Goal: Task Accomplishment & Management: Complete application form

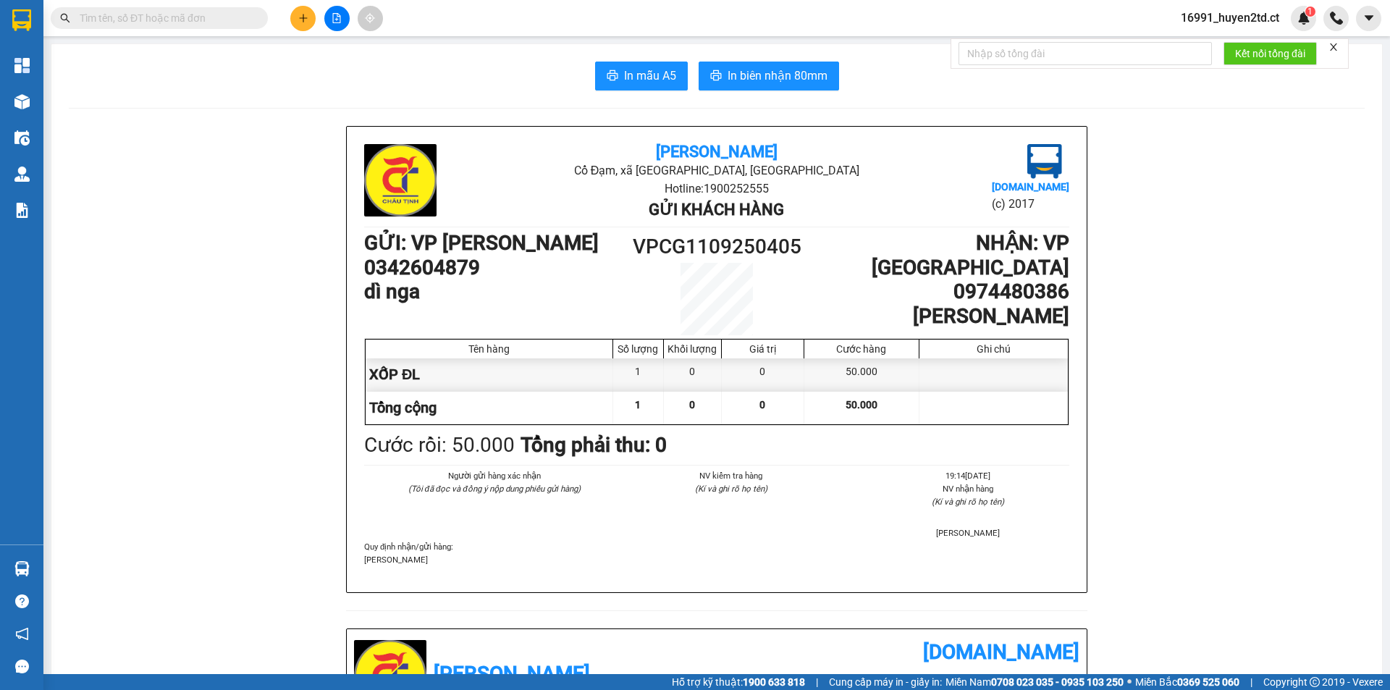
click at [223, 17] on input "text" at bounding box center [165, 18] width 171 height 16
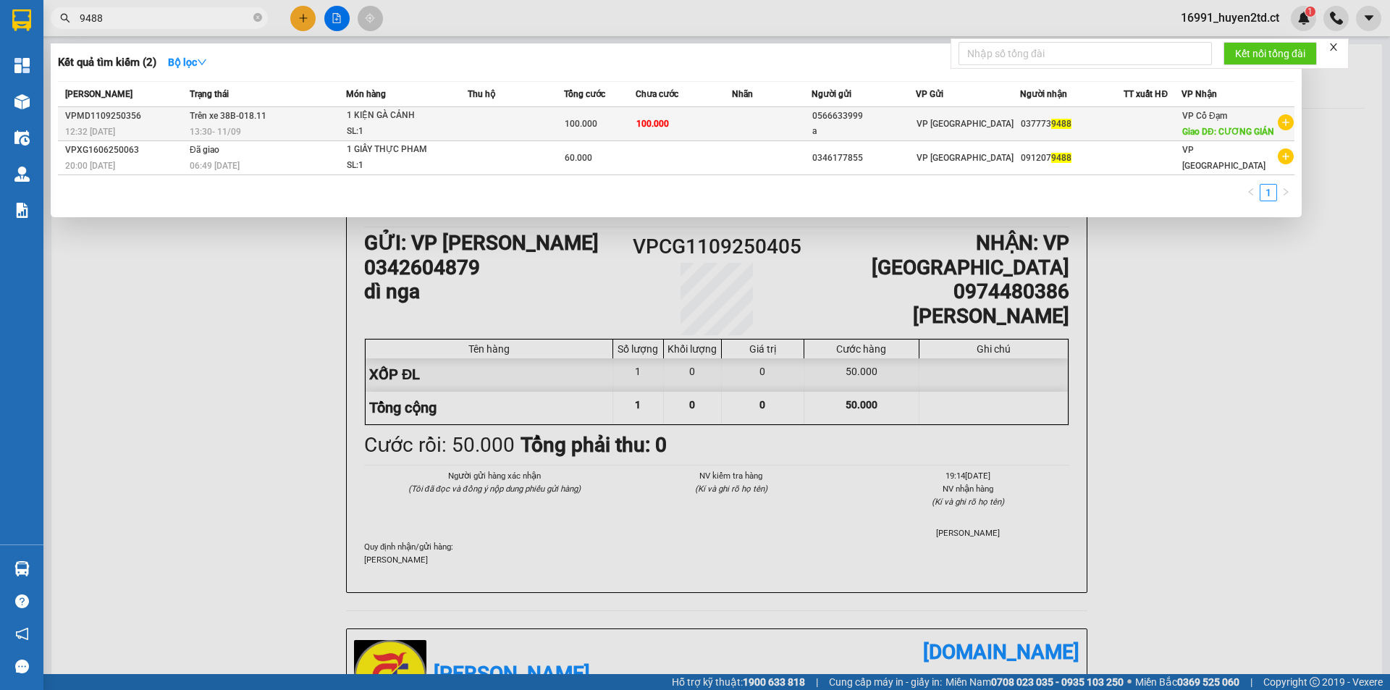
type input "9488"
click at [480, 122] on td at bounding box center [516, 124] width 96 height 34
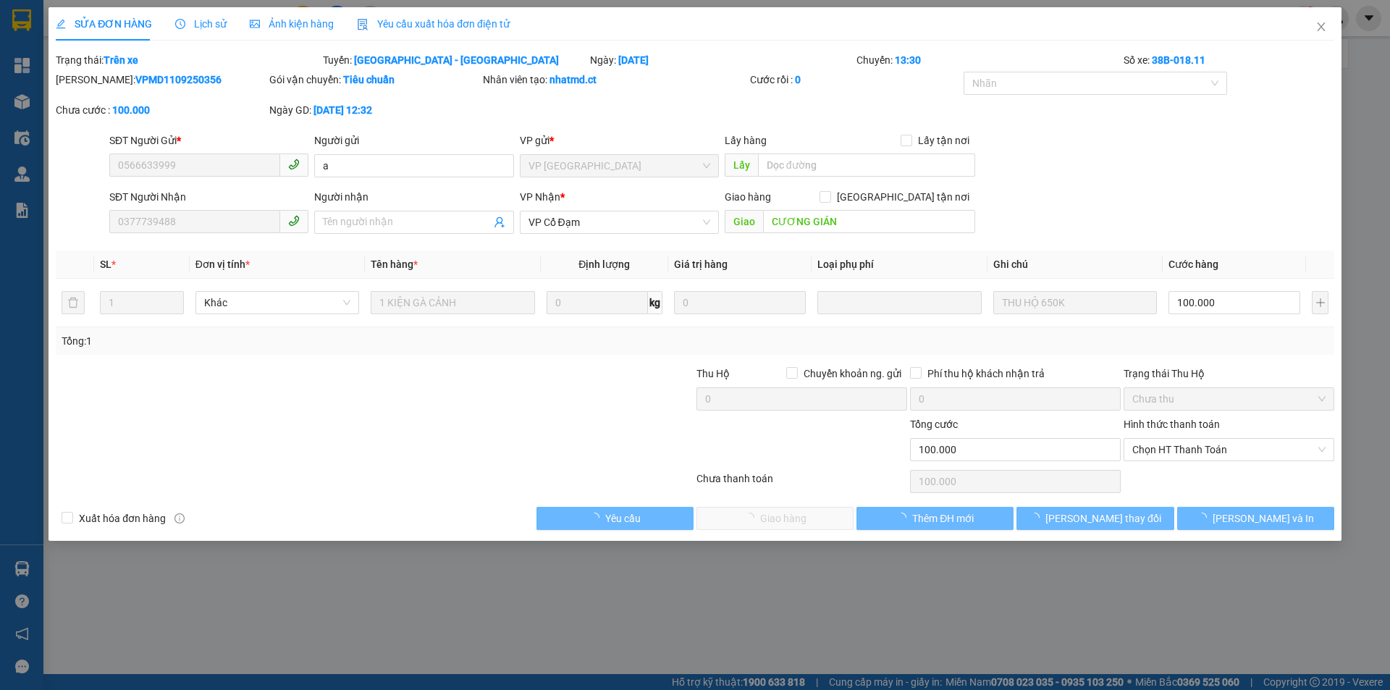
type input "0566633999"
type input "a"
type input "0377739488"
type input "CƯƠNG GIÁN"
type input "100.000"
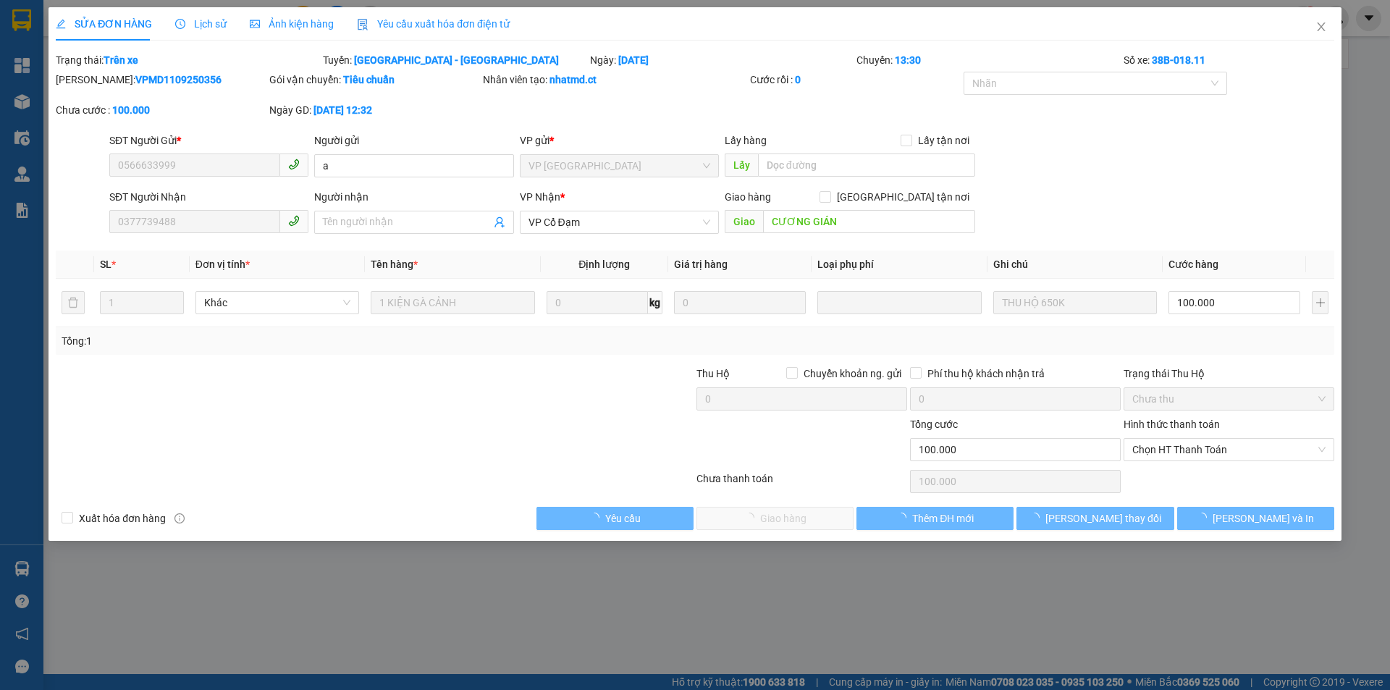
type input "100.000"
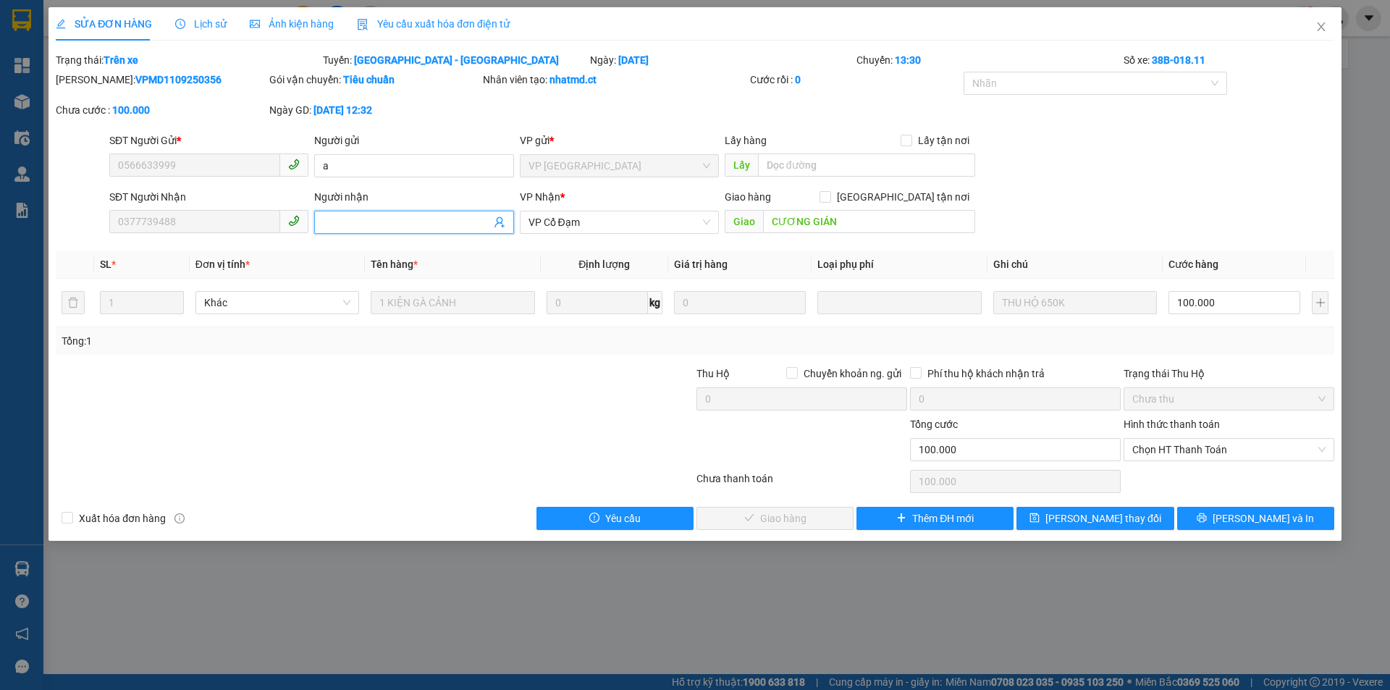
click at [398, 224] on input "Người nhận" at bounding box center [406, 222] width 167 height 16
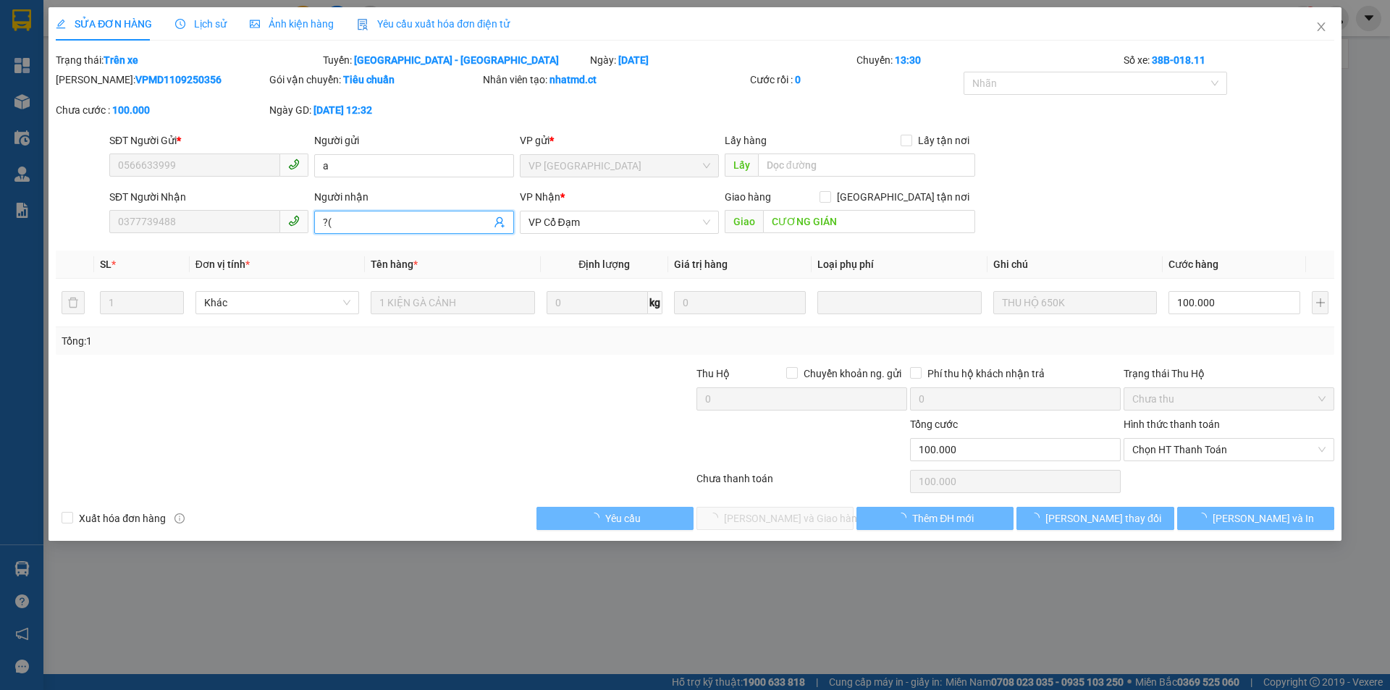
type input "?"
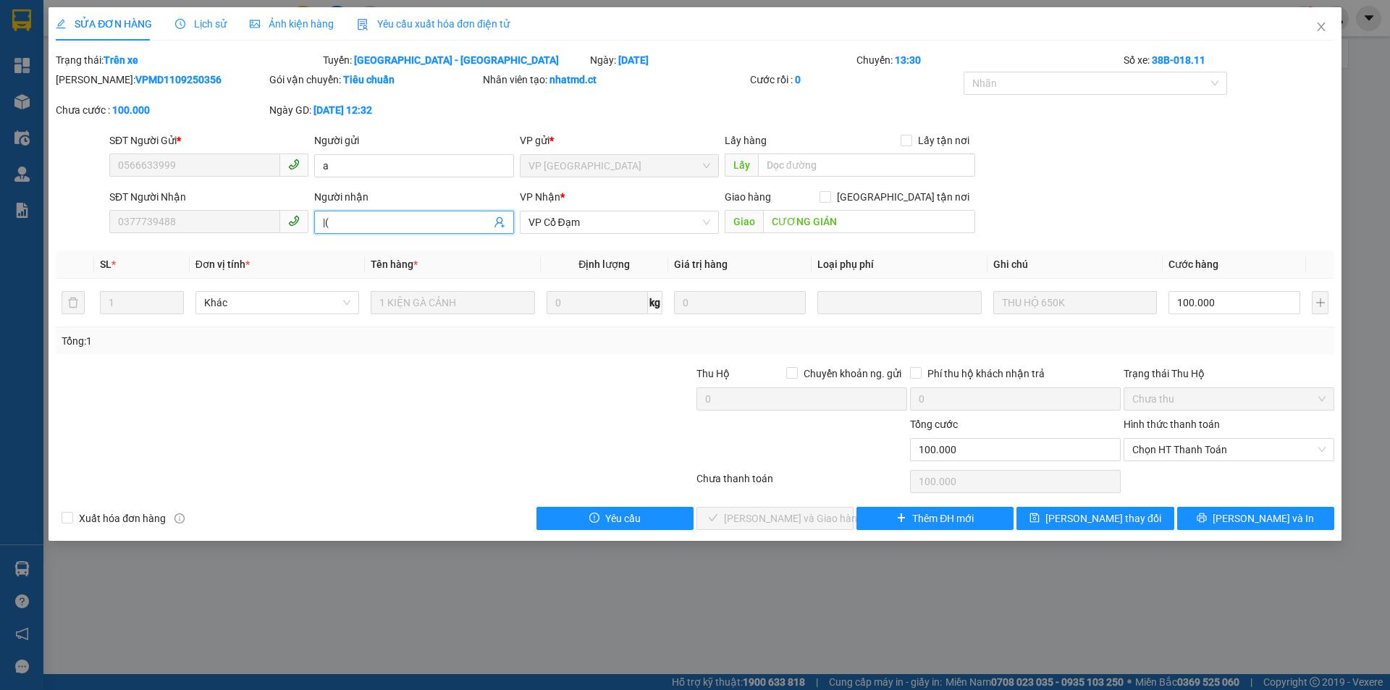
type input "|"
type input "(tạo đơn sai)"
click at [1088, 510] on span "[PERSON_NAME] thay đổi" at bounding box center [1104, 518] width 116 height 16
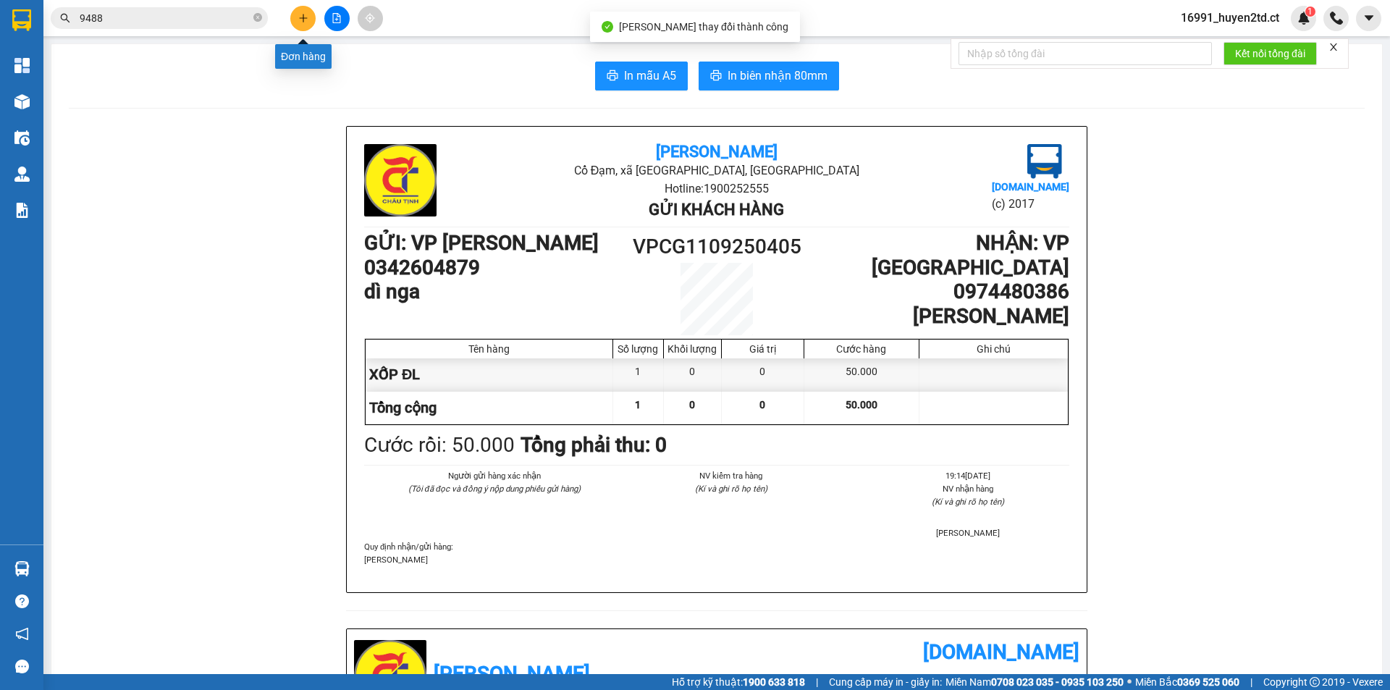
click at [297, 9] on button at bounding box center [302, 18] width 25 height 25
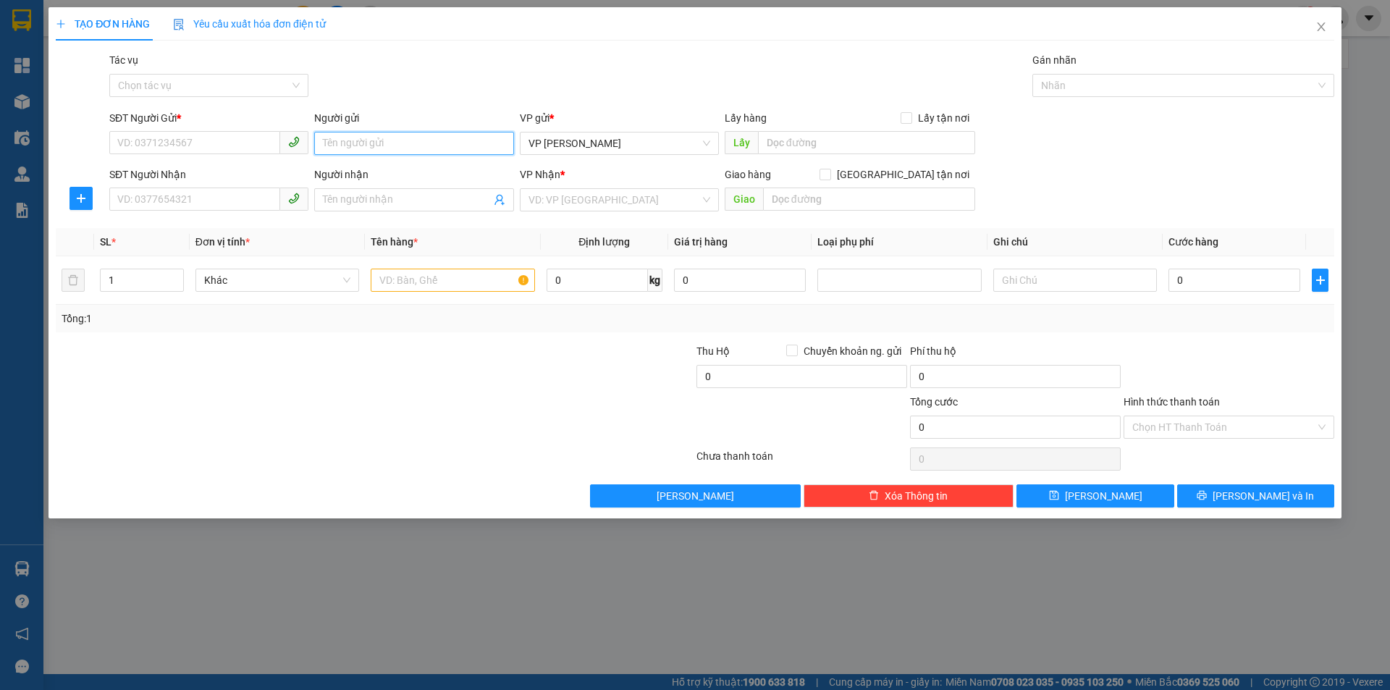
click at [367, 137] on input "Người gửi" at bounding box center [413, 143] width 199 height 23
type input "a"
click at [261, 135] on input "SĐT Người Gửi *" at bounding box center [194, 142] width 171 height 23
type input "0566633999"
click at [193, 197] on input "SĐT Người Nhận" at bounding box center [194, 199] width 171 height 23
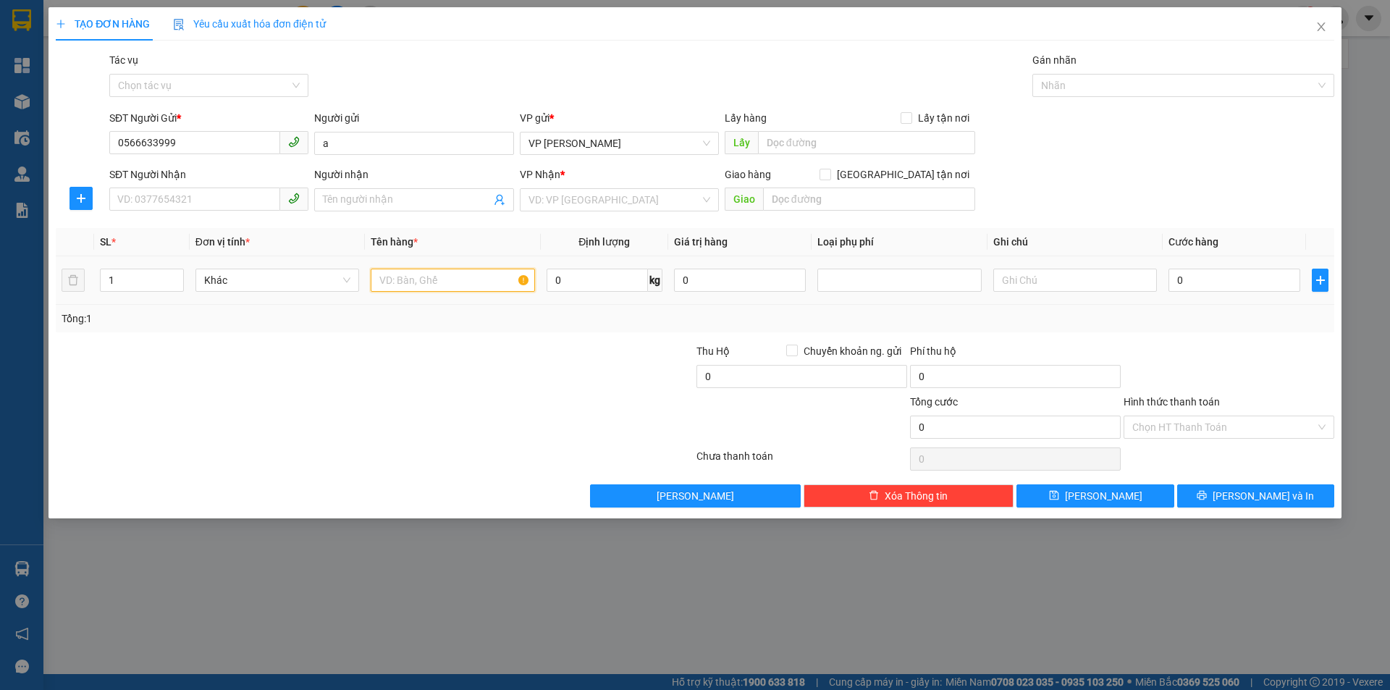
click at [445, 279] on input "text" at bounding box center [453, 280] width 164 height 23
click at [365, 210] on span at bounding box center [413, 199] width 199 height 23
type input "0377739488"
click at [543, 201] on input "search" at bounding box center [615, 200] width 172 height 22
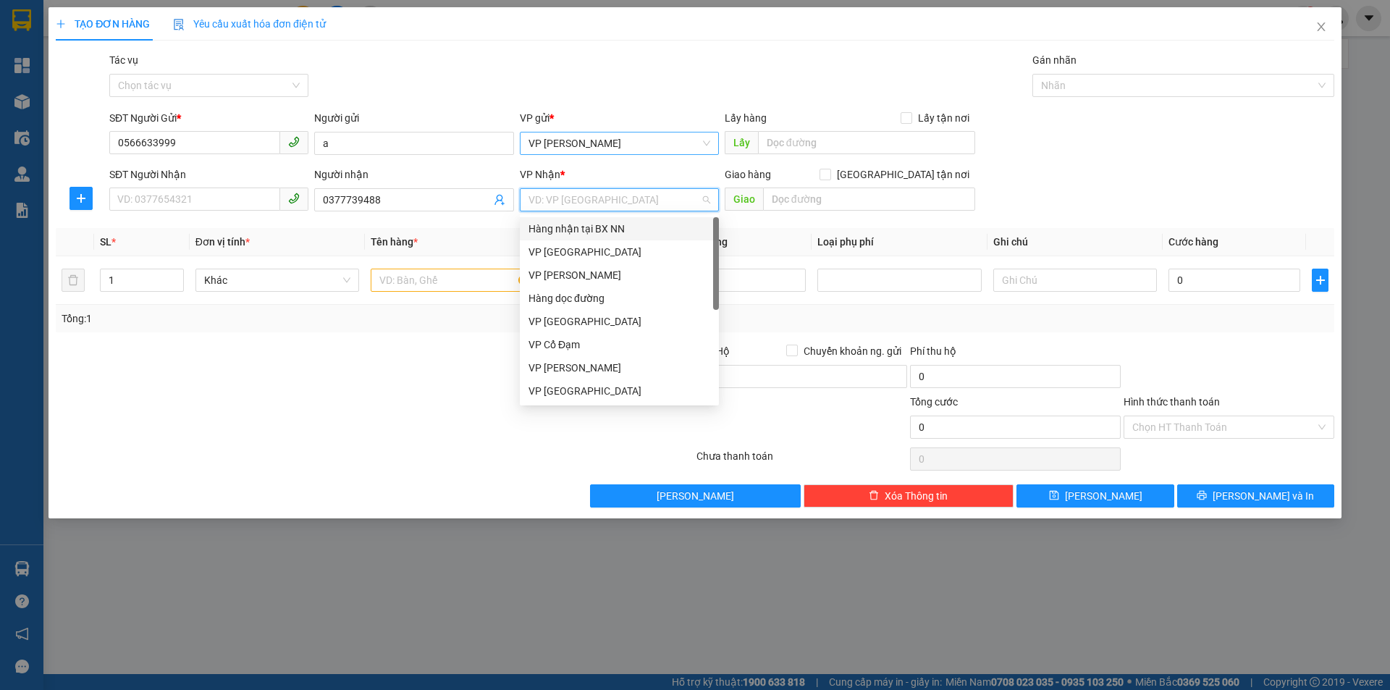
click at [626, 140] on span "VP [PERSON_NAME]" at bounding box center [620, 144] width 182 height 22
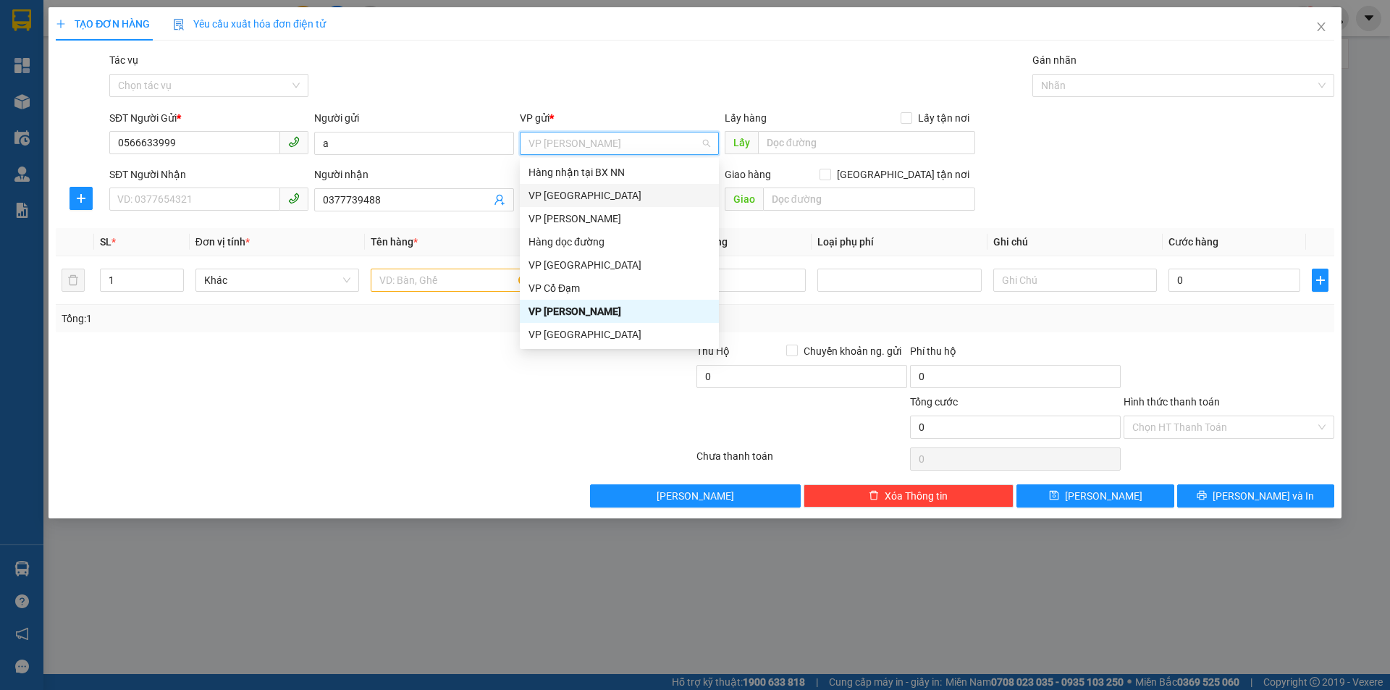
click at [629, 199] on div "VP [GEOGRAPHIC_DATA]" at bounding box center [620, 196] width 182 height 16
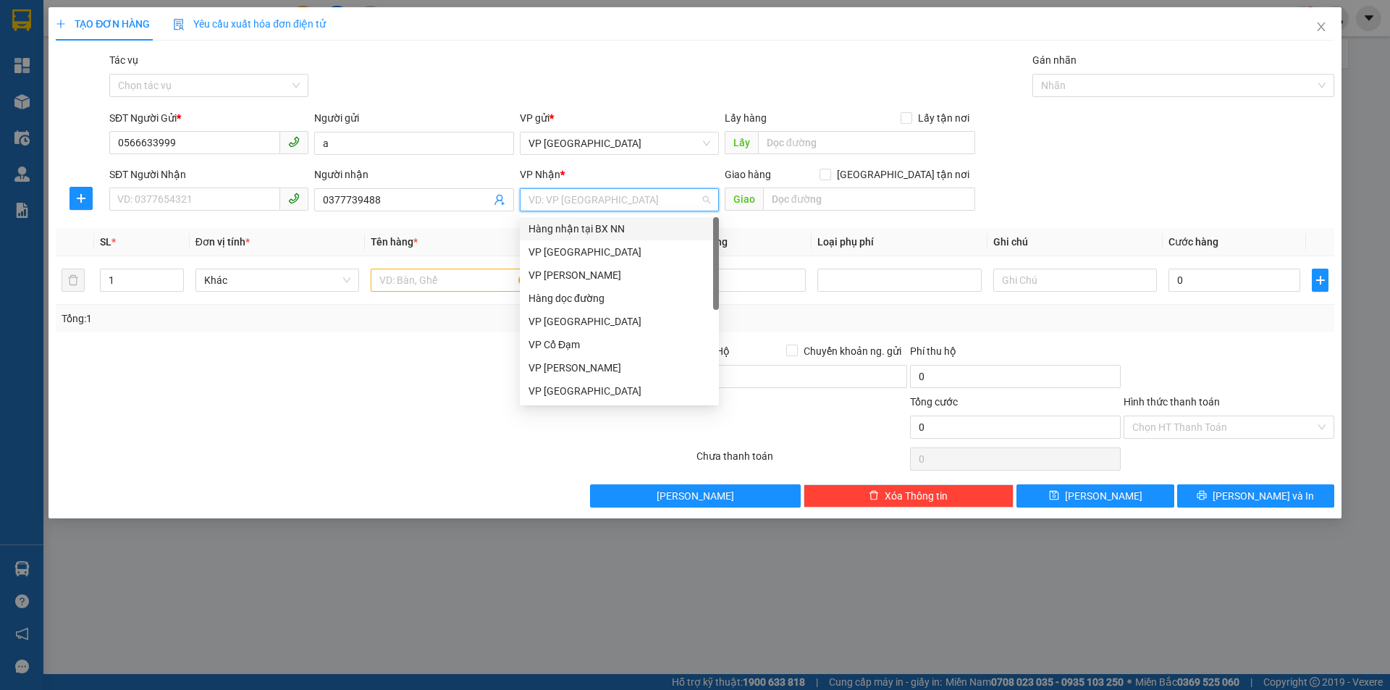
click at [648, 198] on input "search" at bounding box center [615, 200] width 172 height 22
click at [620, 362] on div "VP [PERSON_NAME]" at bounding box center [620, 368] width 182 height 16
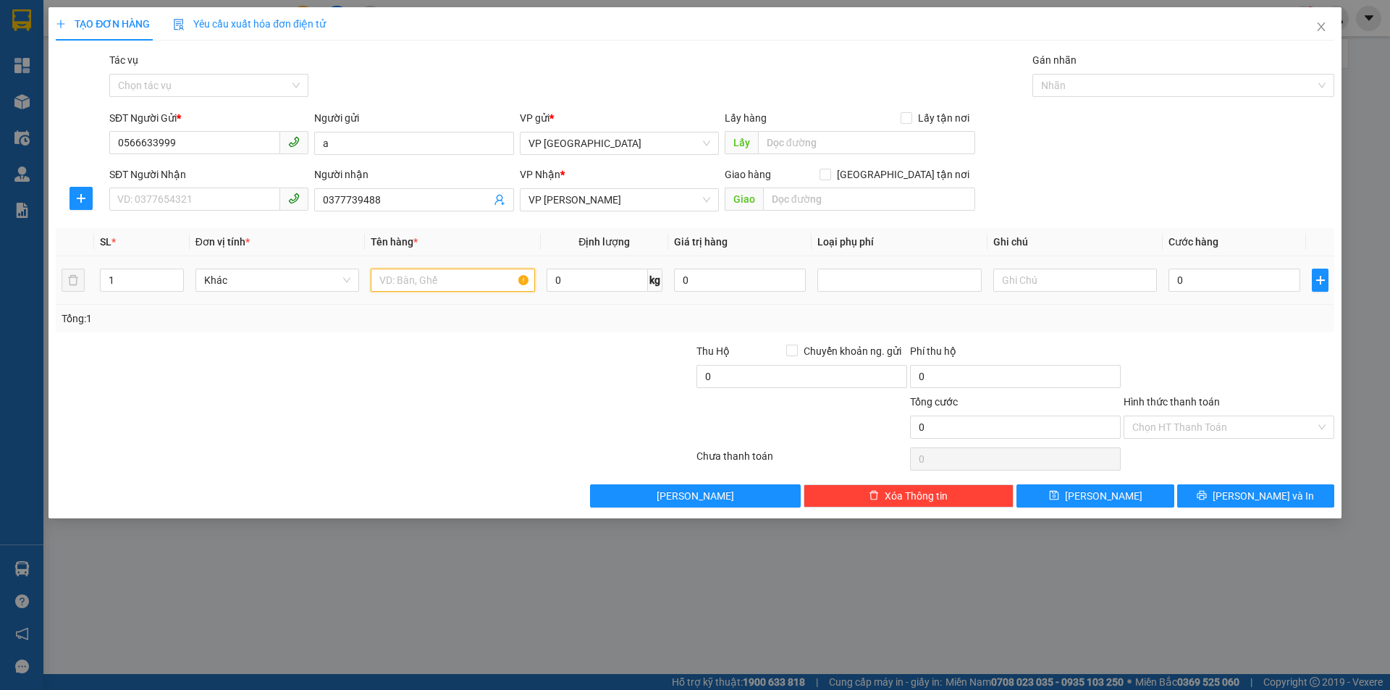
click at [411, 283] on input "text" at bounding box center [453, 280] width 164 height 23
click at [411, 280] on input "1kieejn gà cảnh" at bounding box center [453, 280] width 164 height 23
type input "1kien gà cảnh"
click at [1027, 280] on input "text" at bounding box center [1075, 280] width 164 height 23
click at [717, 377] on input "0" at bounding box center [802, 376] width 211 height 23
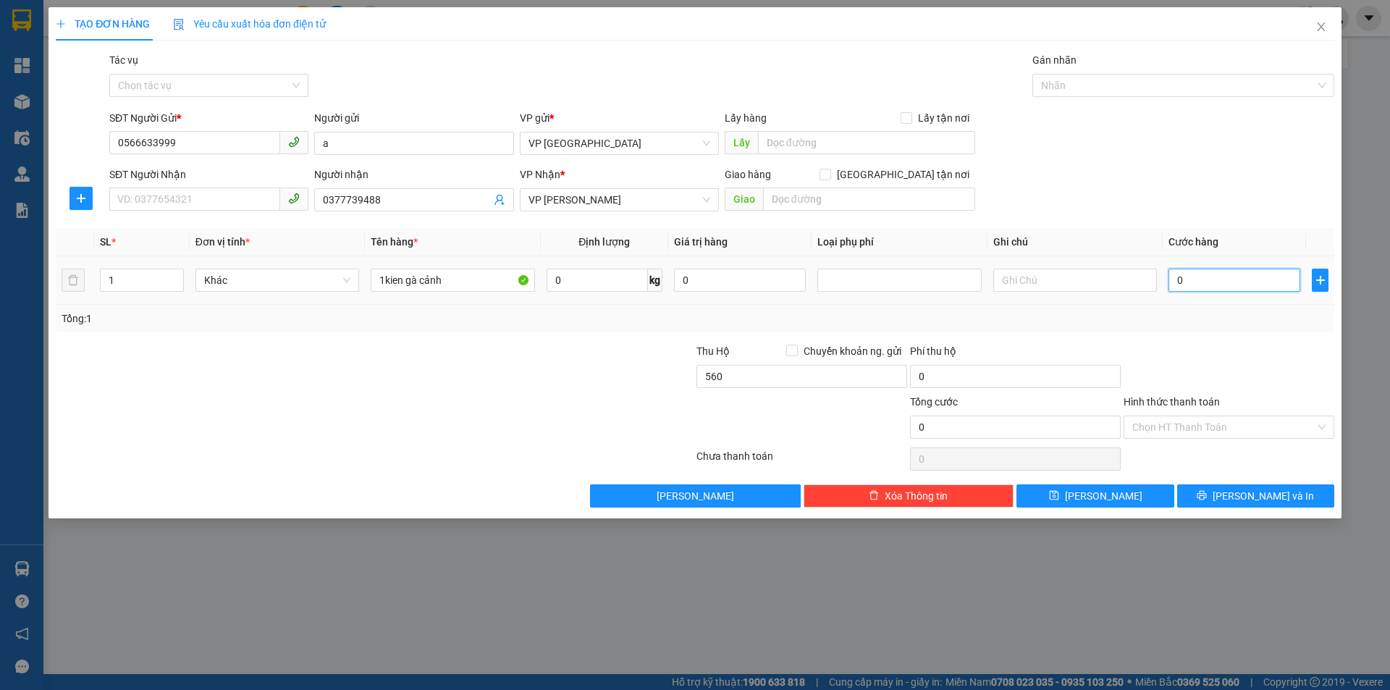
type input "560.000"
click at [1192, 282] on input "0" at bounding box center [1235, 280] width 132 height 23
type input "1"
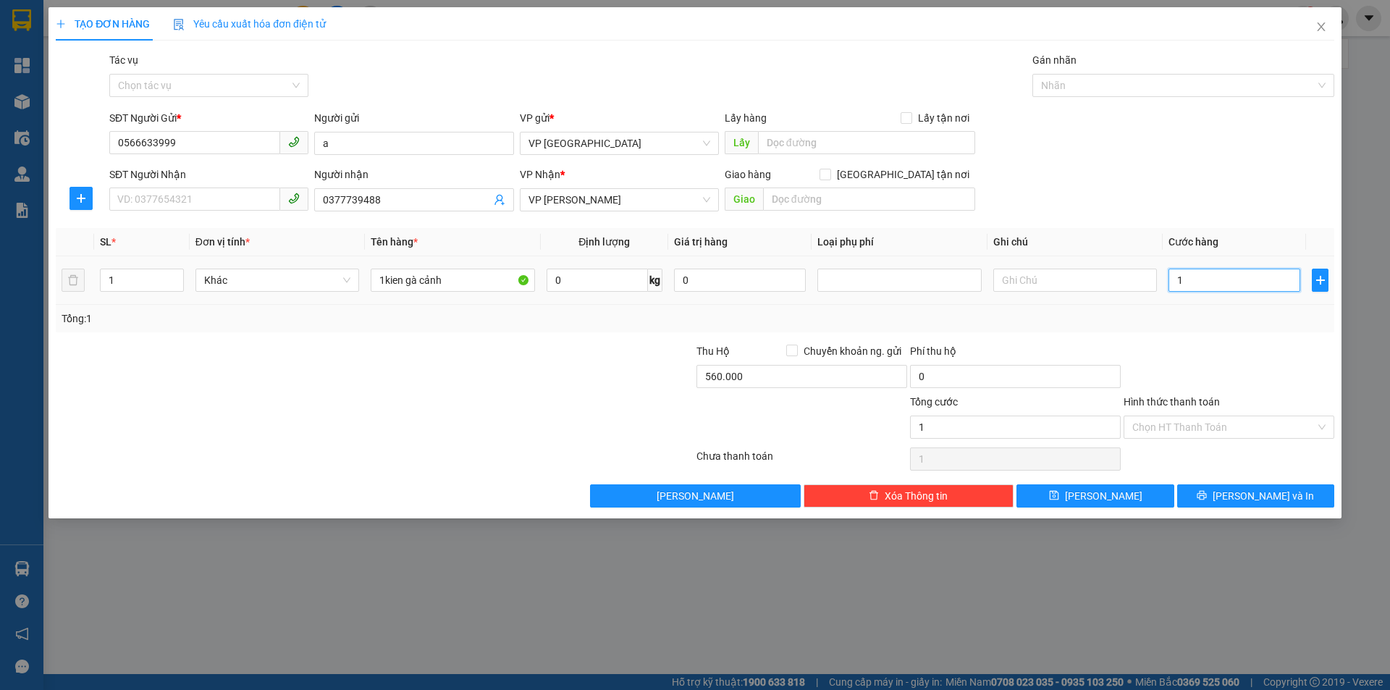
type input "10"
type input "100"
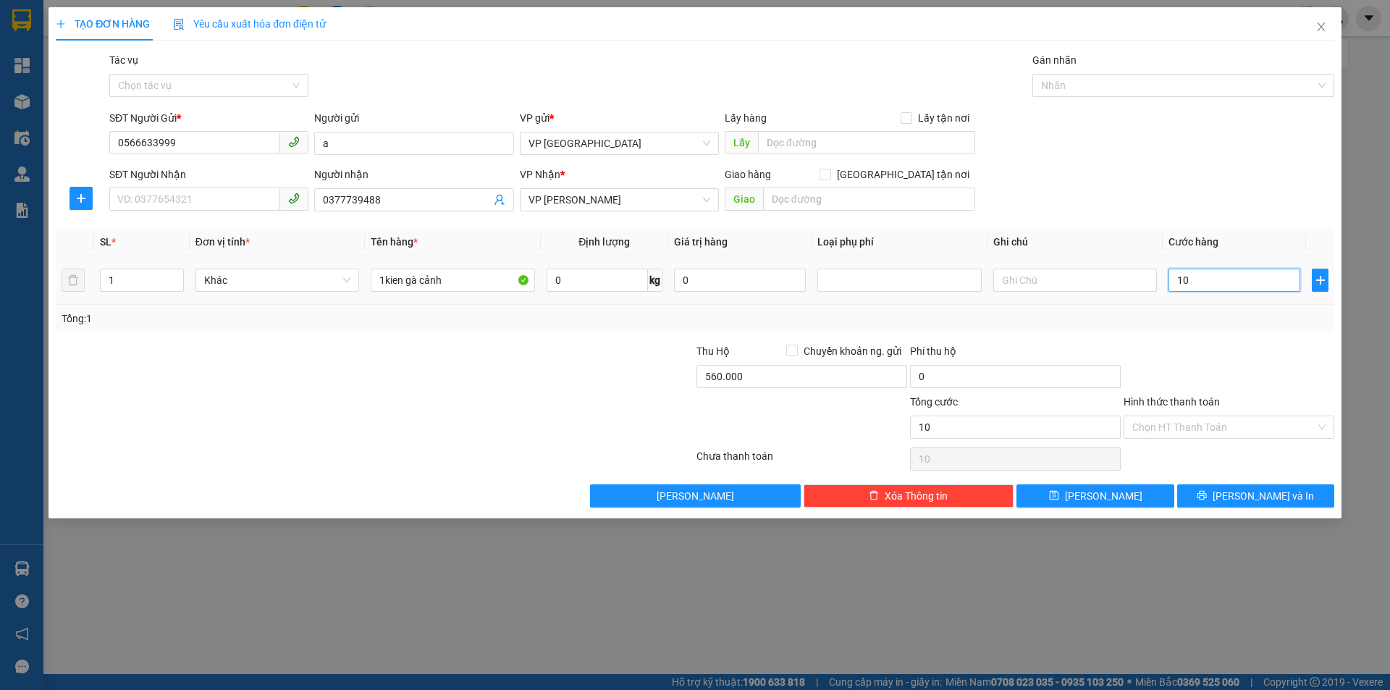
type input "100"
click at [1248, 275] on input "100" at bounding box center [1235, 280] width 132 height 23
type input "100.000"
click at [1011, 424] on input "100.000" at bounding box center [1015, 427] width 211 height 23
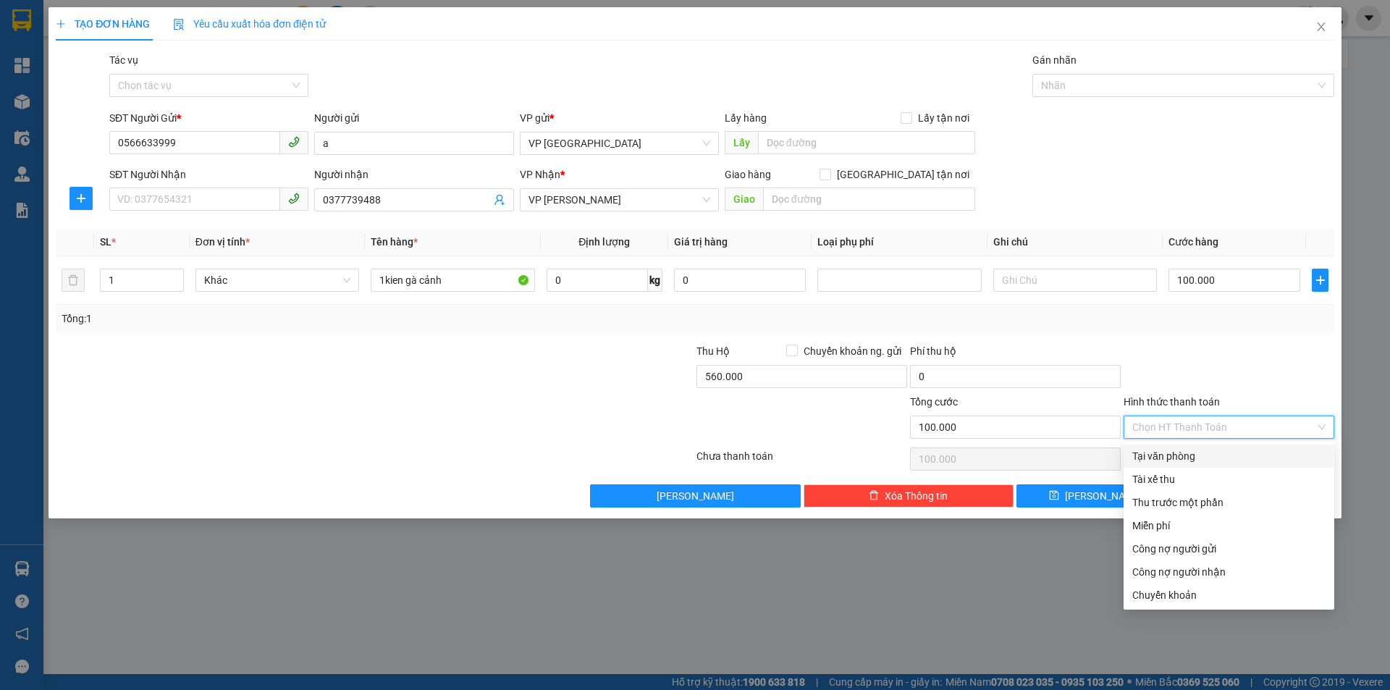
click at [1216, 424] on input "Hình thức thanh toán" at bounding box center [1223, 427] width 183 height 22
click at [1226, 454] on div "Tại văn phòng" at bounding box center [1228, 456] width 193 height 16
type input "0"
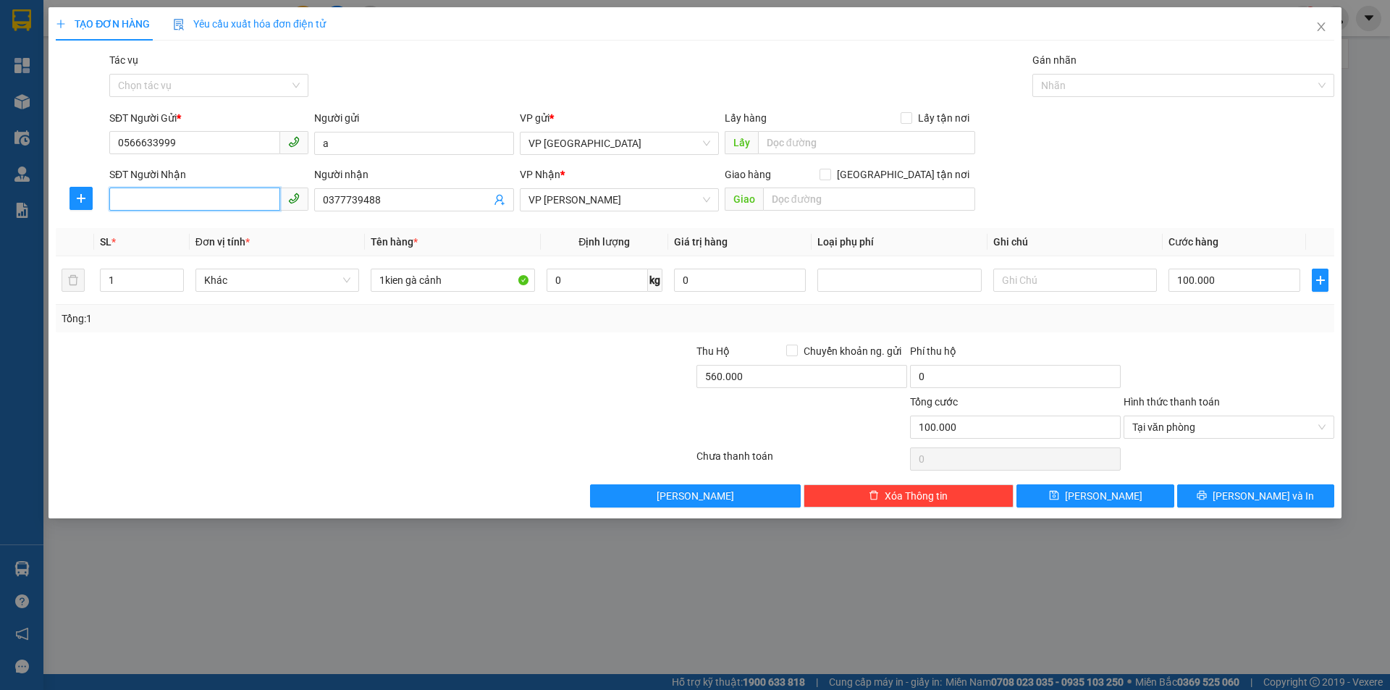
click at [201, 198] on input "SĐT Người Nhận" at bounding box center [194, 199] width 171 height 23
drag, startPoint x: 319, startPoint y: 198, endPoint x: 371, endPoint y: 201, distance: 52.2
click at [371, 201] on span "0377739488" at bounding box center [413, 199] width 199 height 23
drag, startPoint x: 321, startPoint y: 195, endPoint x: 359, endPoint y: 198, distance: 37.8
click at [365, 198] on span "0377739488" at bounding box center [413, 199] width 199 height 23
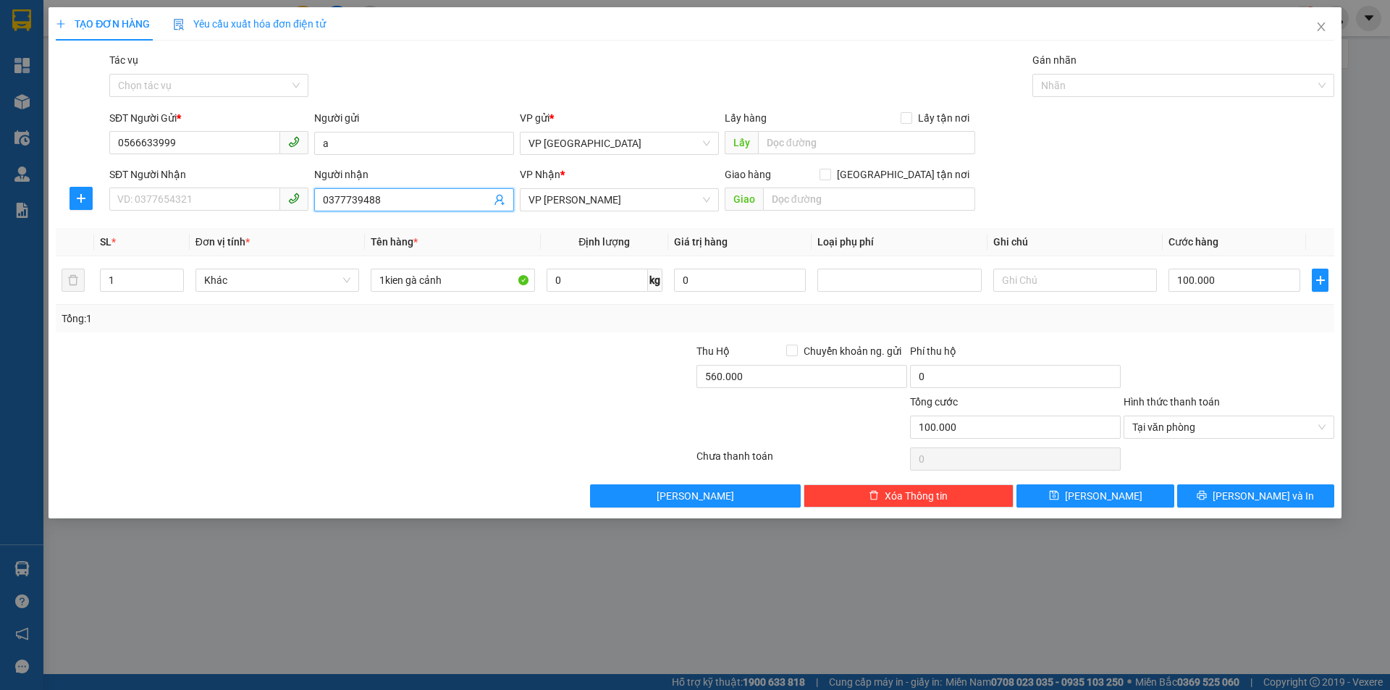
drag, startPoint x: 323, startPoint y: 195, endPoint x: 383, endPoint y: 198, distance: 60.2
click at [387, 200] on input "0377739488" at bounding box center [406, 200] width 167 height 16
paste input "0377739488"
type input "0377739488"
click at [320, 195] on span "0377739488" at bounding box center [413, 199] width 199 height 23
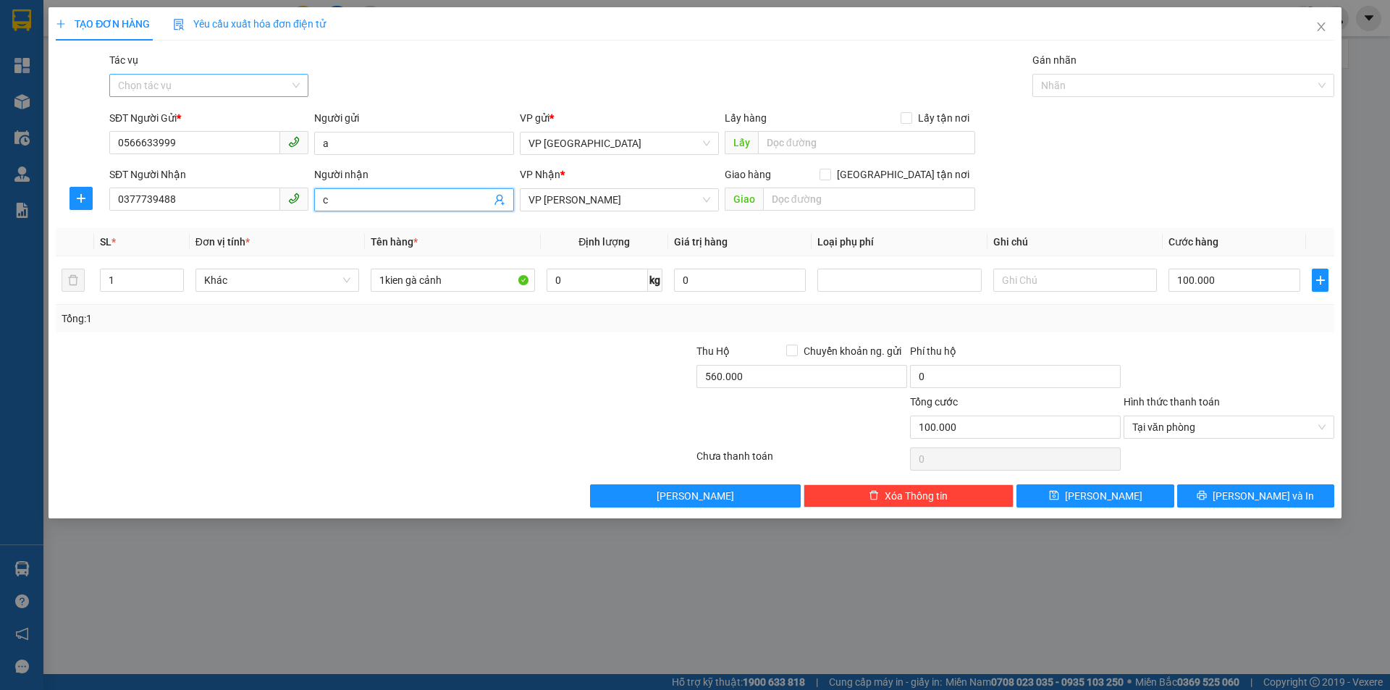
type input "c"
click at [209, 76] on input "Tác vụ" at bounding box center [204, 86] width 172 height 22
click at [235, 112] on div "Nhập hàng lên xe" at bounding box center [209, 114] width 182 height 16
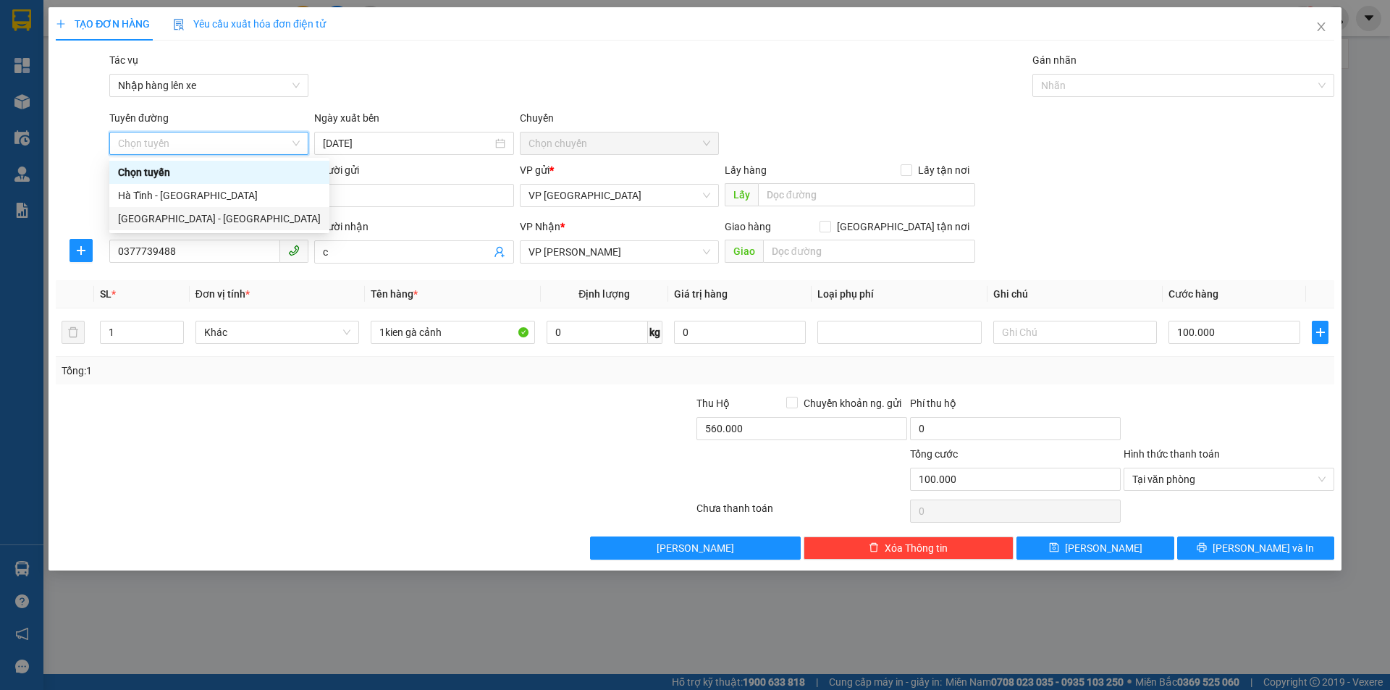
click at [235, 223] on div "[GEOGRAPHIC_DATA] - [GEOGRAPHIC_DATA]" at bounding box center [219, 219] width 203 height 16
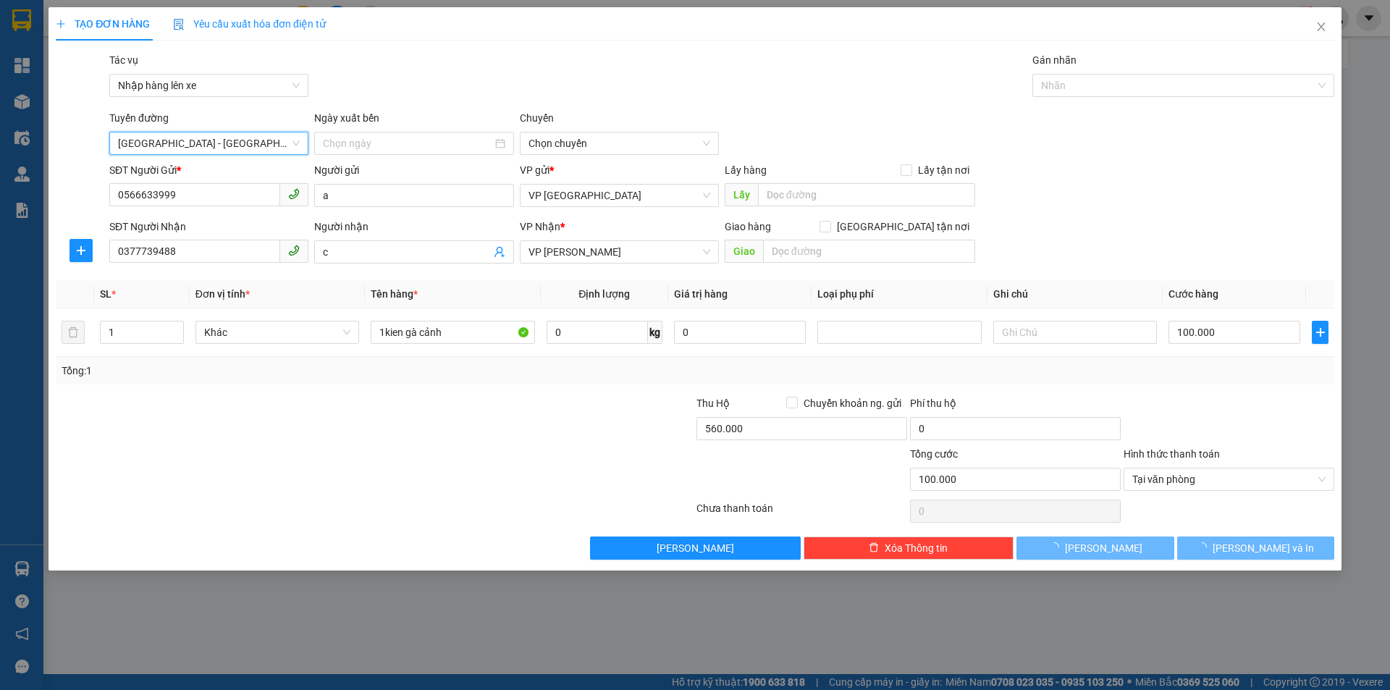
type input "[DATE]"
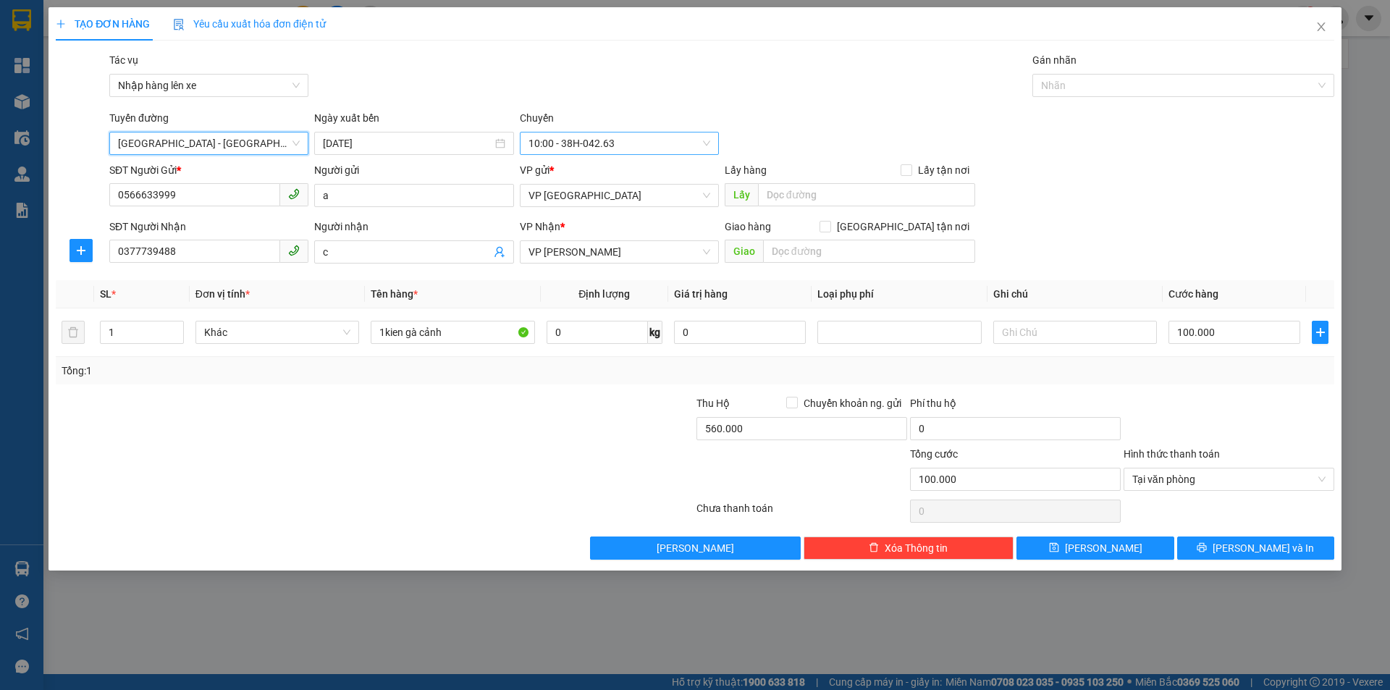
click at [644, 141] on span "10:00 - 38H-042.63" at bounding box center [620, 144] width 182 height 22
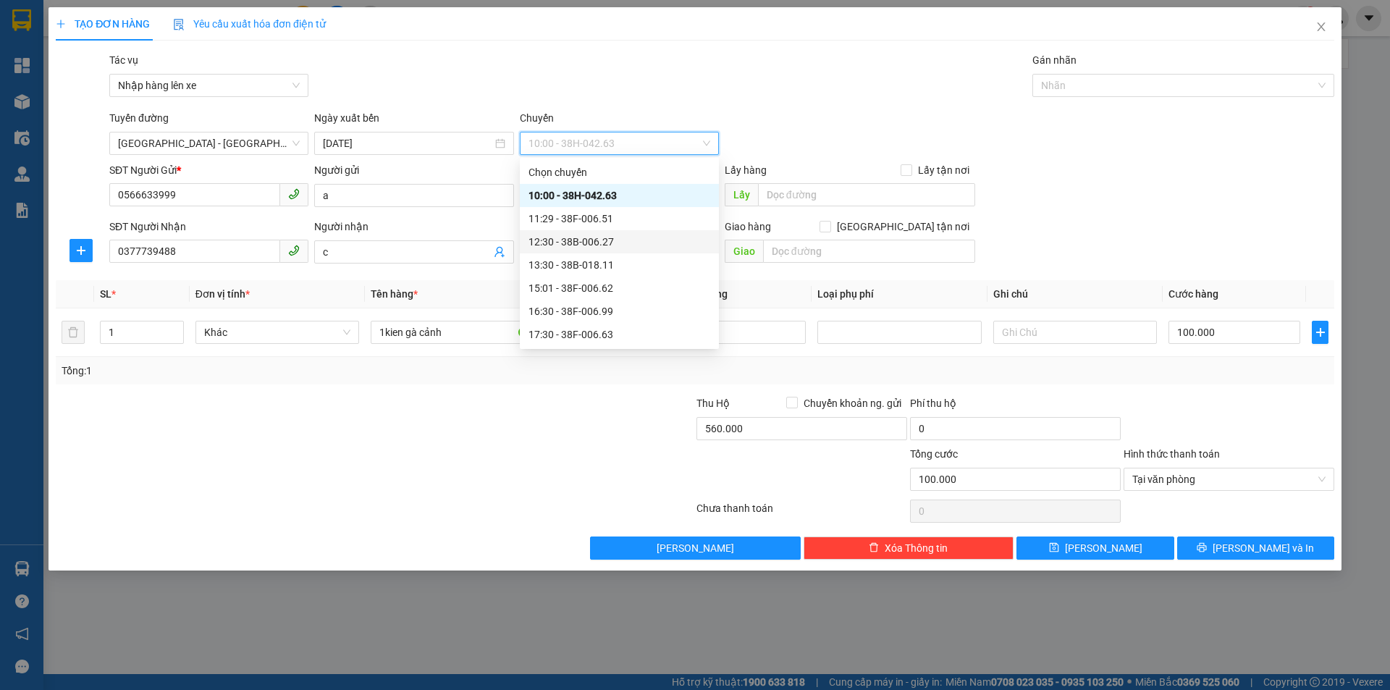
click at [651, 242] on div "12:30 - 38B-006.27" at bounding box center [620, 242] width 182 height 16
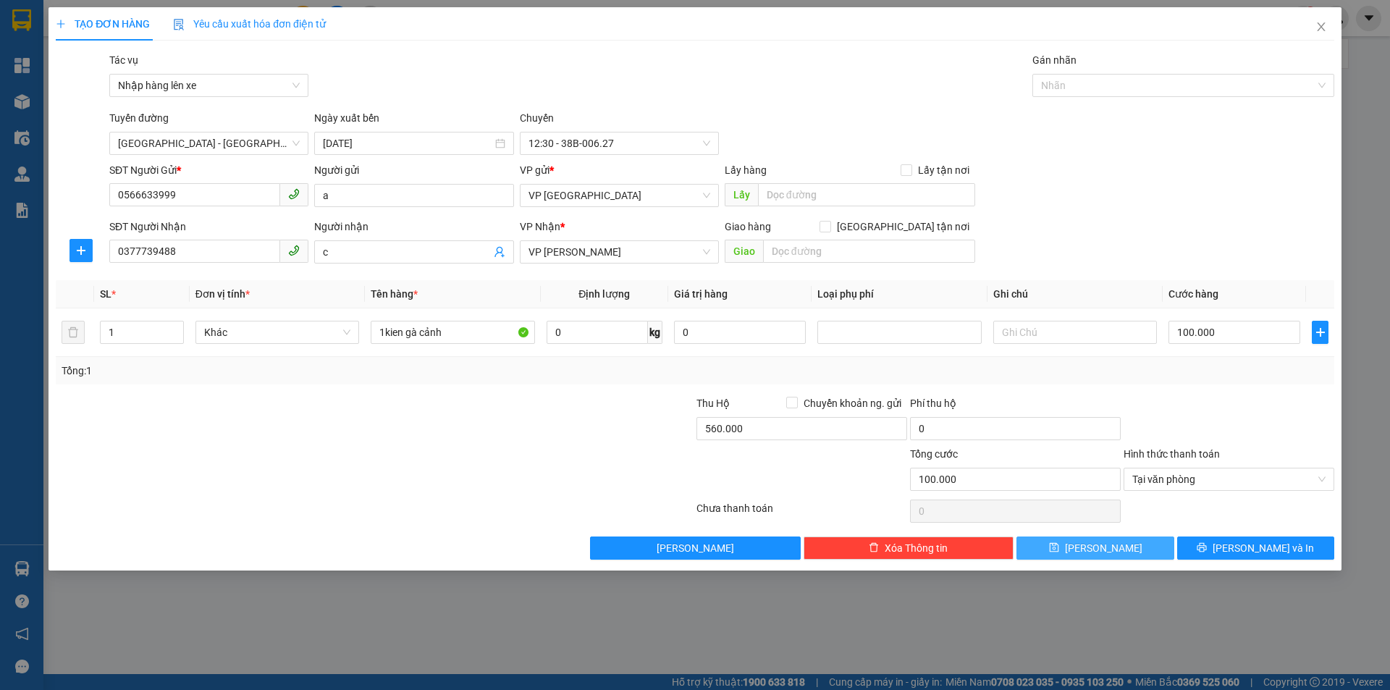
click at [1116, 548] on button "[PERSON_NAME]" at bounding box center [1095, 548] width 157 height 23
type input "0"
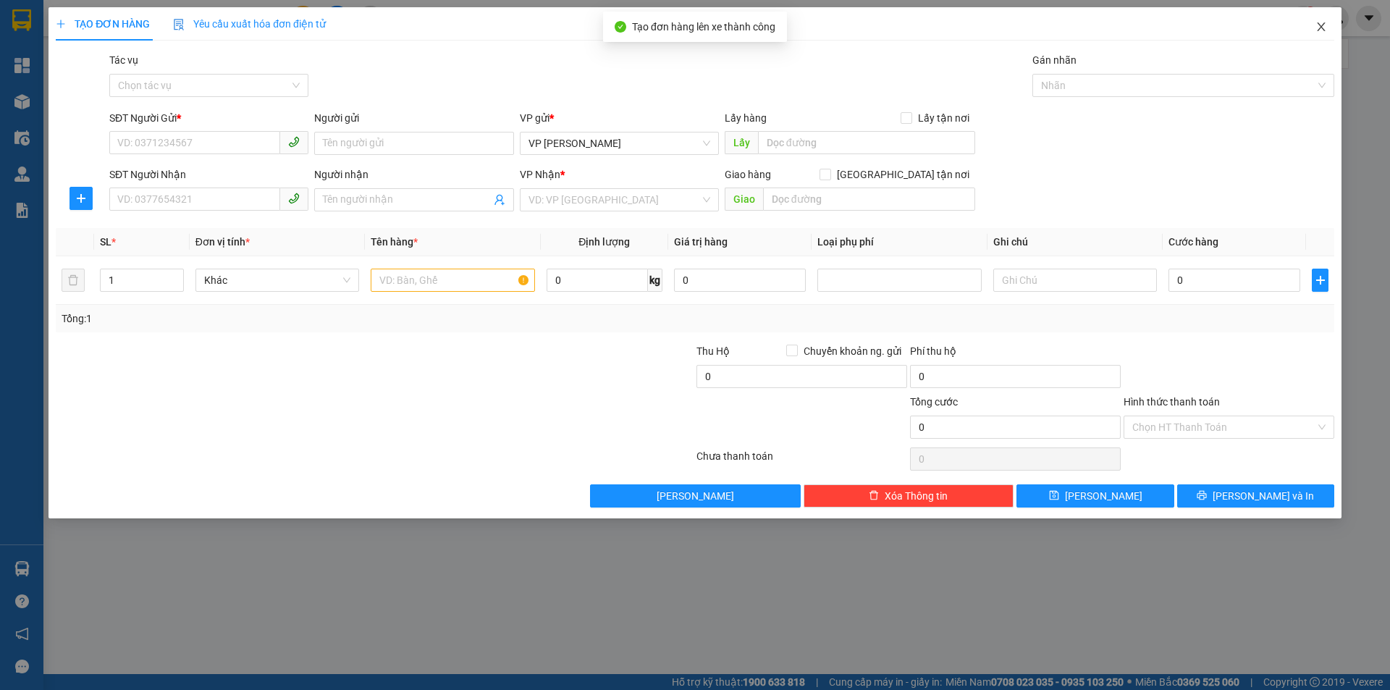
click at [1321, 25] on icon "close" at bounding box center [1322, 27] width 12 height 12
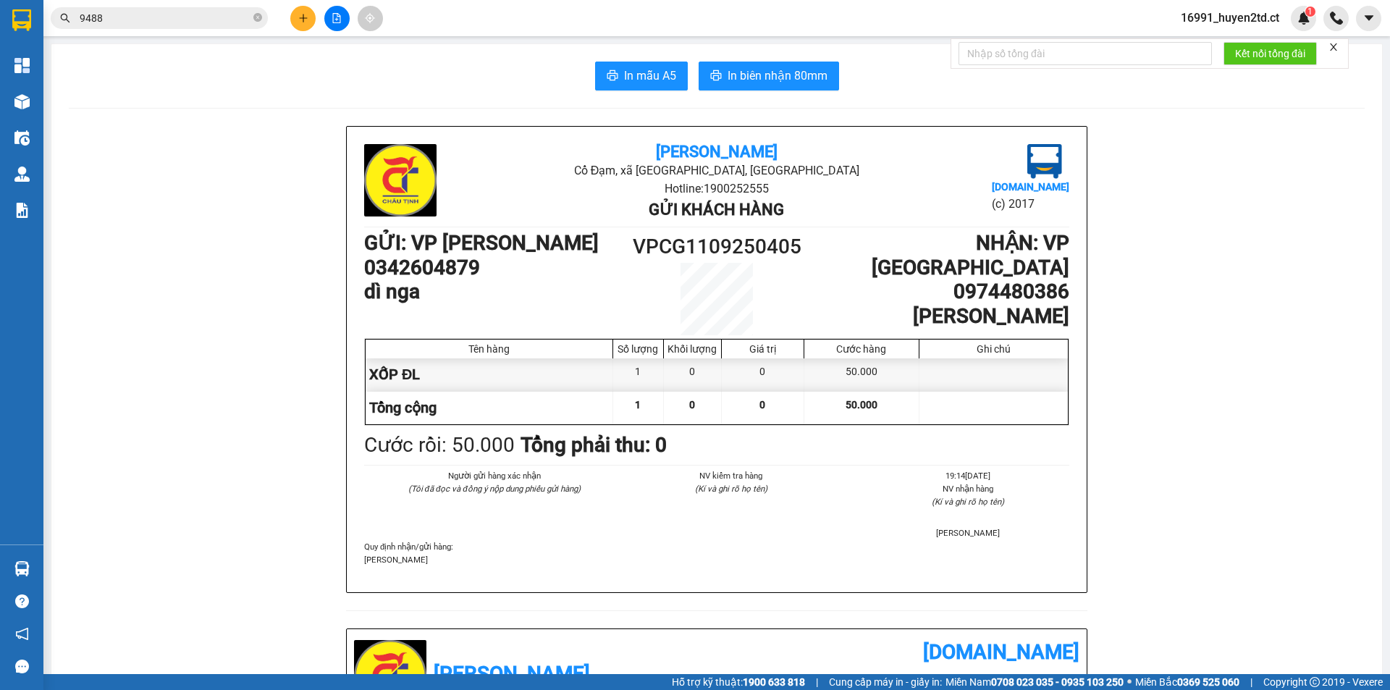
click at [168, 7] on span "9488" at bounding box center [159, 18] width 217 height 22
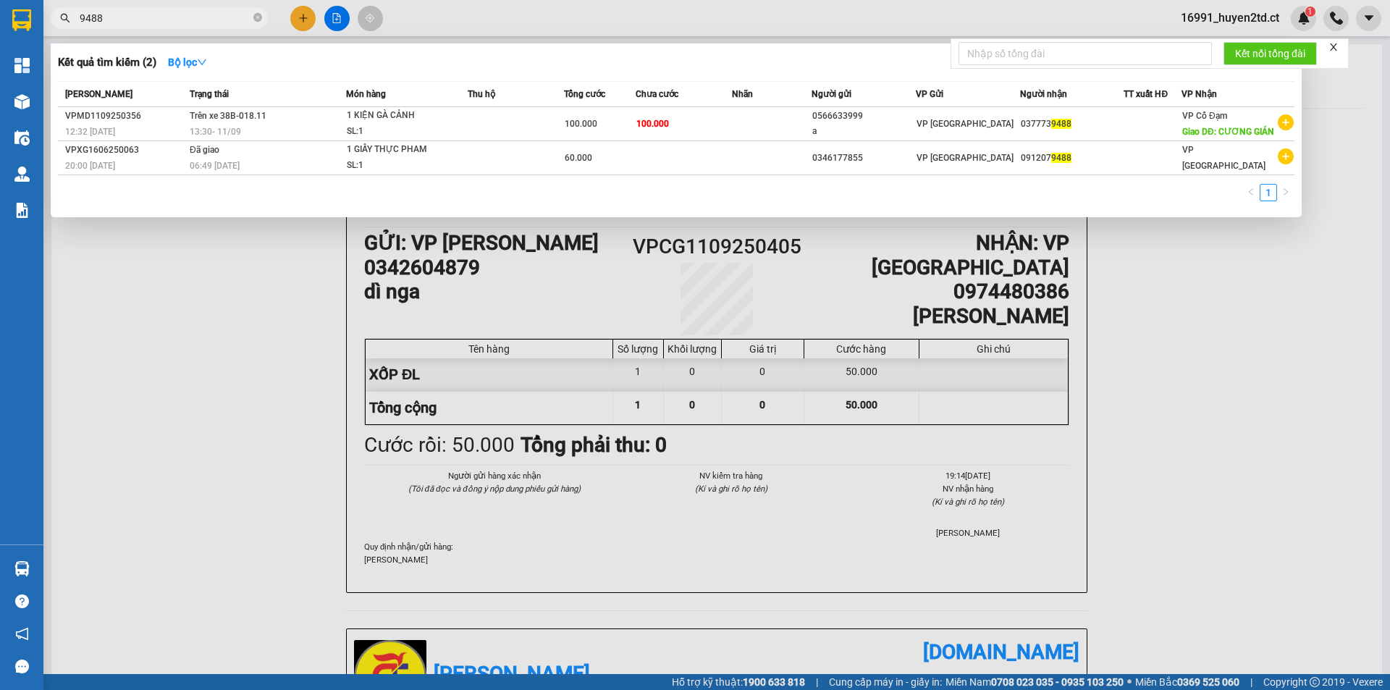
click at [169, 17] on input "9488" at bounding box center [165, 18] width 171 height 16
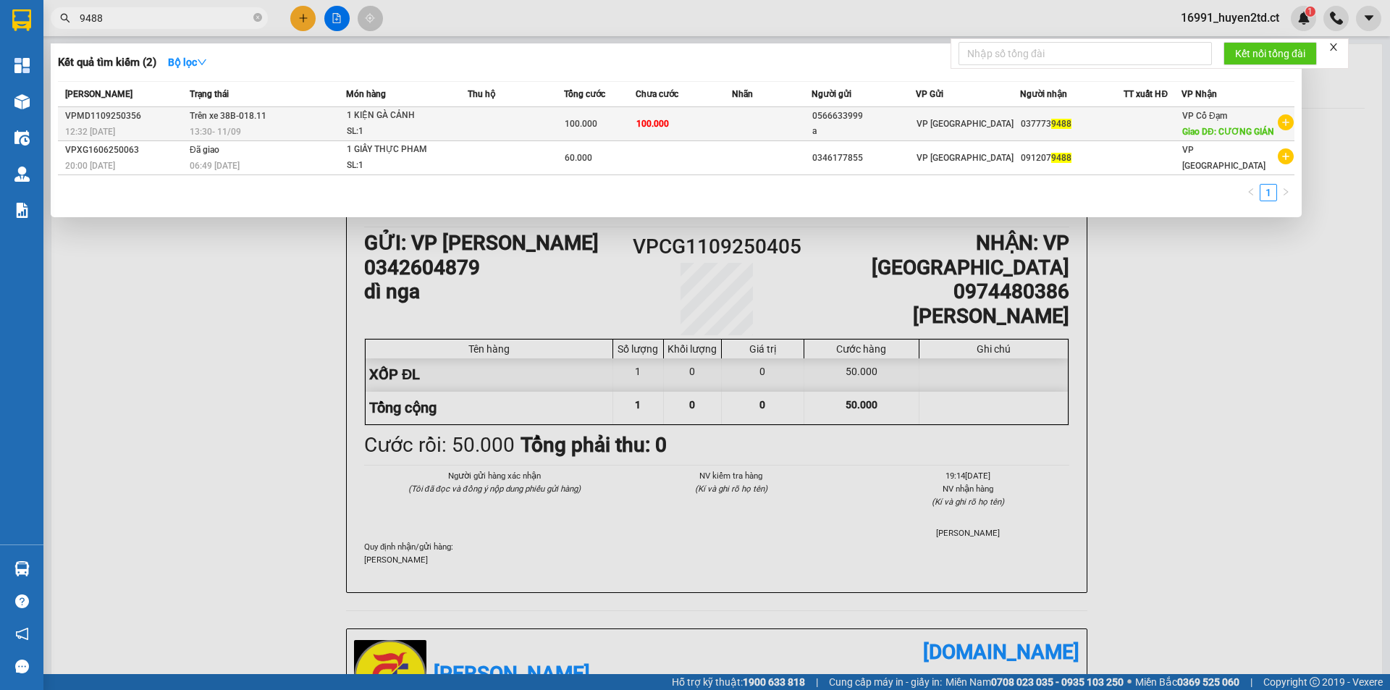
click at [710, 133] on td "100.000" at bounding box center [684, 124] width 96 height 34
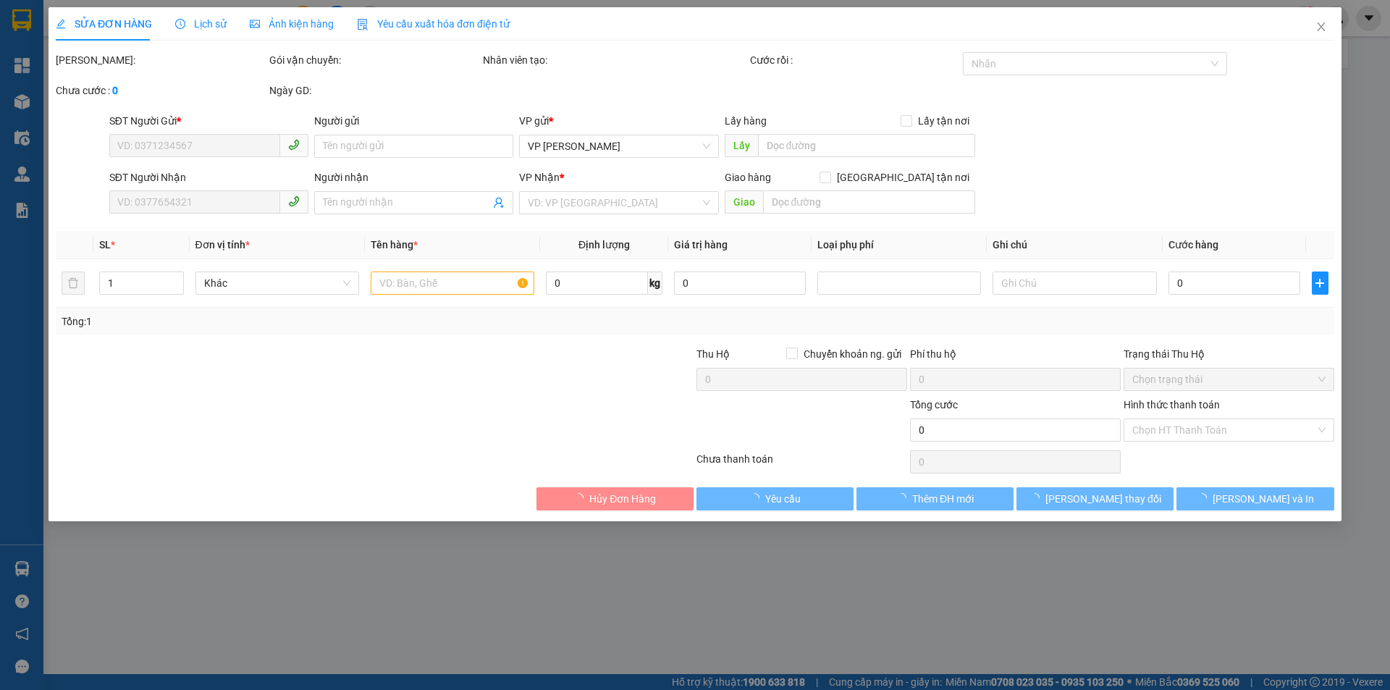
type input "0566633999"
type input "a"
type input "0377739488"
type input "(tạo đơn sai)"
type input "CƯƠNG GIÁN"
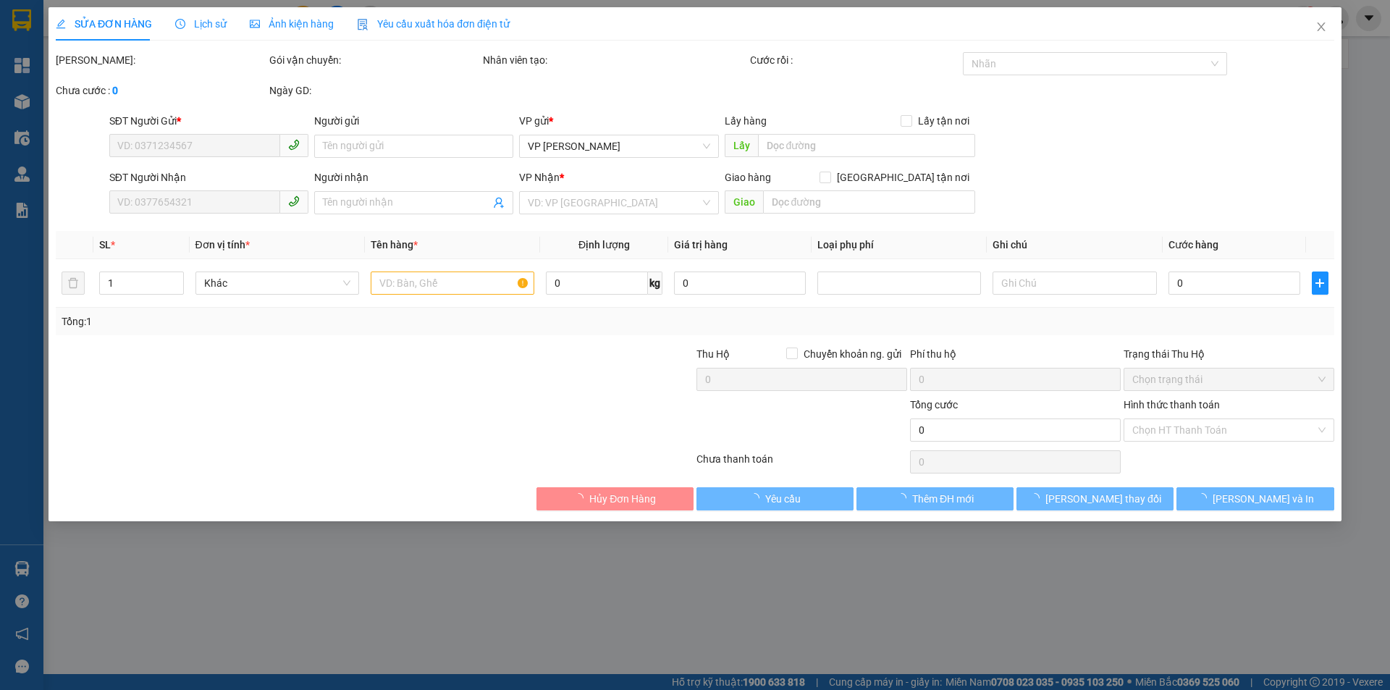
type input "100.000"
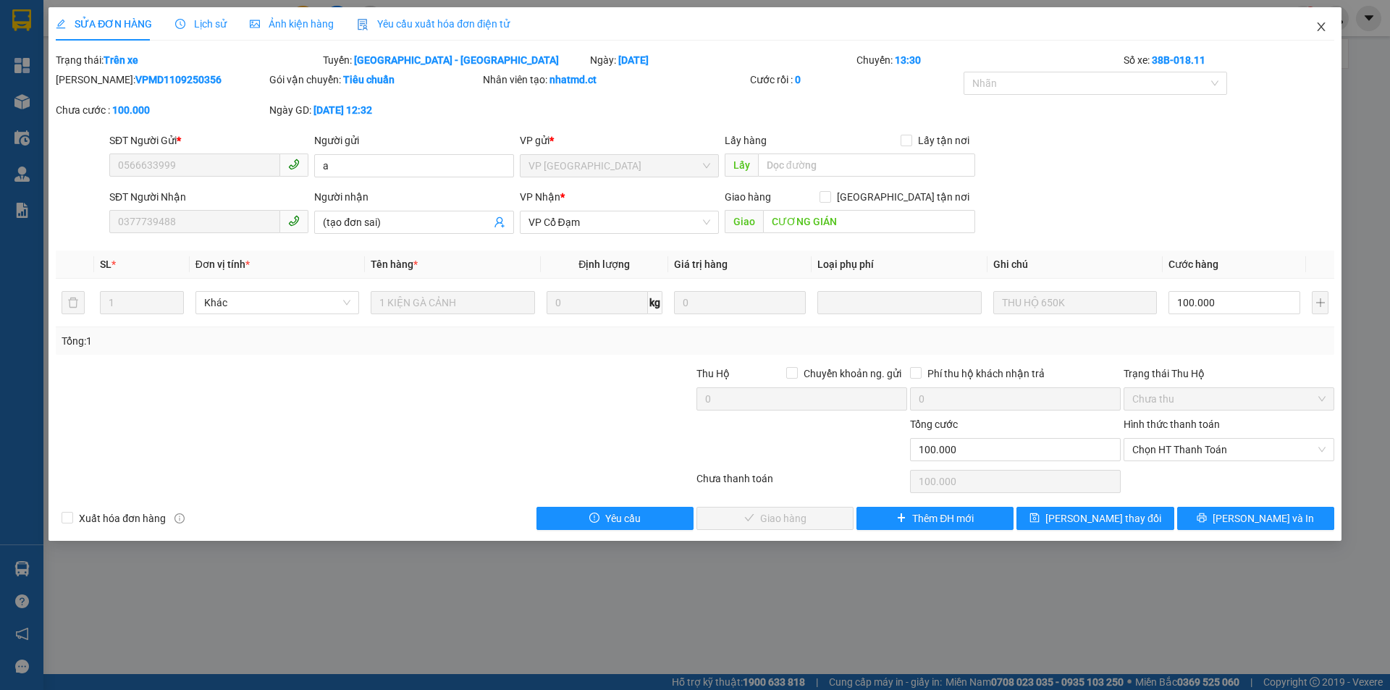
click at [1321, 24] on icon "close" at bounding box center [1322, 27] width 12 height 12
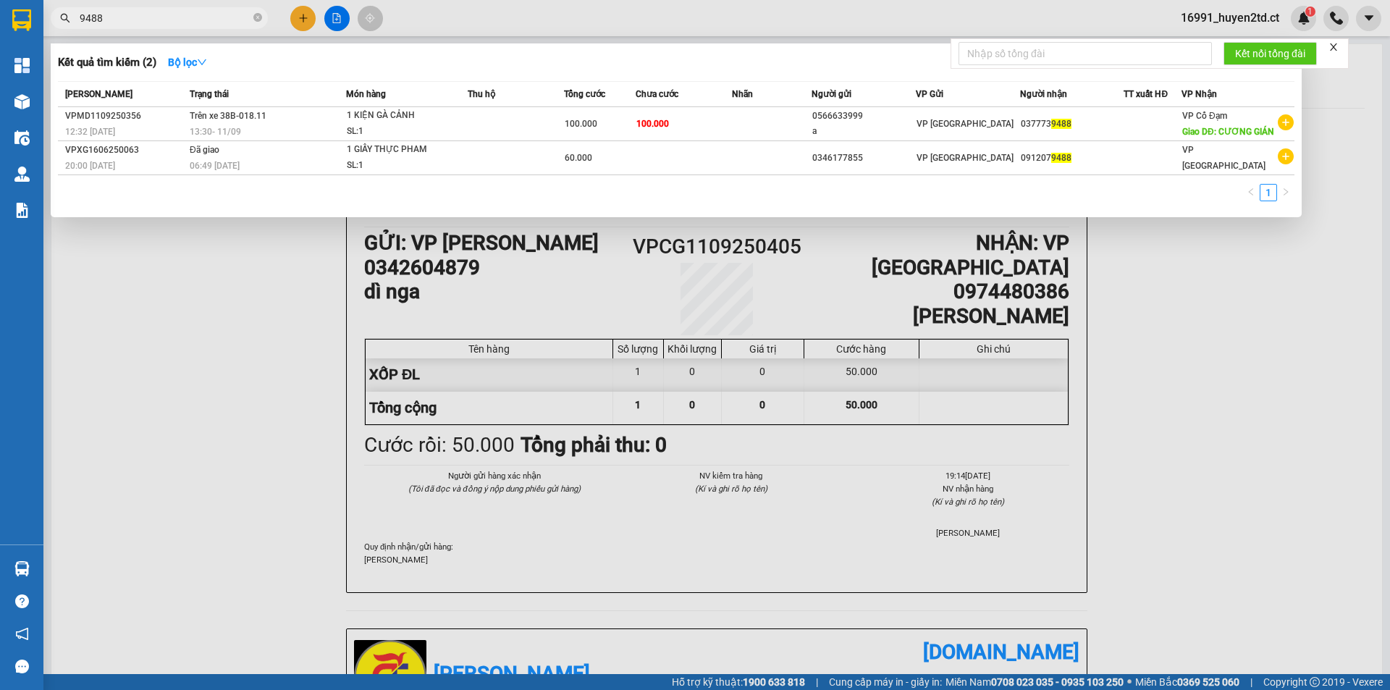
click at [179, 19] on input "9488" at bounding box center [165, 18] width 171 height 16
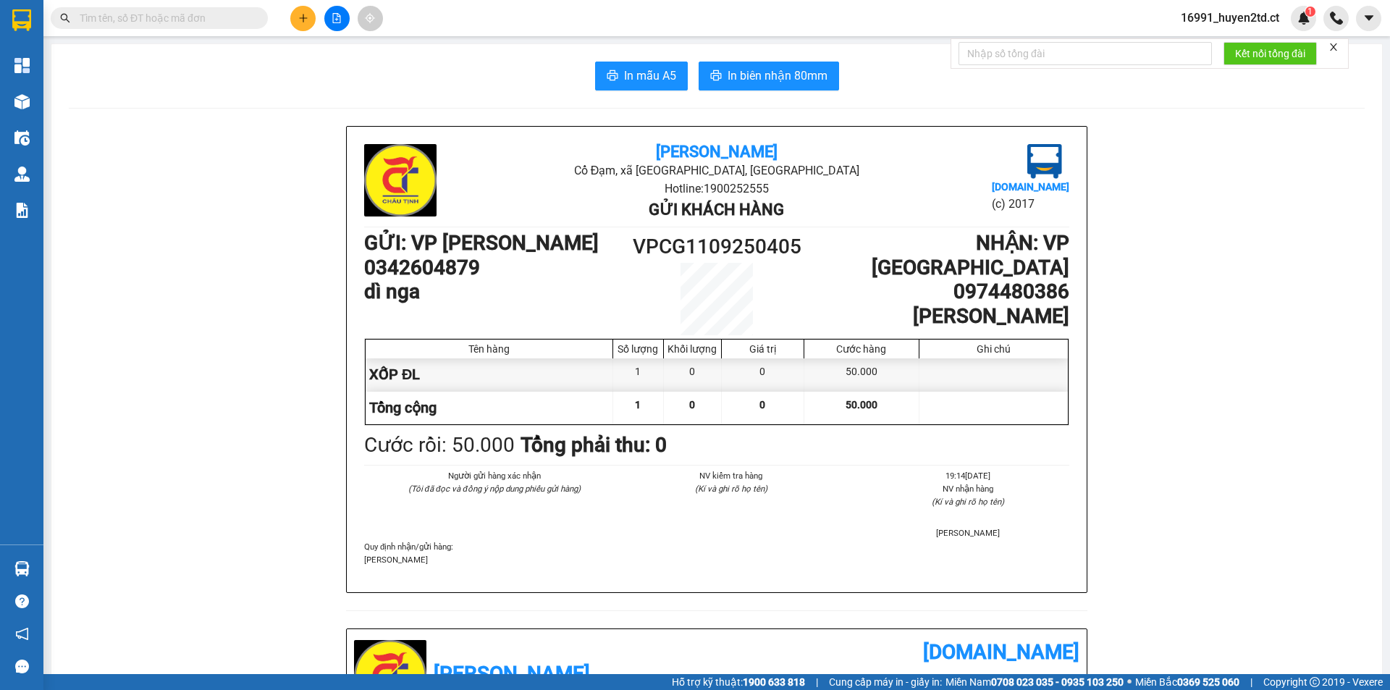
click at [225, 23] on input "text" at bounding box center [165, 18] width 171 height 16
click at [225, 16] on input "text" at bounding box center [165, 18] width 171 height 16
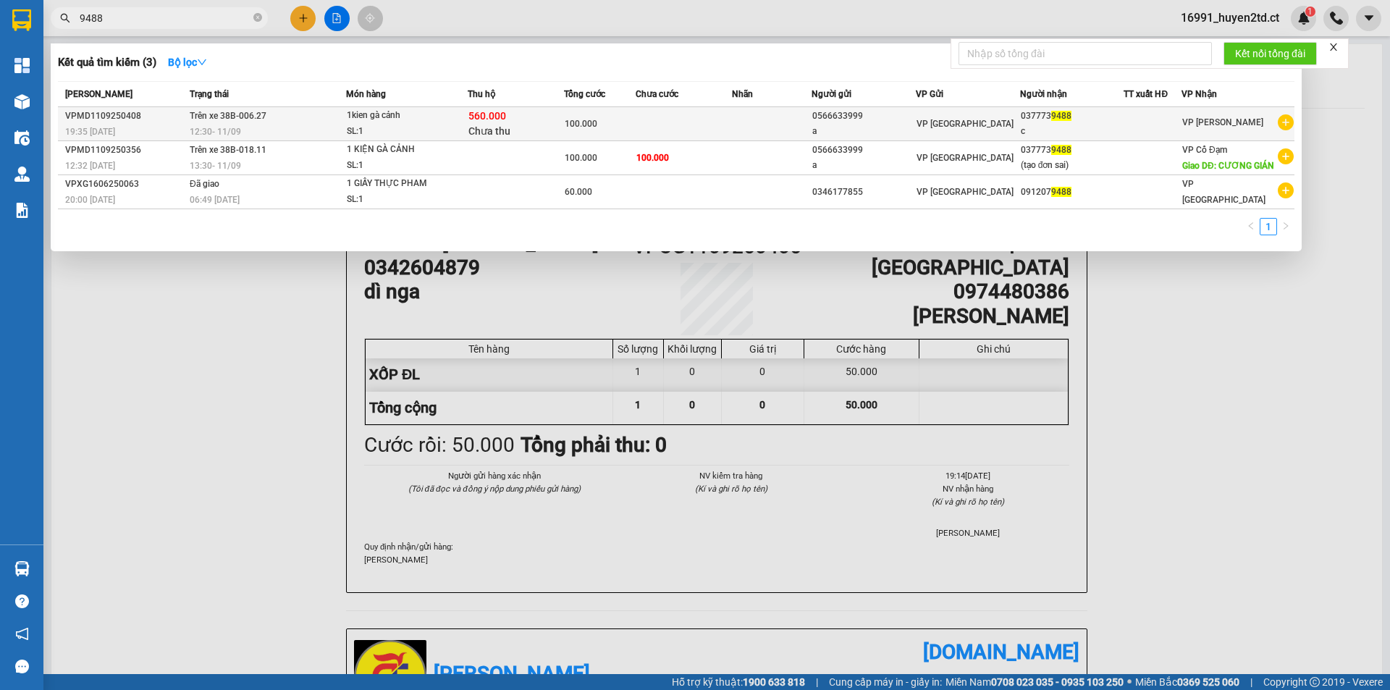
type input "9488"
click at [444, 119] on div "1kien gà cảnh" at bounding box center [401, 116] width 109 height 16
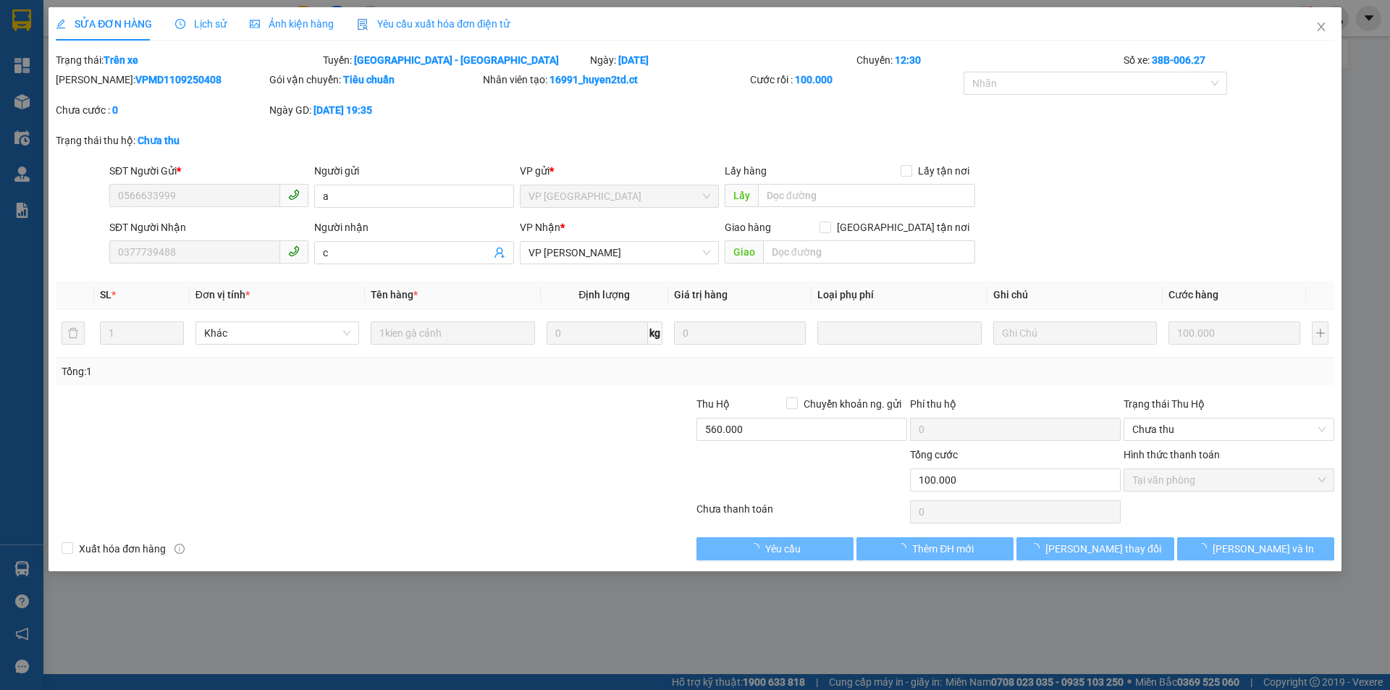
type input "0566633999"
type input "a"
type input "0377739488"
type input "c"
type input "100.000"
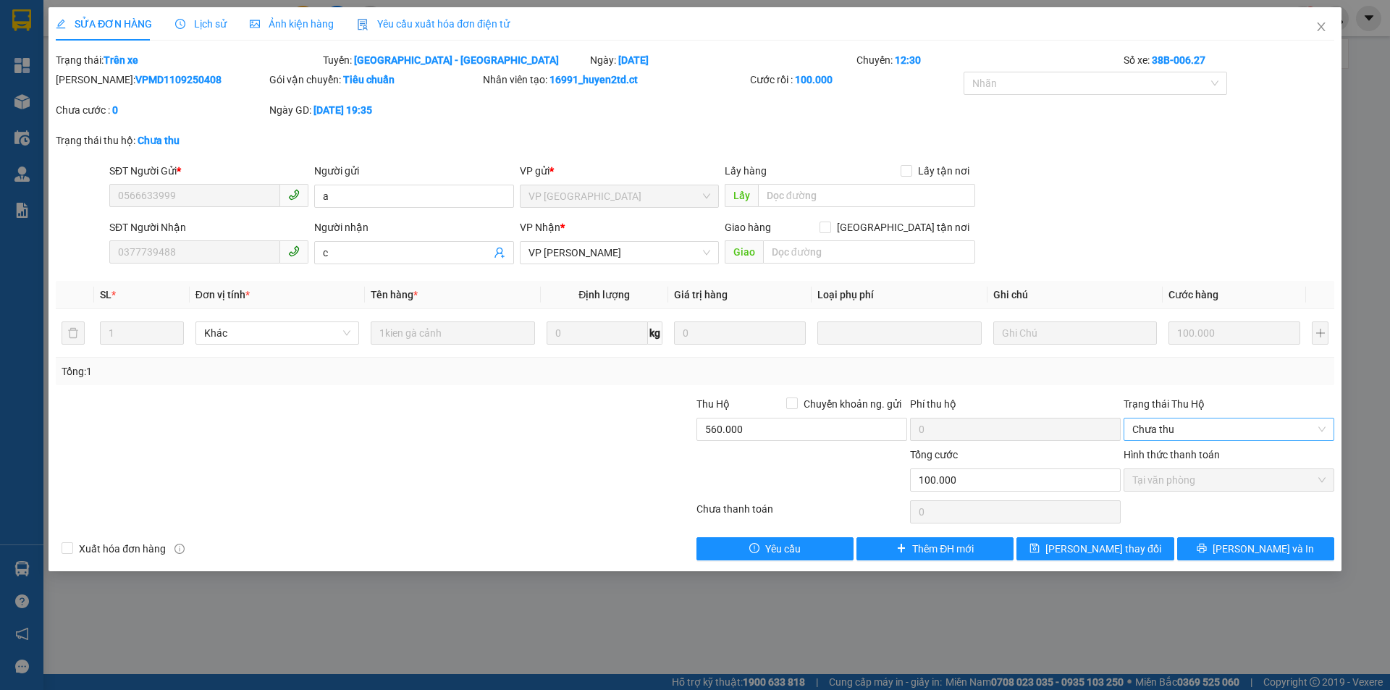
click at [1229, 426] on span "Chưa thu" at bounding box center [1228, 430] width 193 height 22
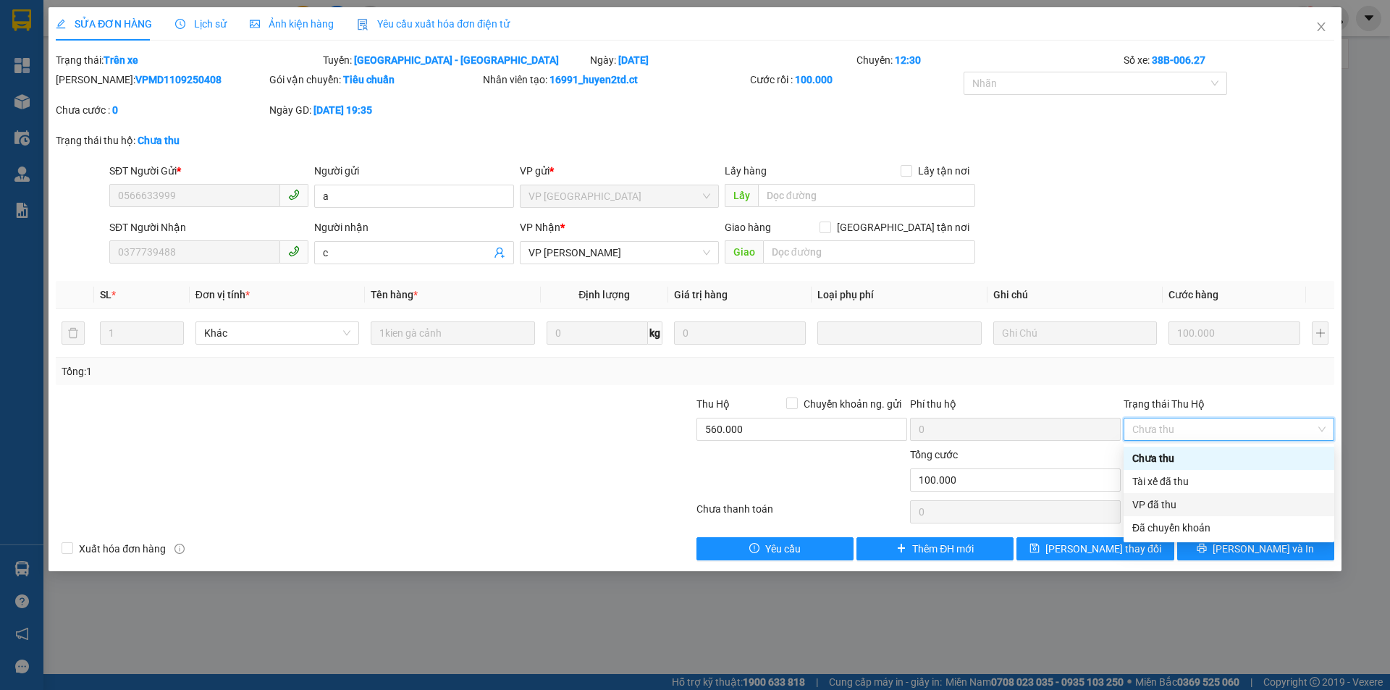
click at [1235, 508] on div "VP đã thu" at bounding box center [1228, 505] width 193 height 16
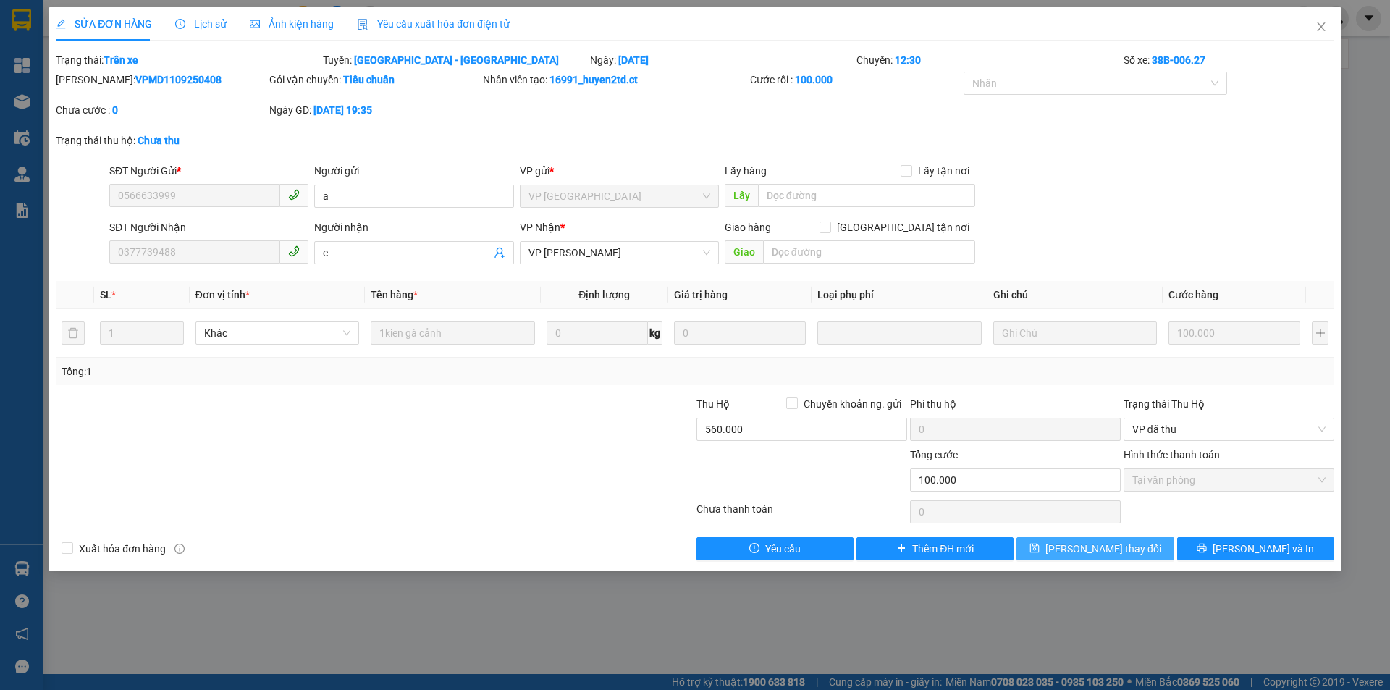
click at [1130, 546] on span "[PERSON_NAME] thay đổi" at bounding box center [1104, 549] width 116 height 16
click at [1303, 29] on span "Close" at bounding box center [1321, 27] width 41 height 41
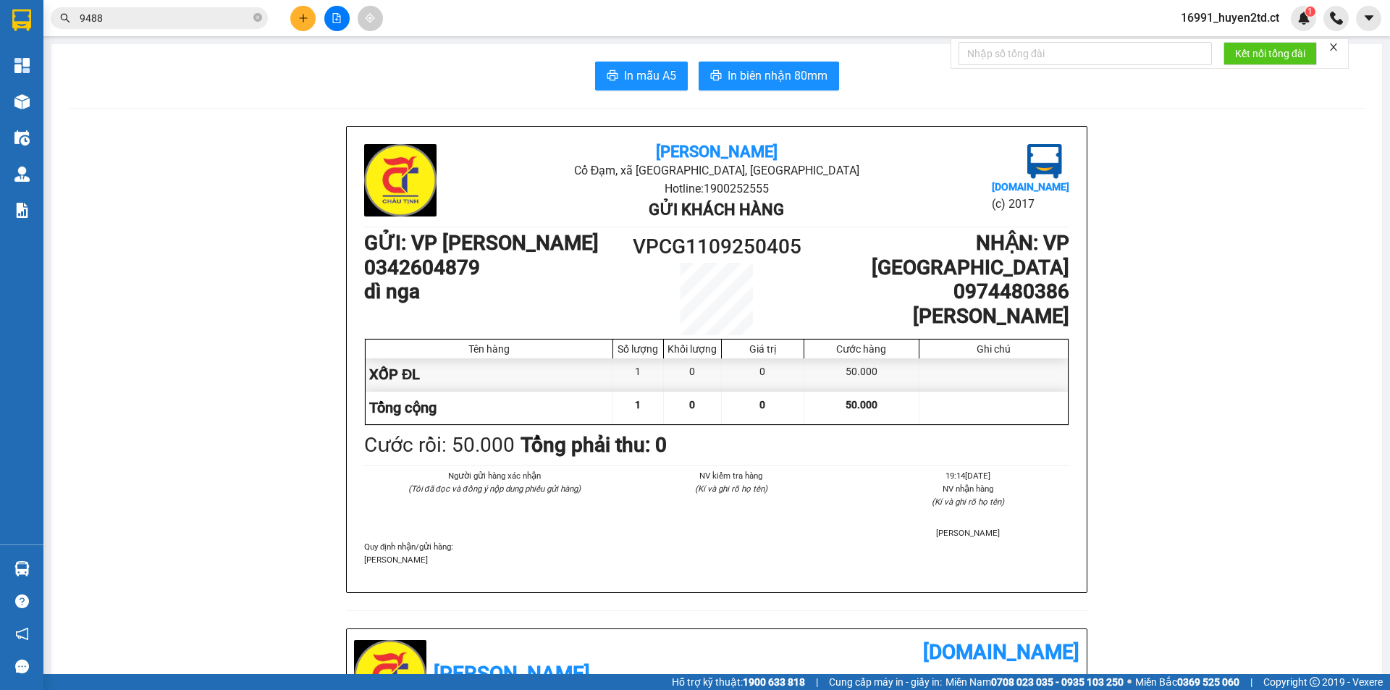
click at [206, 20] on input "9488" at bounding box center [165, 18] width 171 height 16
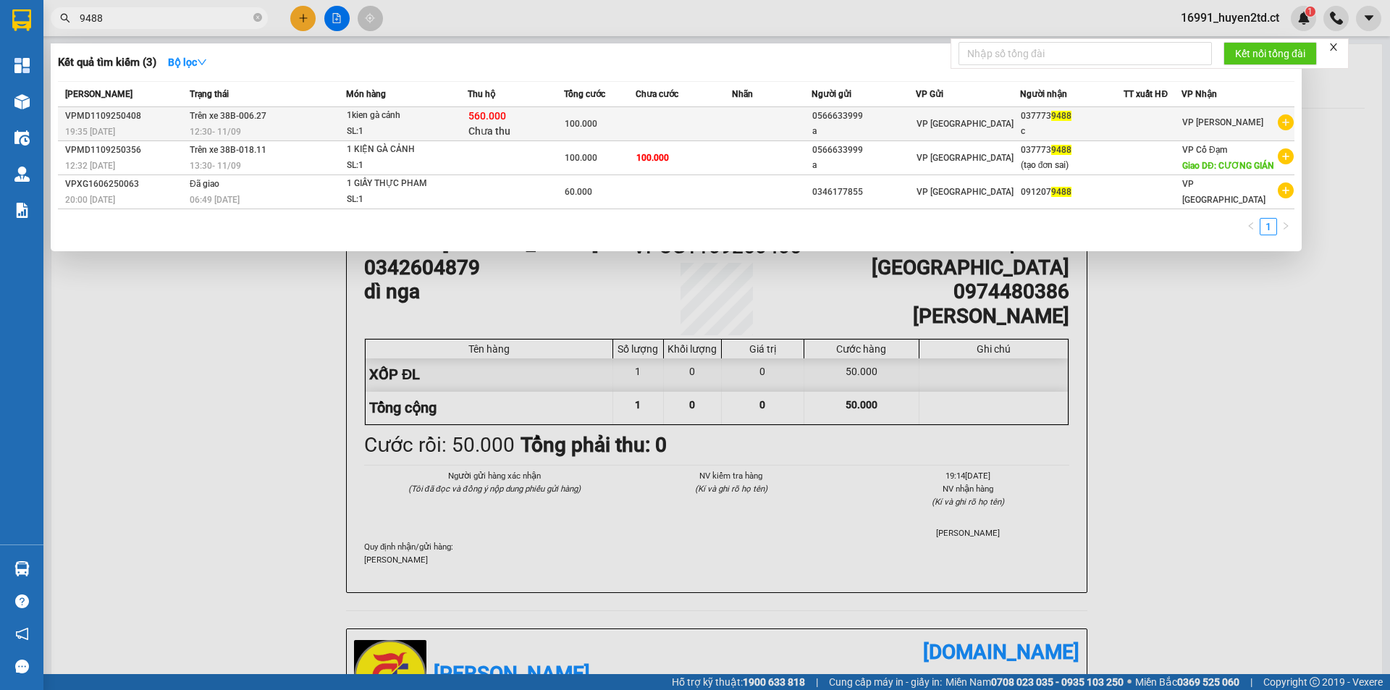
click at [432, 122] on div "1kien gà cảnh" at bounding box center [401, 116] width 109 height 16
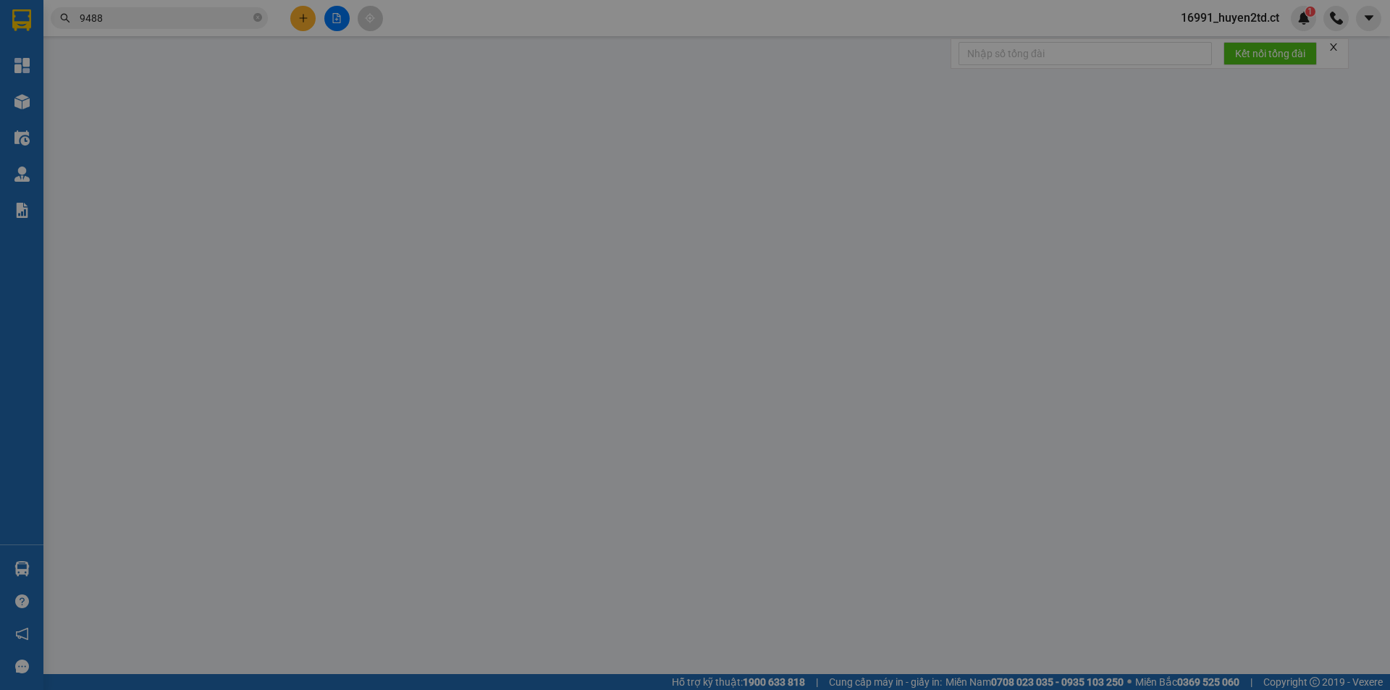
type input "0566633999"
type input "a"
type input "0377739488"
type input "c"
type input "100.000"
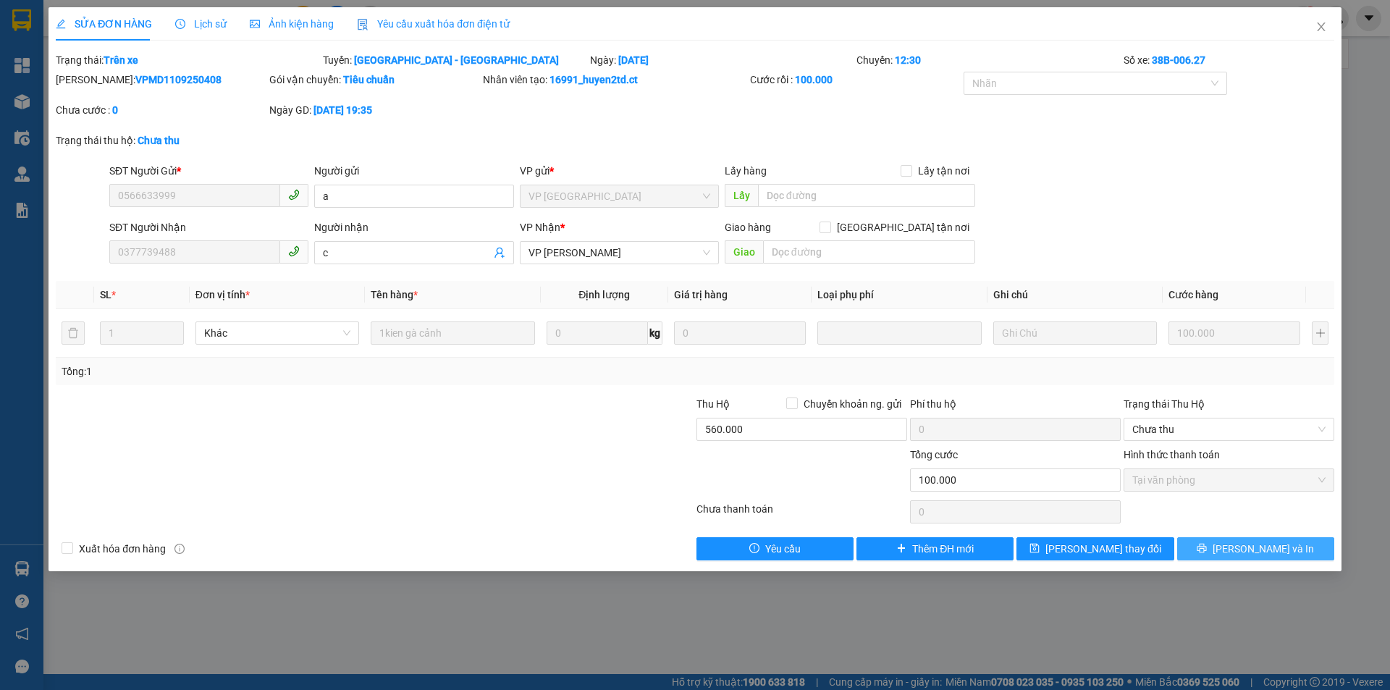
click at [1242, 550] on button "[PERSON_NAME] và In" at bounding box center [1255, 548] width 157 height 23
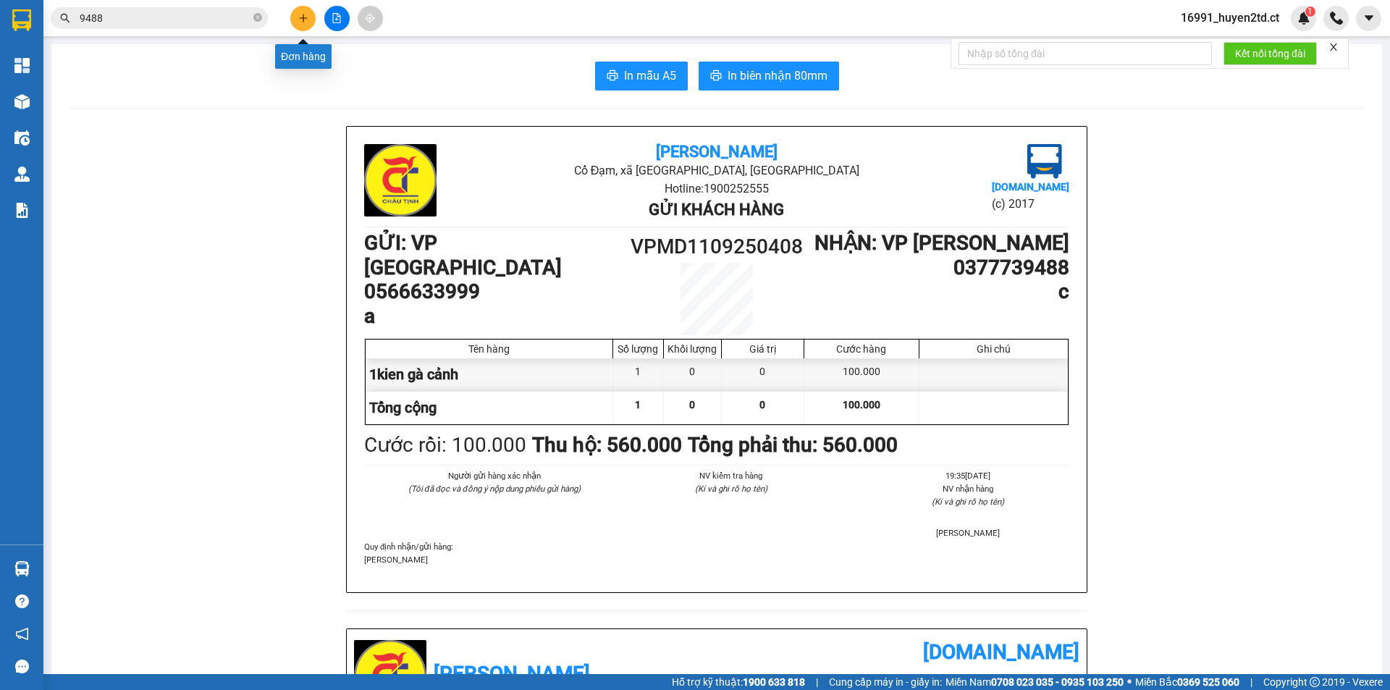
click at [304, 15] on icon "plus" at bounding box center [303, 18] width 10 height 10
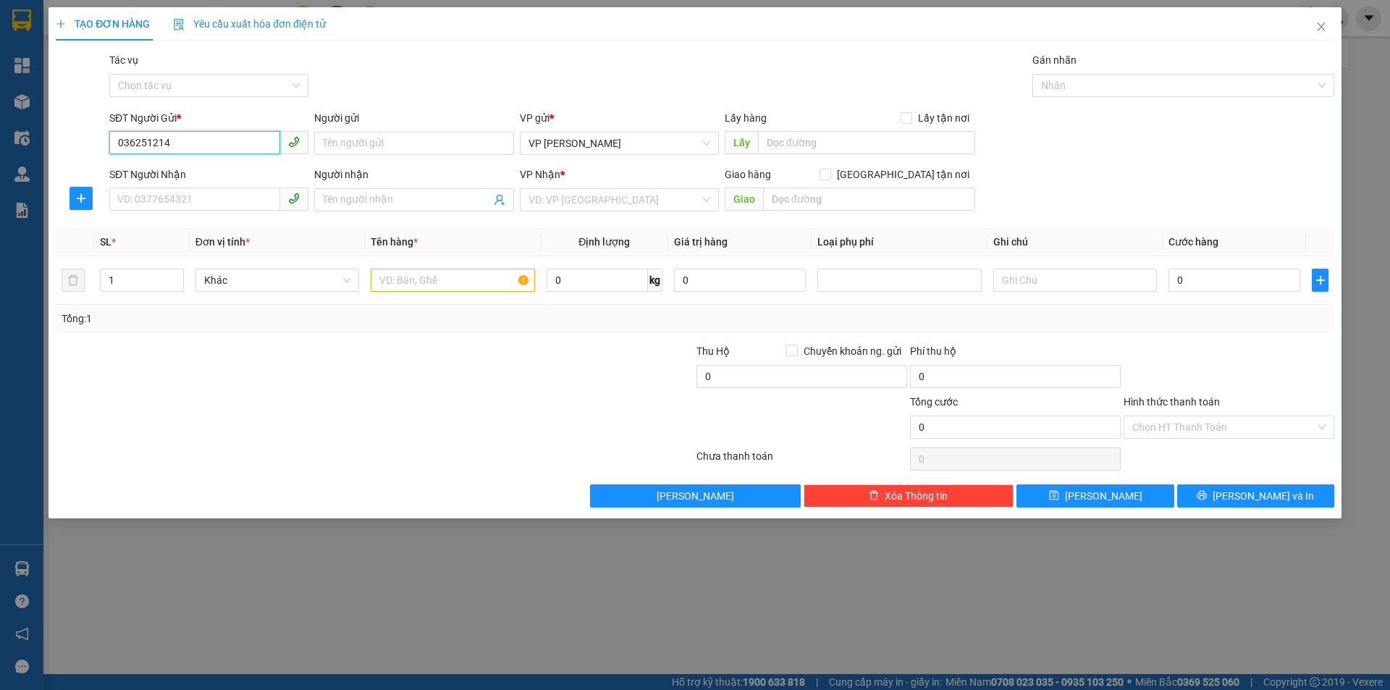
type input "0362512147"
click at [254, 167] on div "0362512147 - mèo yêu" at bounding box center [209, 172] width 182 height 16
type input "mèo yêu"
type input "0987193113"
type input "hàng ty ba"
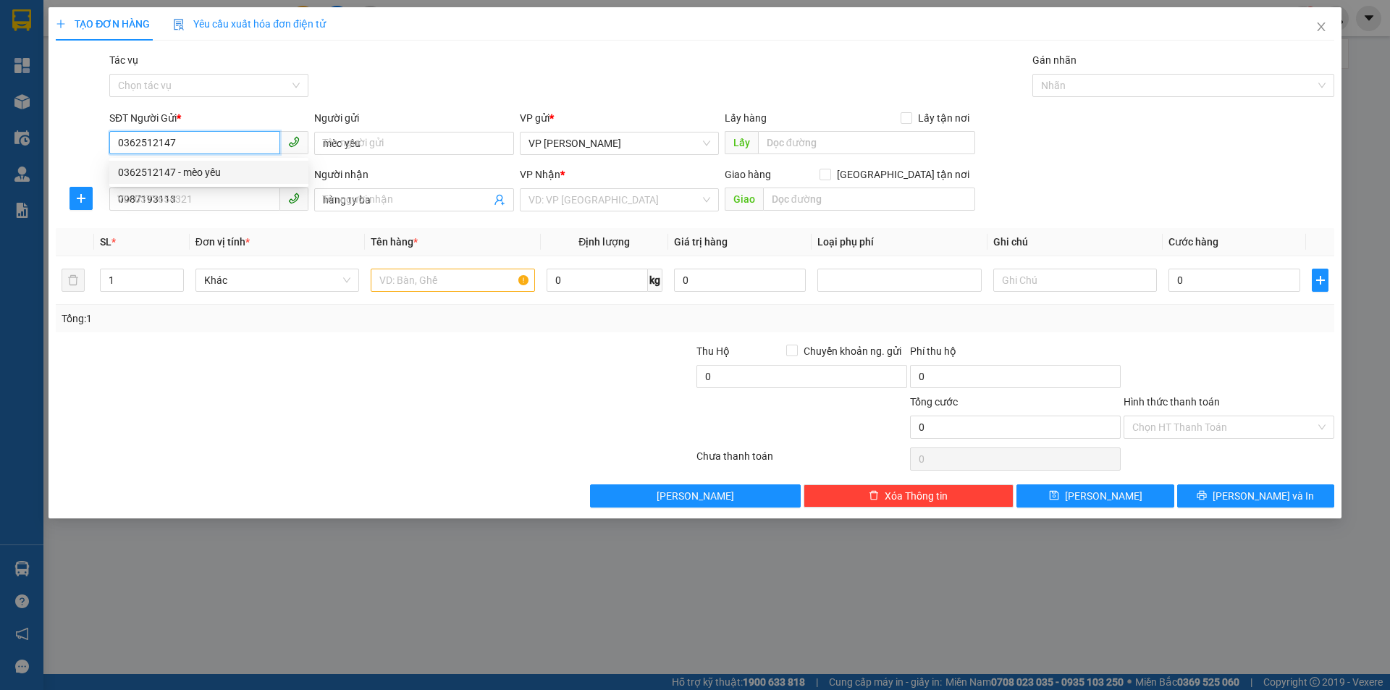
type input "50.000"
type input "0362512147"
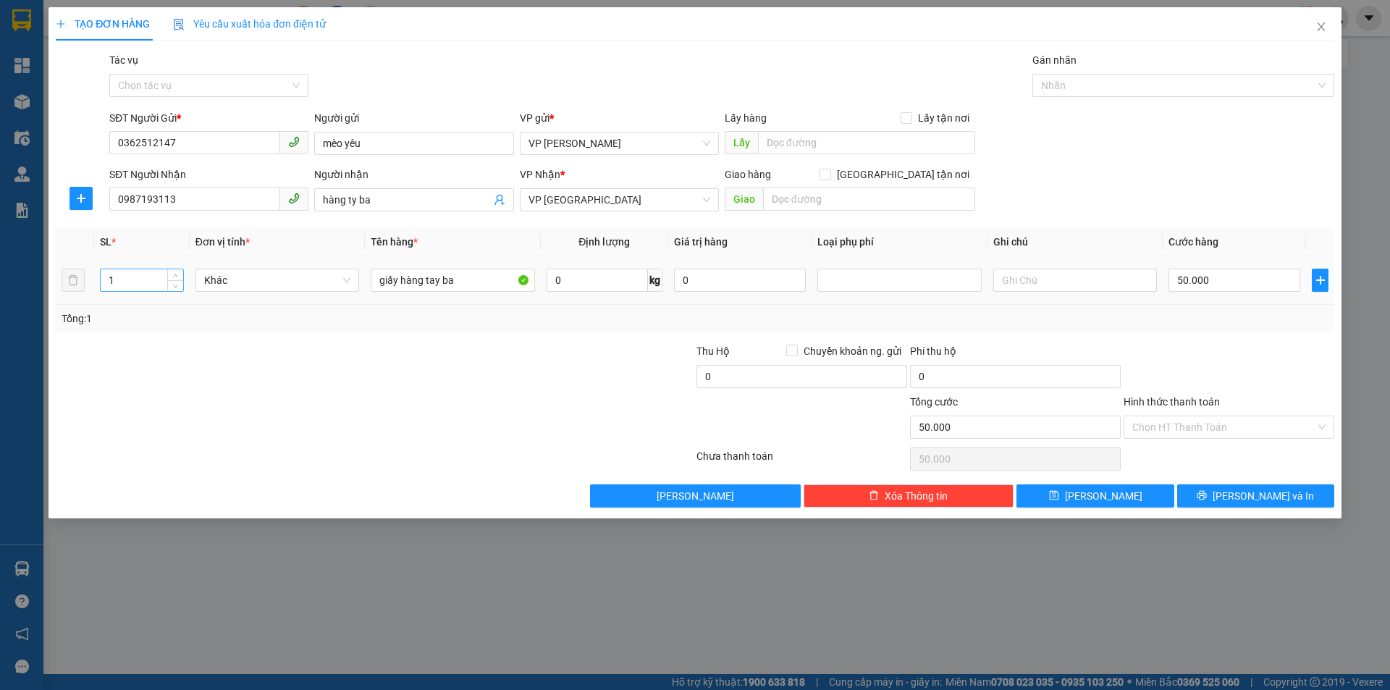
click at [117, 285] on input "1" at bounding box center [142, 280] width 83 height 22
type input "8"
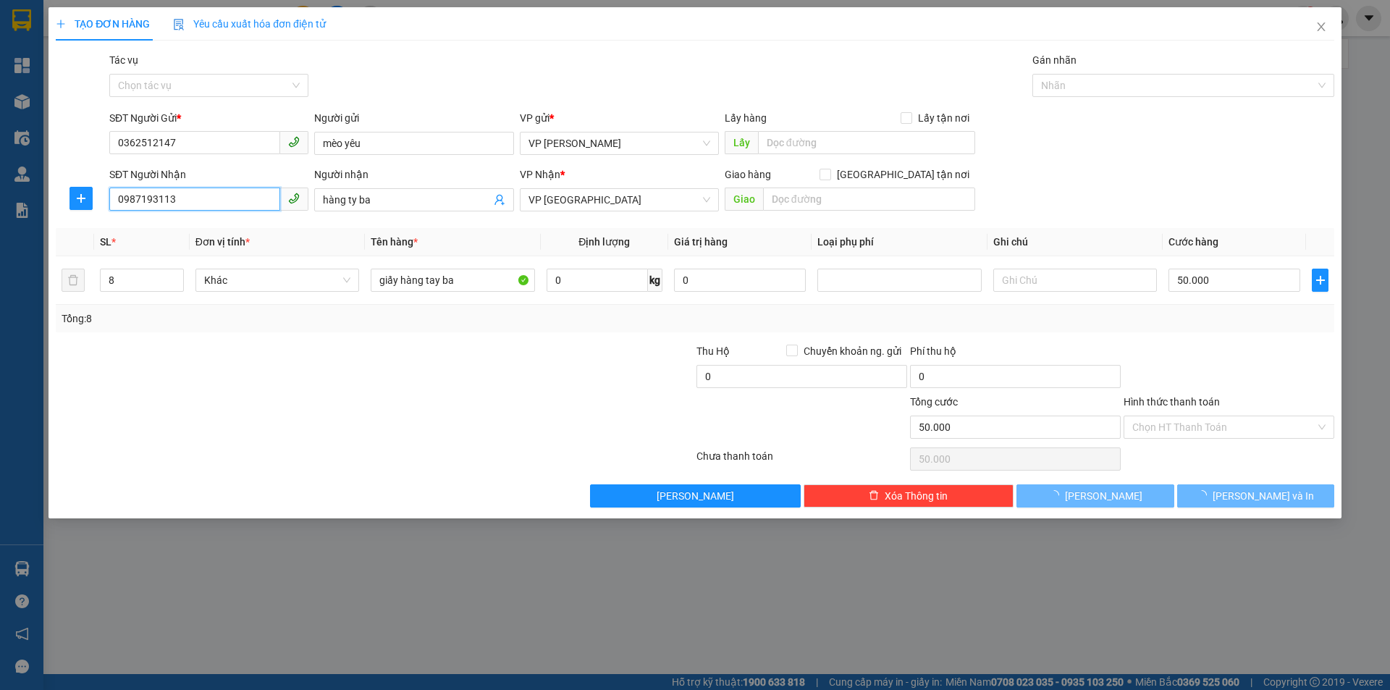
drag, startPoint x: 116, startPoint y: 198, endPoint x: 177, endPoint y: 182, distance: 63.1
click at [195, 198] on input "0987193113" at bounding box center [194, 199] width 171 height 23
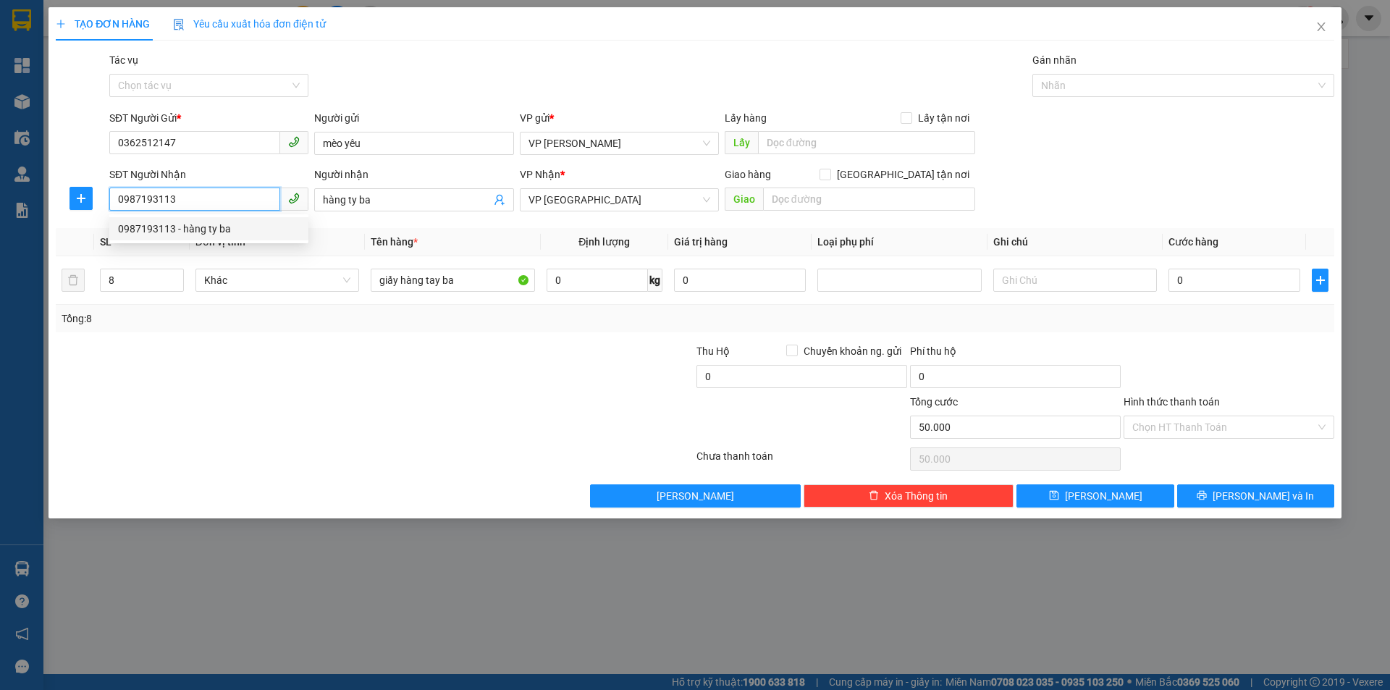
type input "0"
click at [216, 224] on div "0362512147 - mèo yêu" at bounding box center [209, 229] width 182 height 16
type input "0362512147"
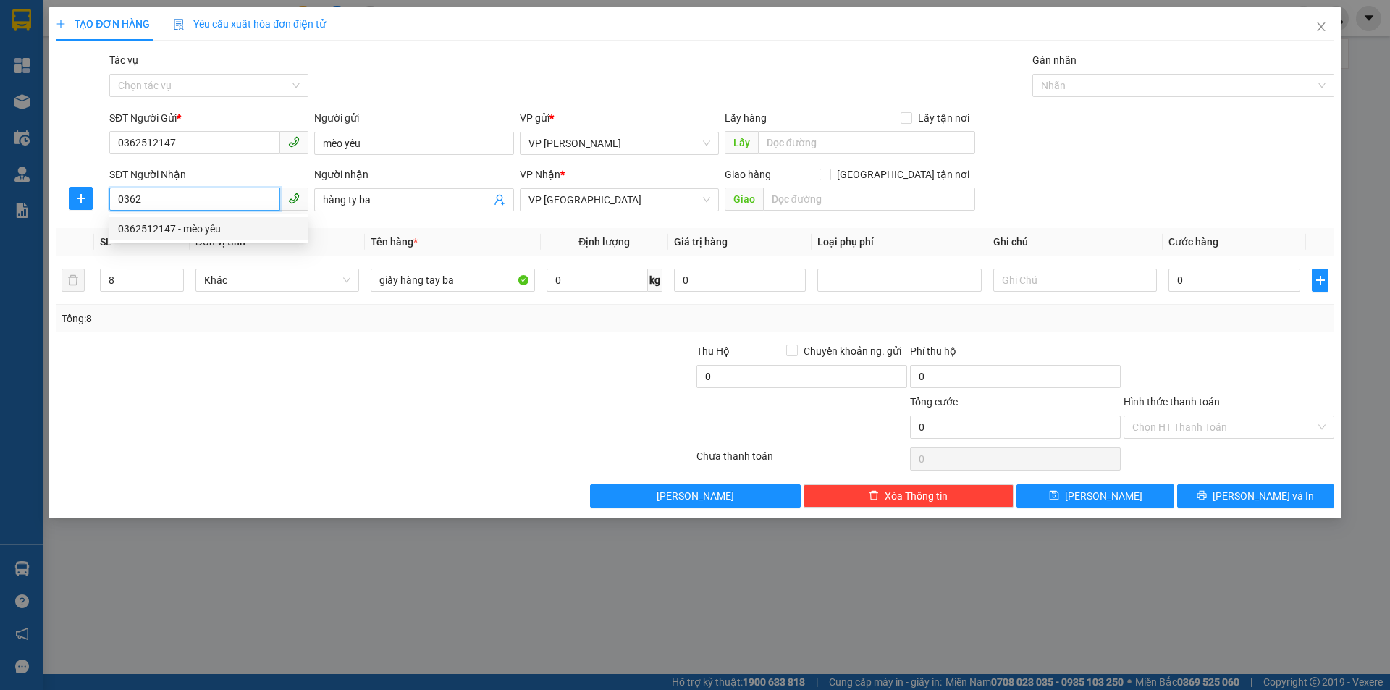
type input "mèo yêu"
type input "50.000"
type input "0362512147"
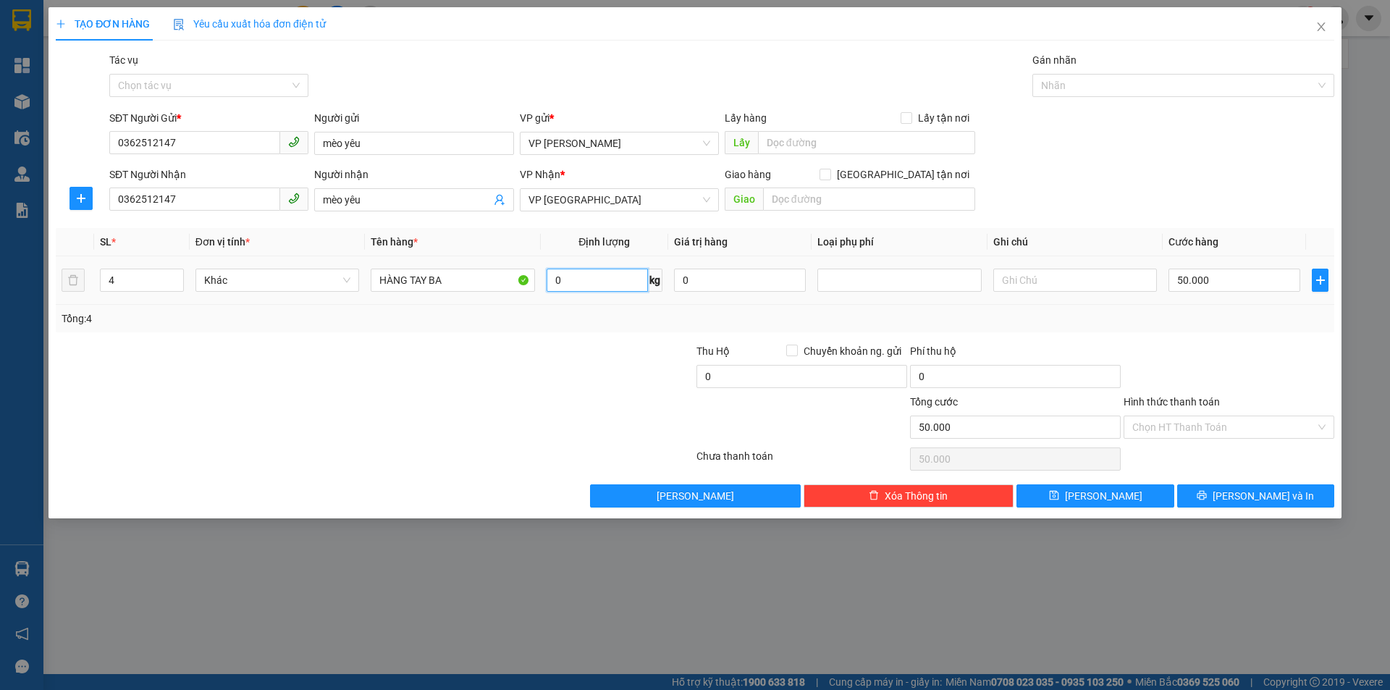
click at [574, 285] on input "0" at bounding box center [597, 280] width 101 height 23
click at [119, 282] on input "4" at bounding box center [142, 280] width 83 height 22
type input "8"
click at [1020, 284] on input "text" at bounding box center [1075, 280] width 164 height 23
type input "0"
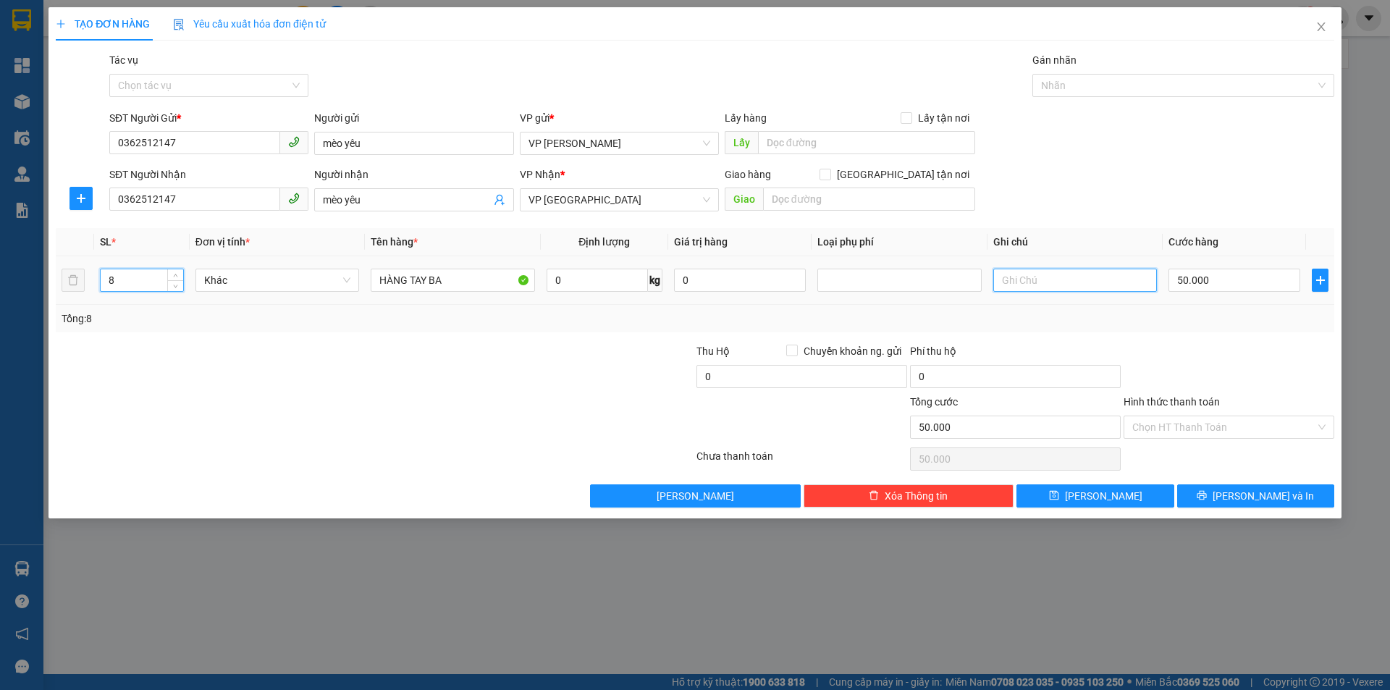
type input "0"
click at [570, 286] on input "0" at bounding box center [597, 280] width 101 height 23
type input "45"
click at [1219, 279] on input "0" at bounding box center [1235, 280] width 132 height 23
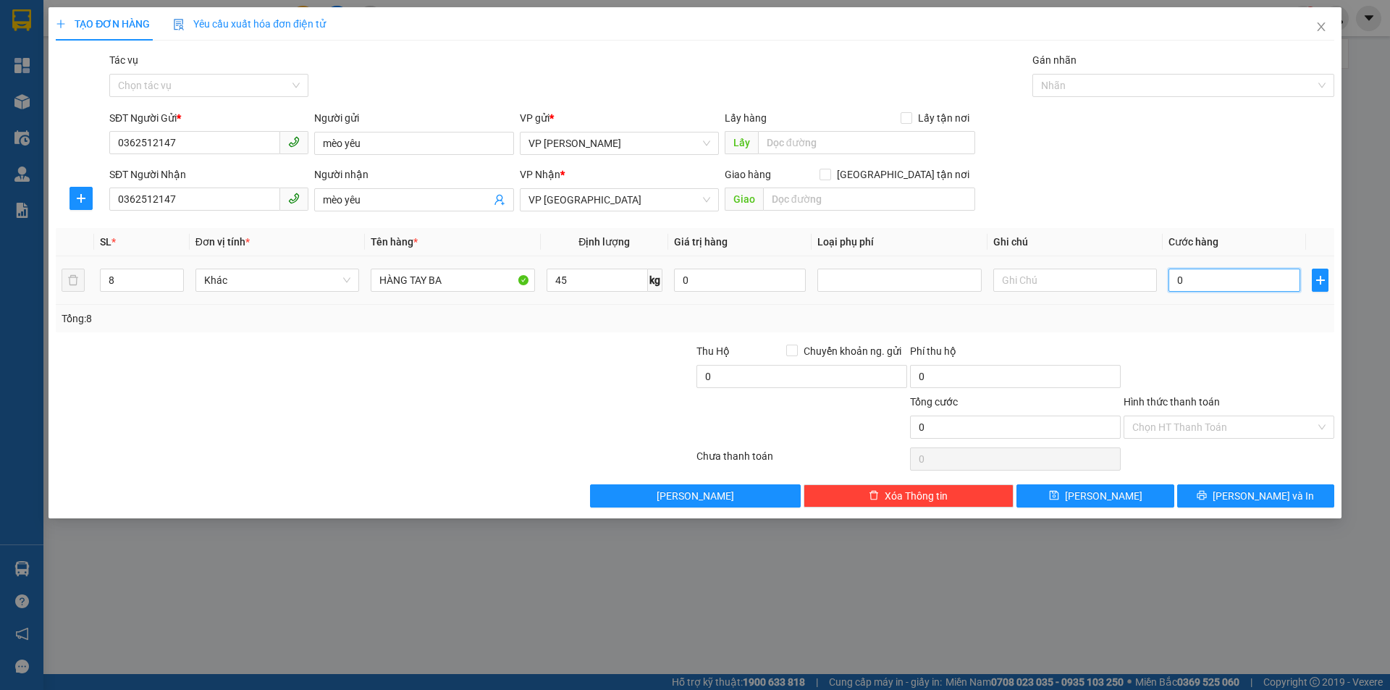
type input "9"
type input "90"
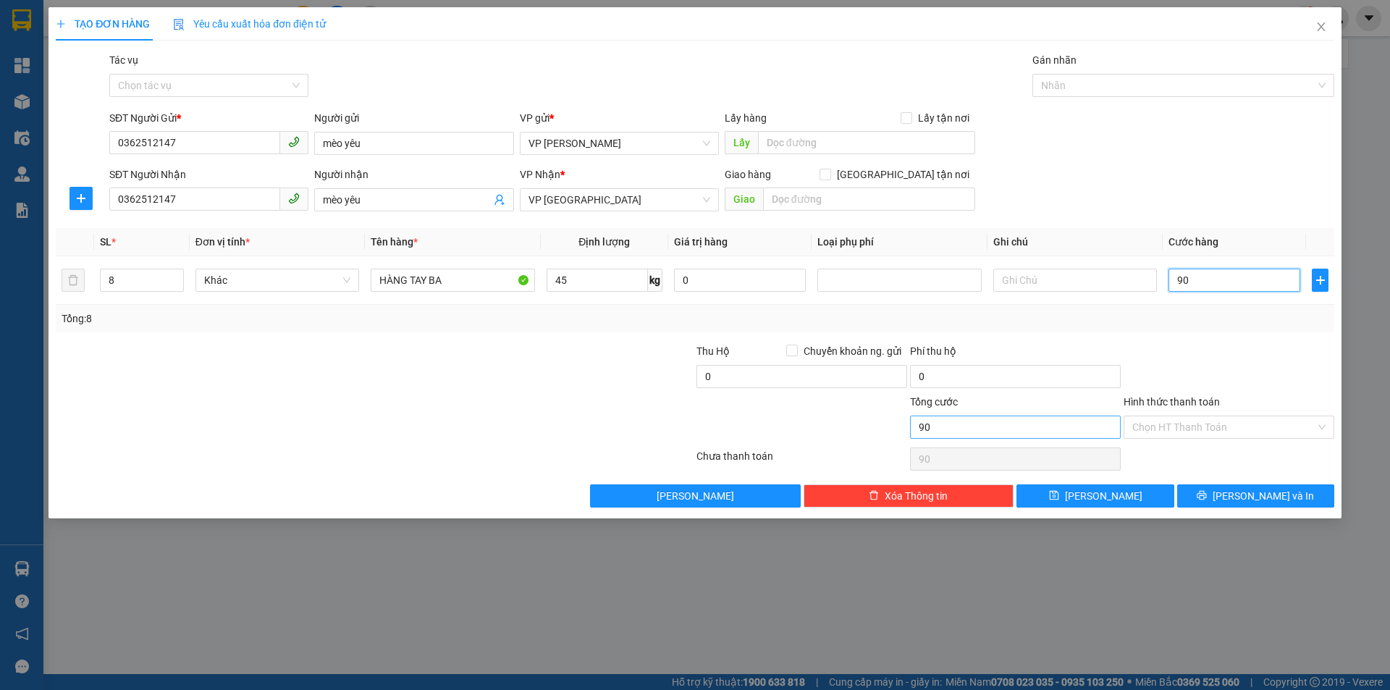
type input "90"
type input "90.000"
click at [1037, 426] on input "90.000" at bounding box center [1015, 427] width 211 height 23
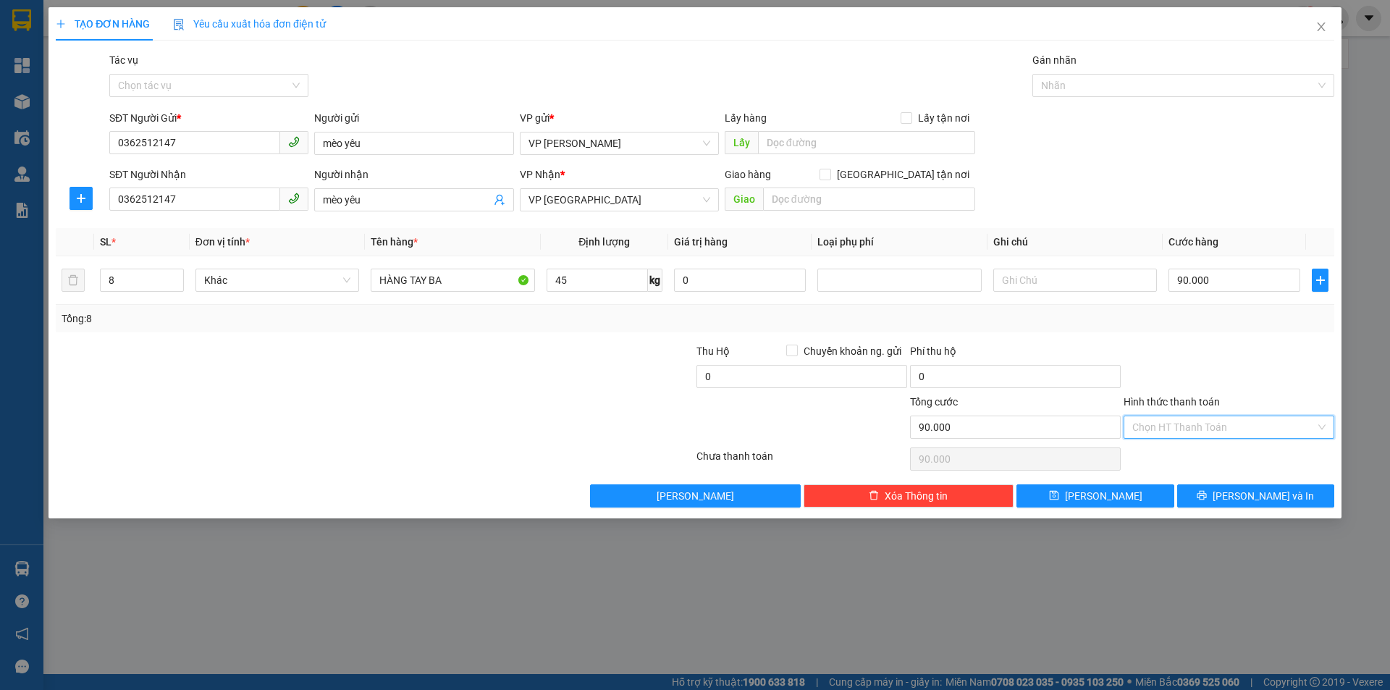
click at [1232, 428] on input "Hình thức thanh toán" at bounding box center [1223, 427] width 183 height 22
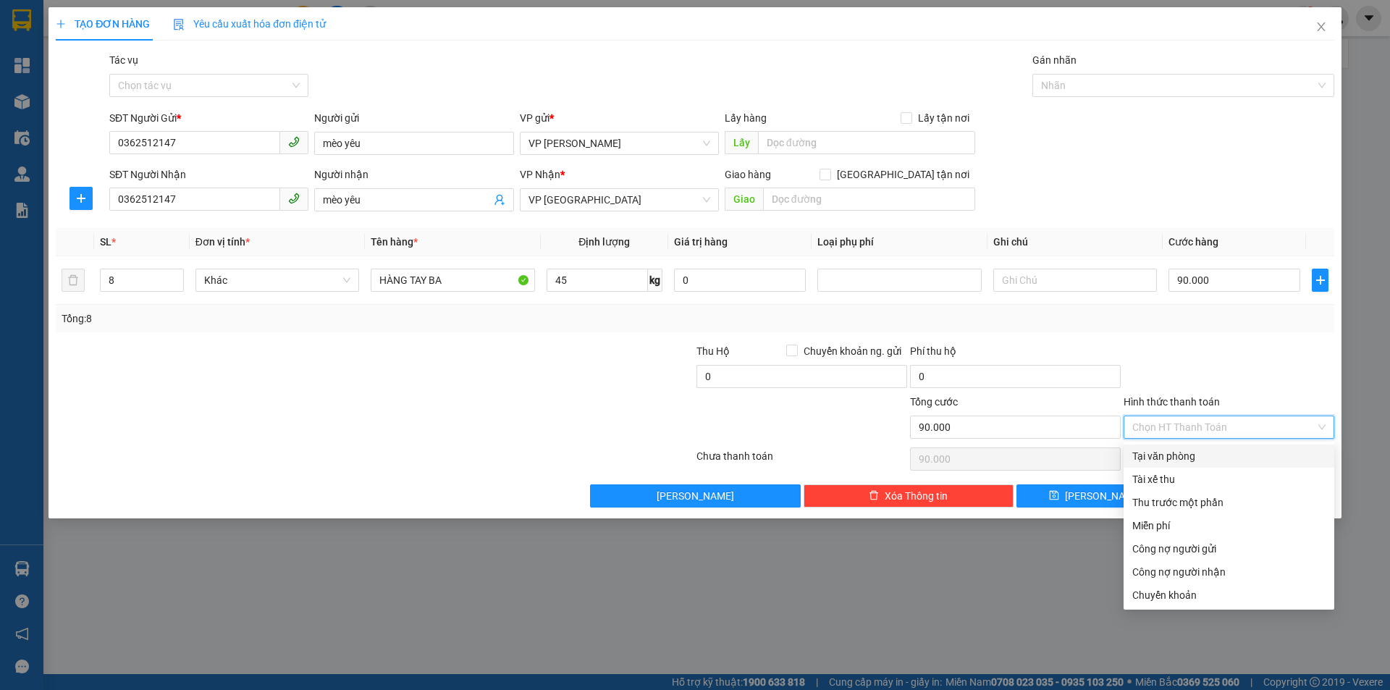
click at [1224, 455] on div "Tại văn phòng" at bounding box center [1228, 456] width 193 height 16
type input "0"
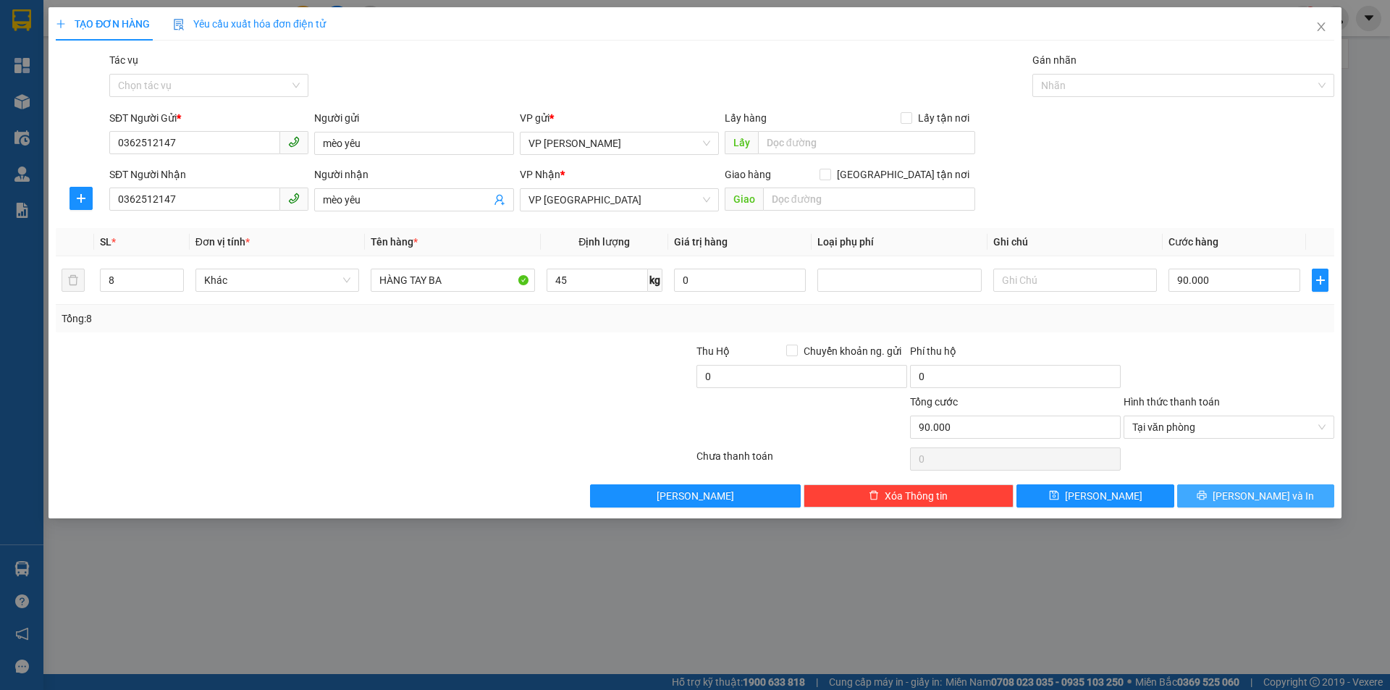
click at [1216, 492] on button "[PERSON_NAME] và In" at bounding box center [1255, 495] width 157 height 23
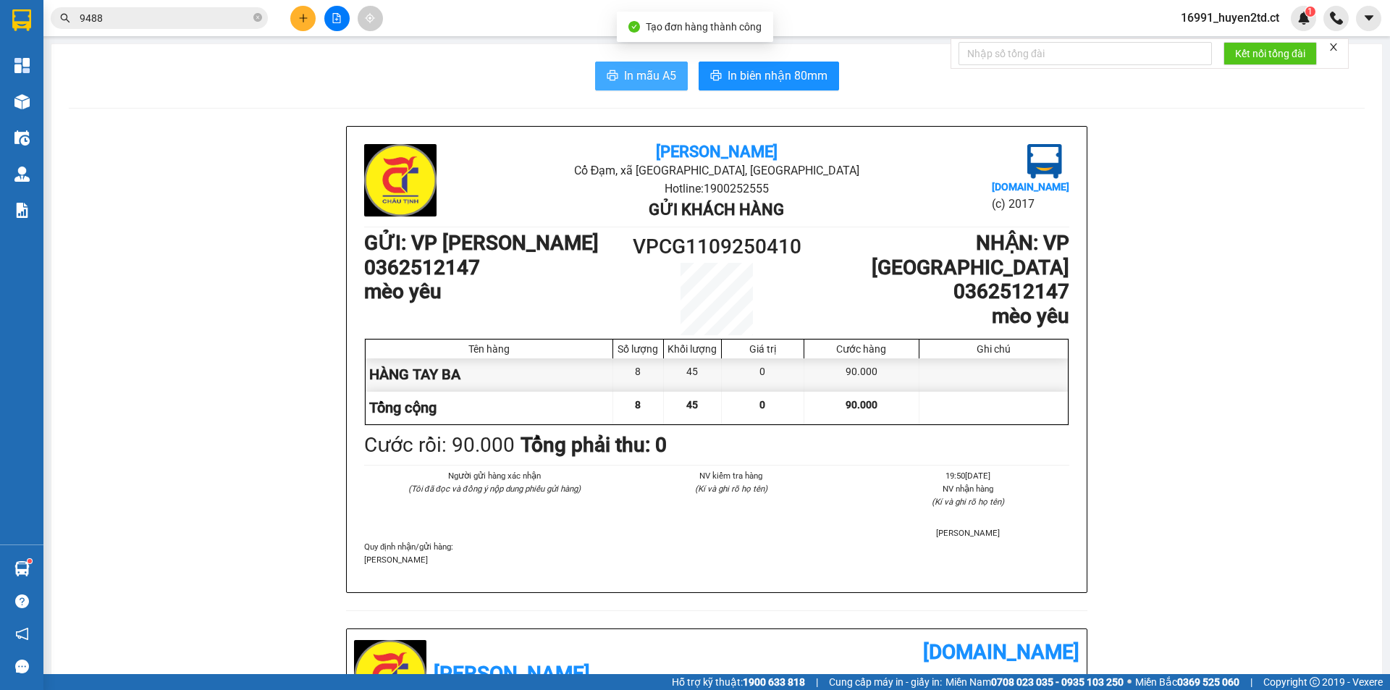
click at [625, 72] on span "In mẫu A5" at bounding box center [650, 76] width 52 height 18
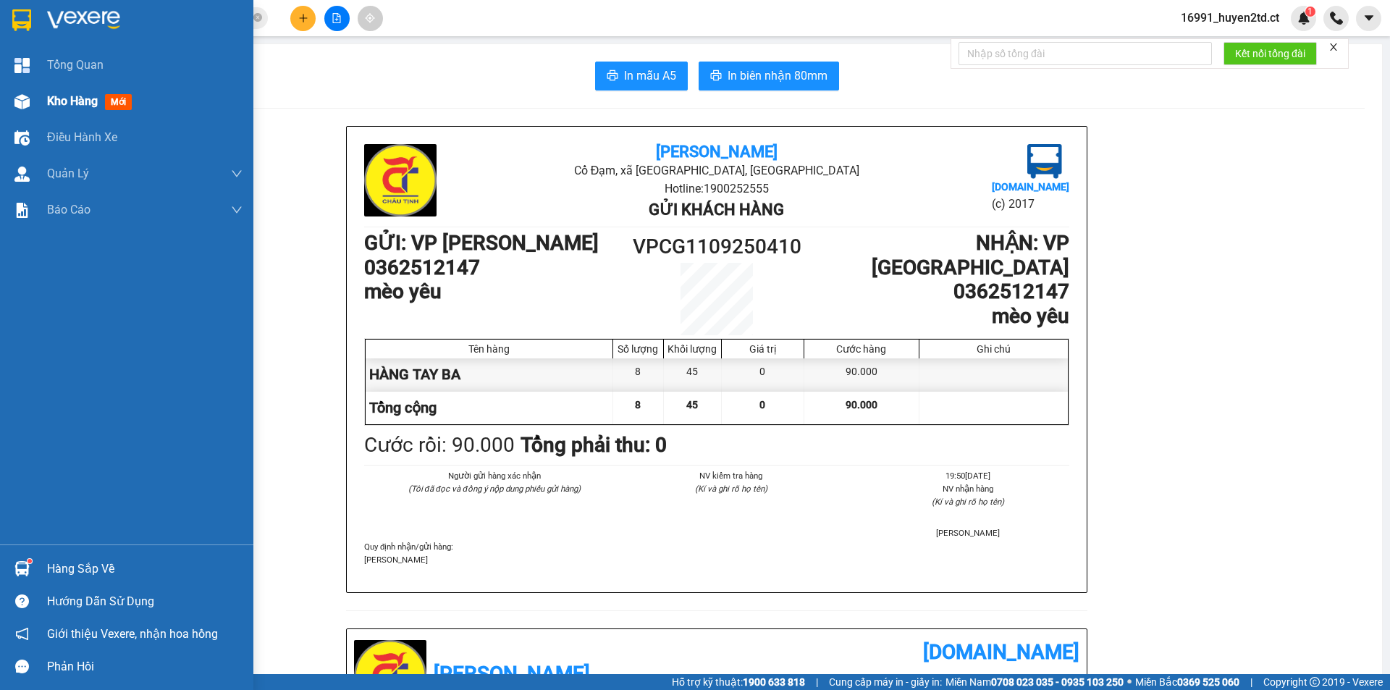
drag, startPoint x: 51, startPoint y: 101, endPoint x: 140, endPoint y: 101, distance: 89.1
click at [52, 101] on span "Kho hàng" at bounding box center [72, 101] width 51 height 14
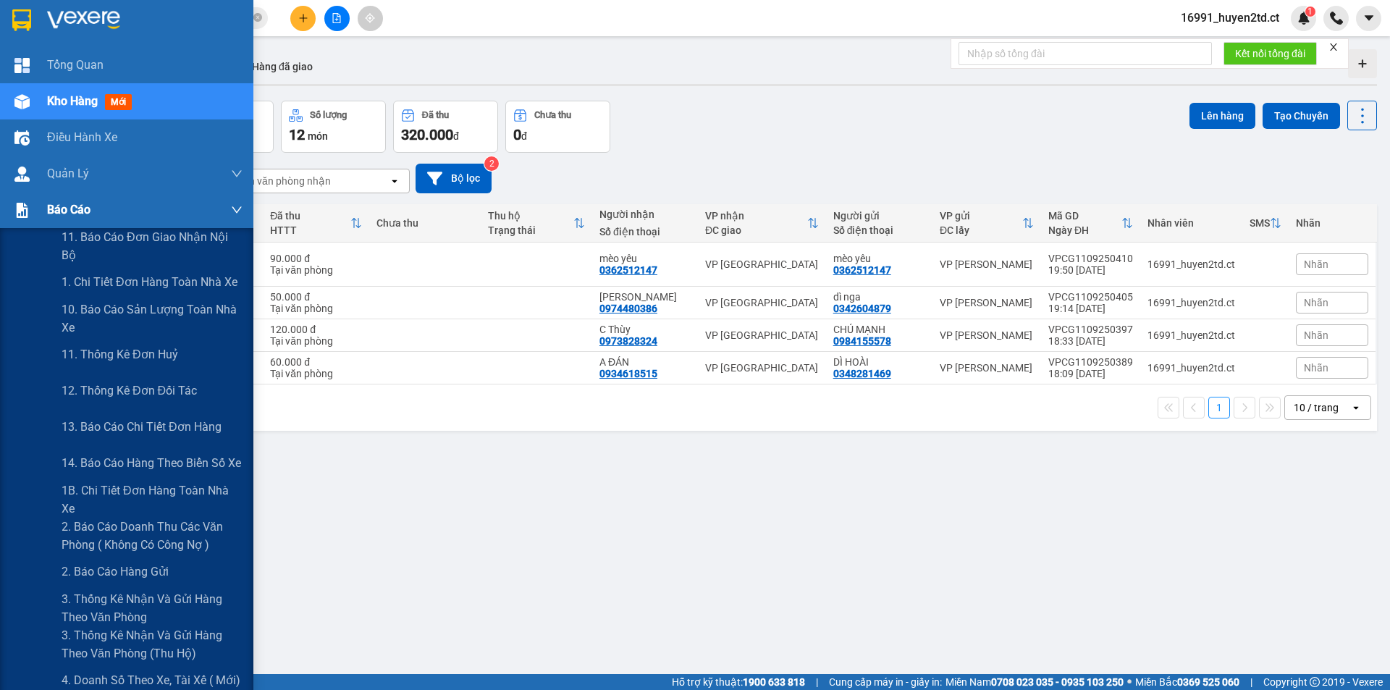
click at [43, 205] on div "Báo cáo" at bounding box center [126, 210] width 253 height 36
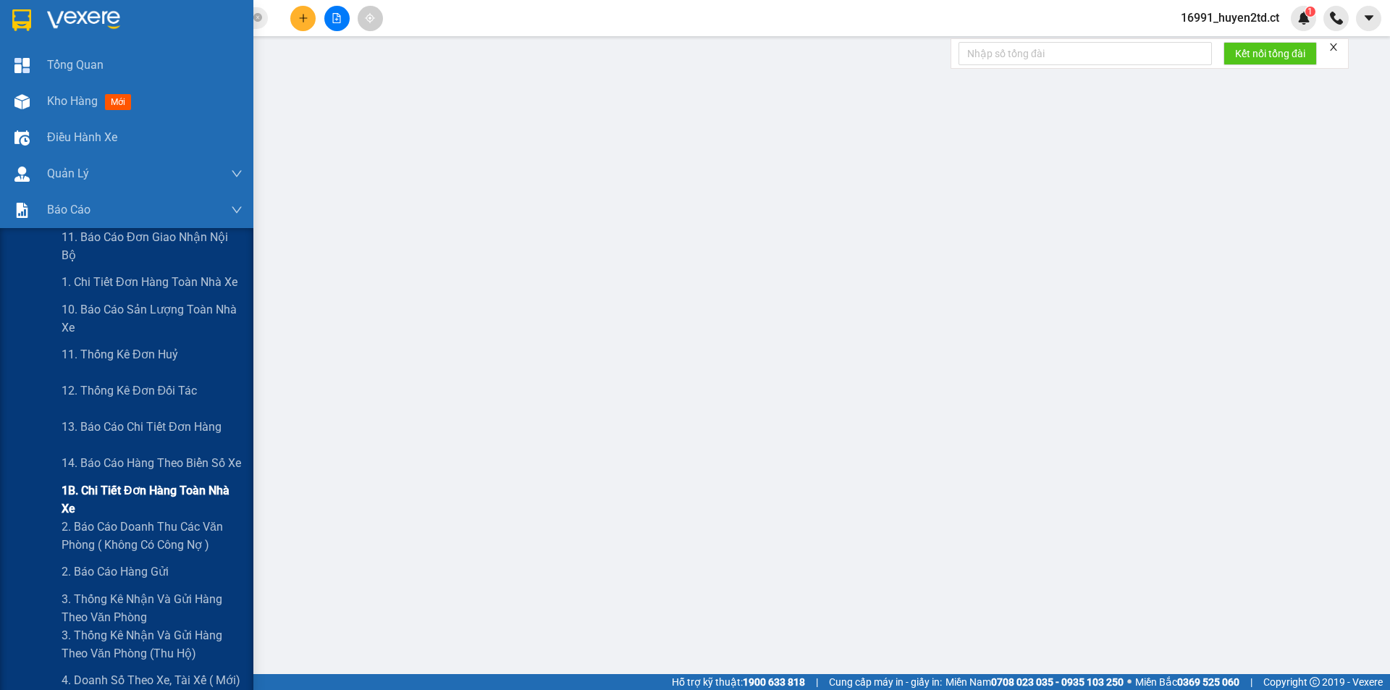
click at [133, 500] on span "1B. Chi tiết đơn hàng toàn nhà xe" at bounding box center [152, 499] width 181 height 36
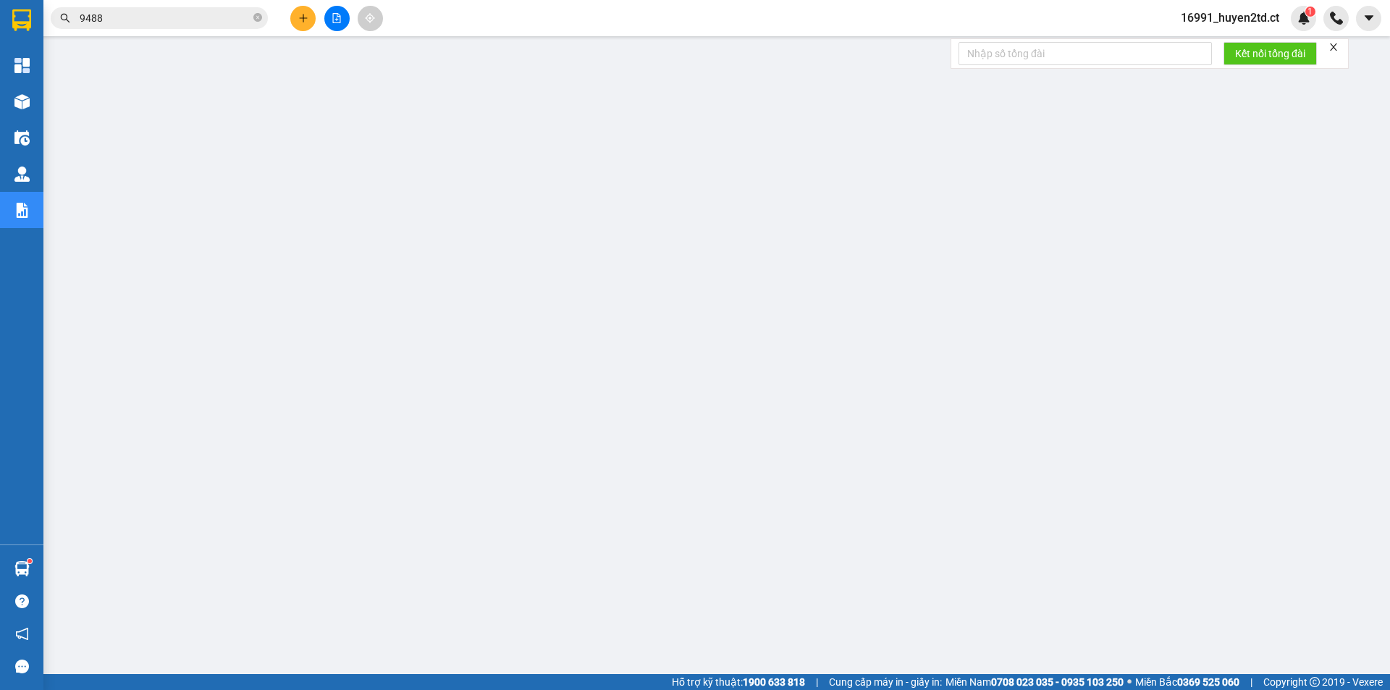
click at [221, 22] on input "9488" at bounding box center [165, 18] width 171 height 16
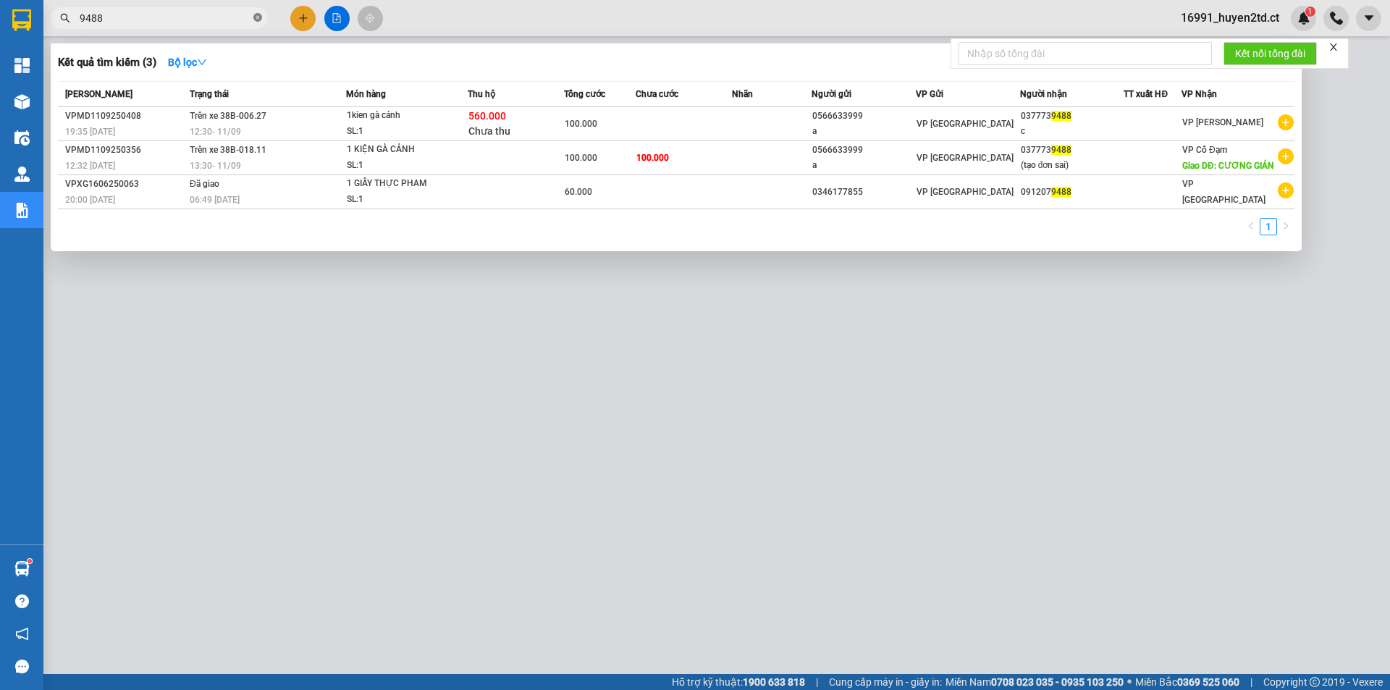
click at [257, 19] on icon "close-circle" at bounding box center [257, 17] width 9 height 9
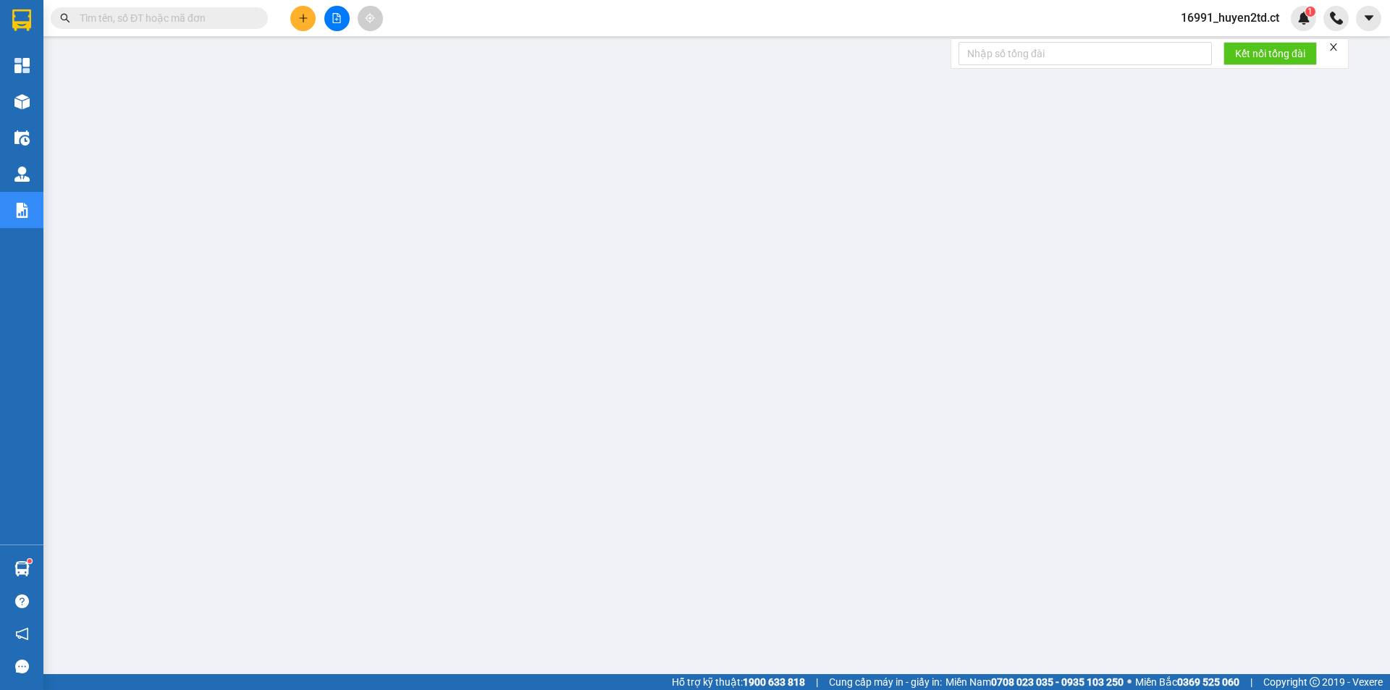
click at [202, 17] on input "text" at bounding box center [165, 18] width 171 height 16
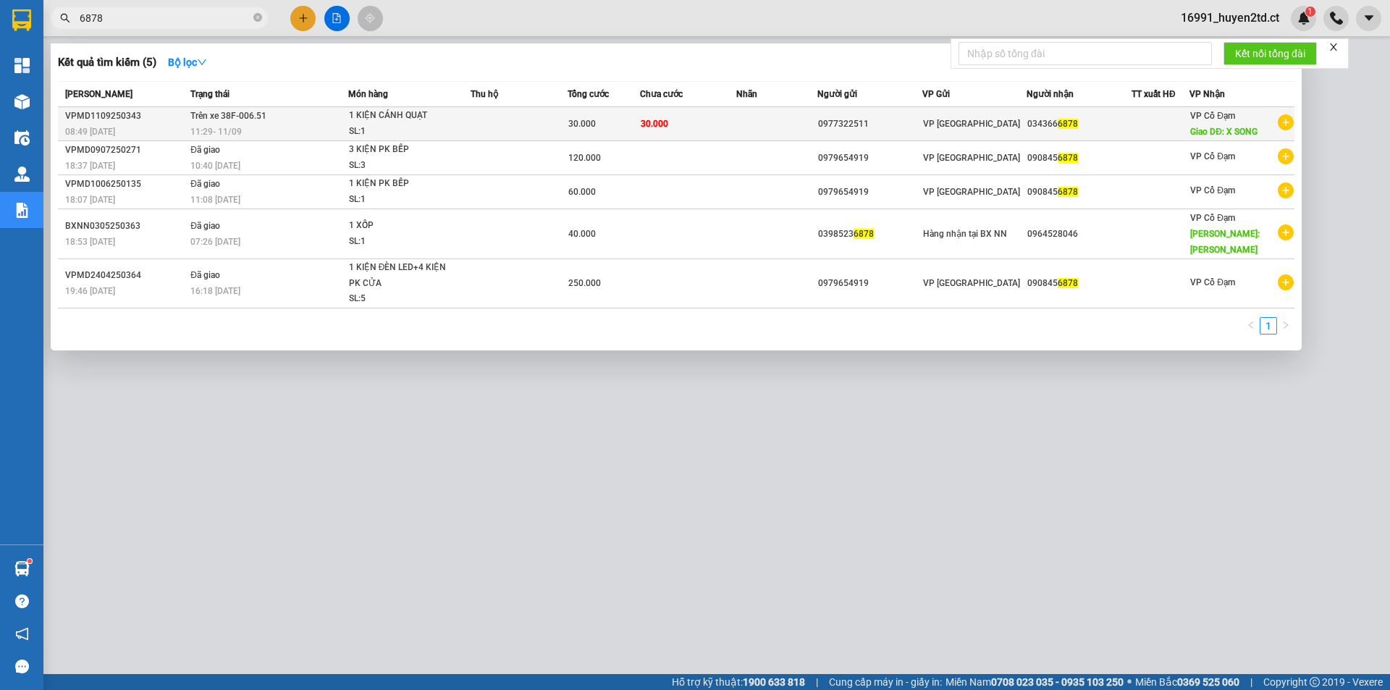
type input "6878"
click at [664, 126] on span "30.000" at bounding box center [655, 124] width 28 height 10
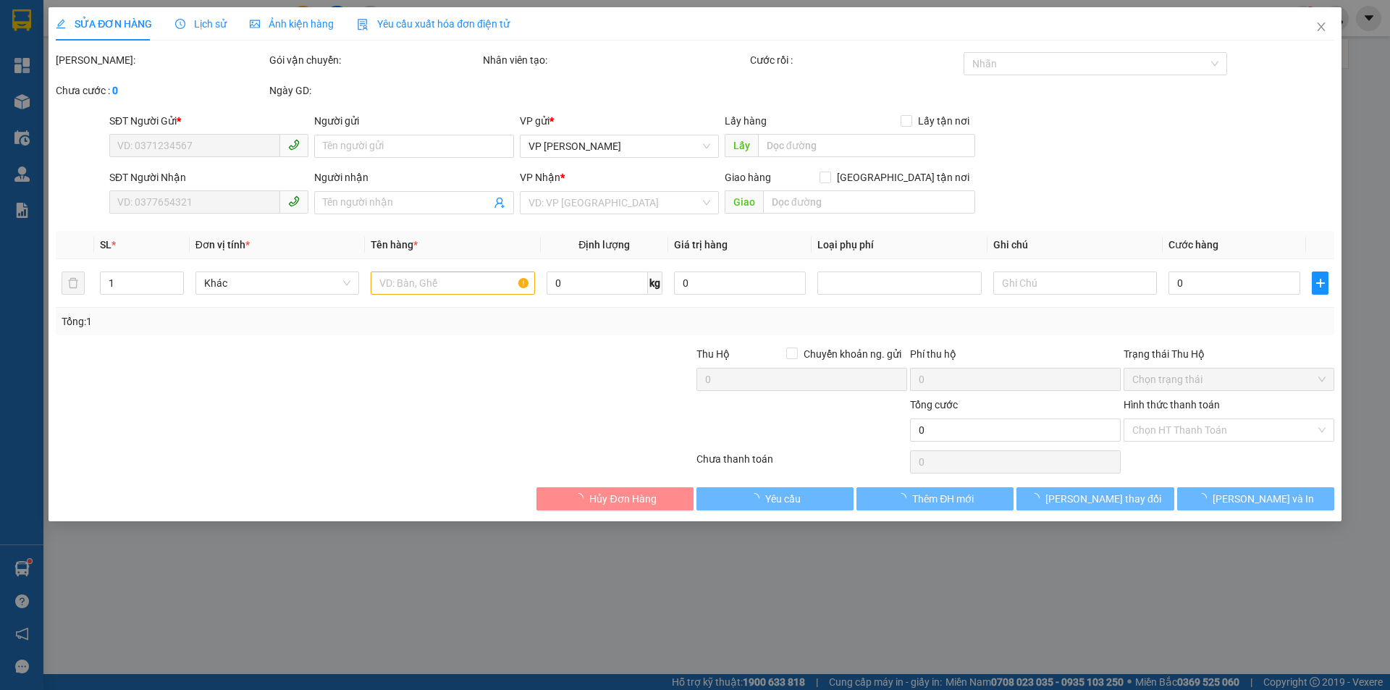
type input "0977322511"
type input "0343666878"
type input "X SONG"
type input "30.000"
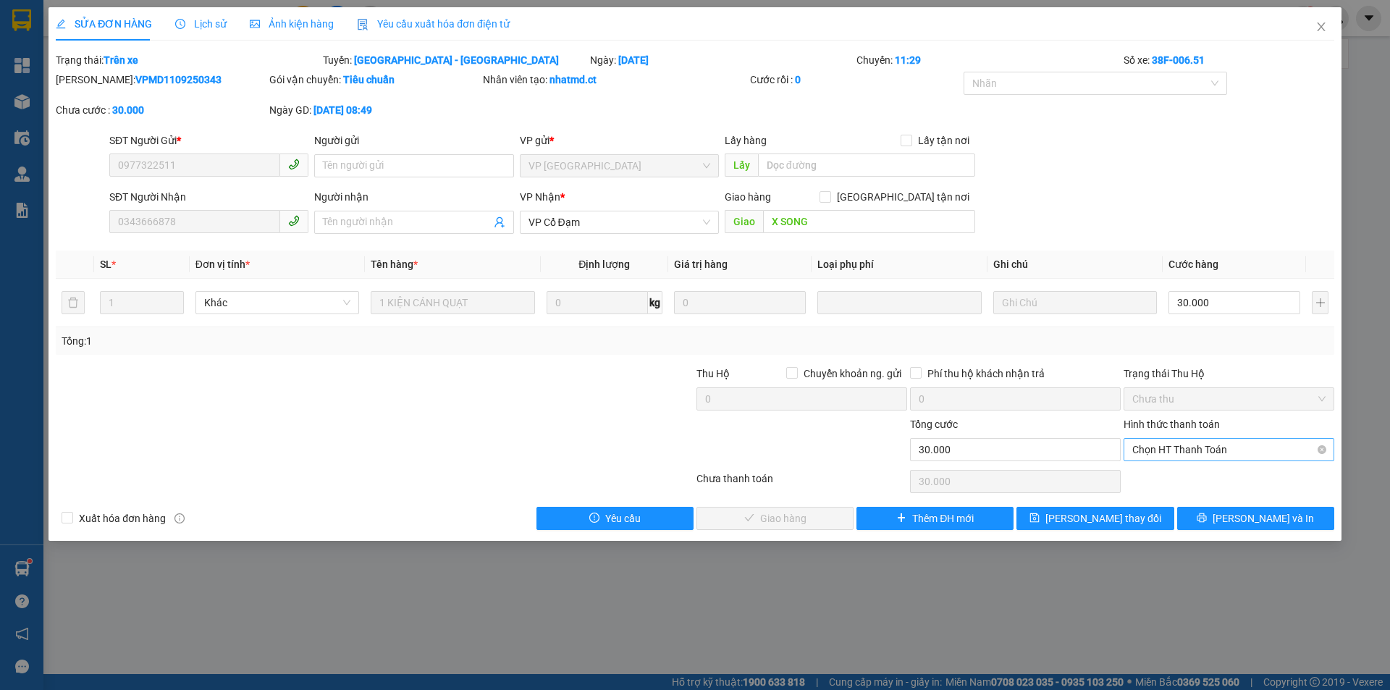
click at [1229, 447] on span "Chọn HT Thanh Toán" at bounding box center [1228, 450] width 193 height 22
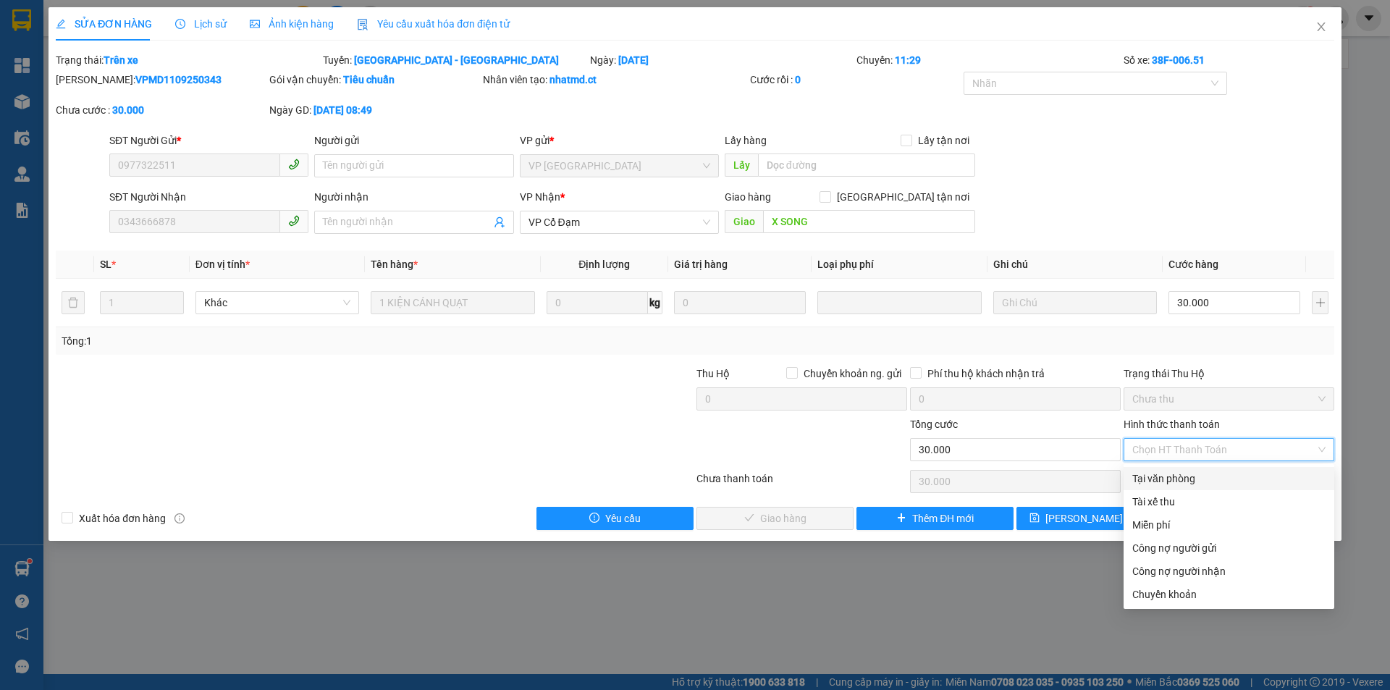
click at [1224, 472] on div "Tại văn phòng" at bounding box center [1228, 479] width 193 height 16
type input "0"
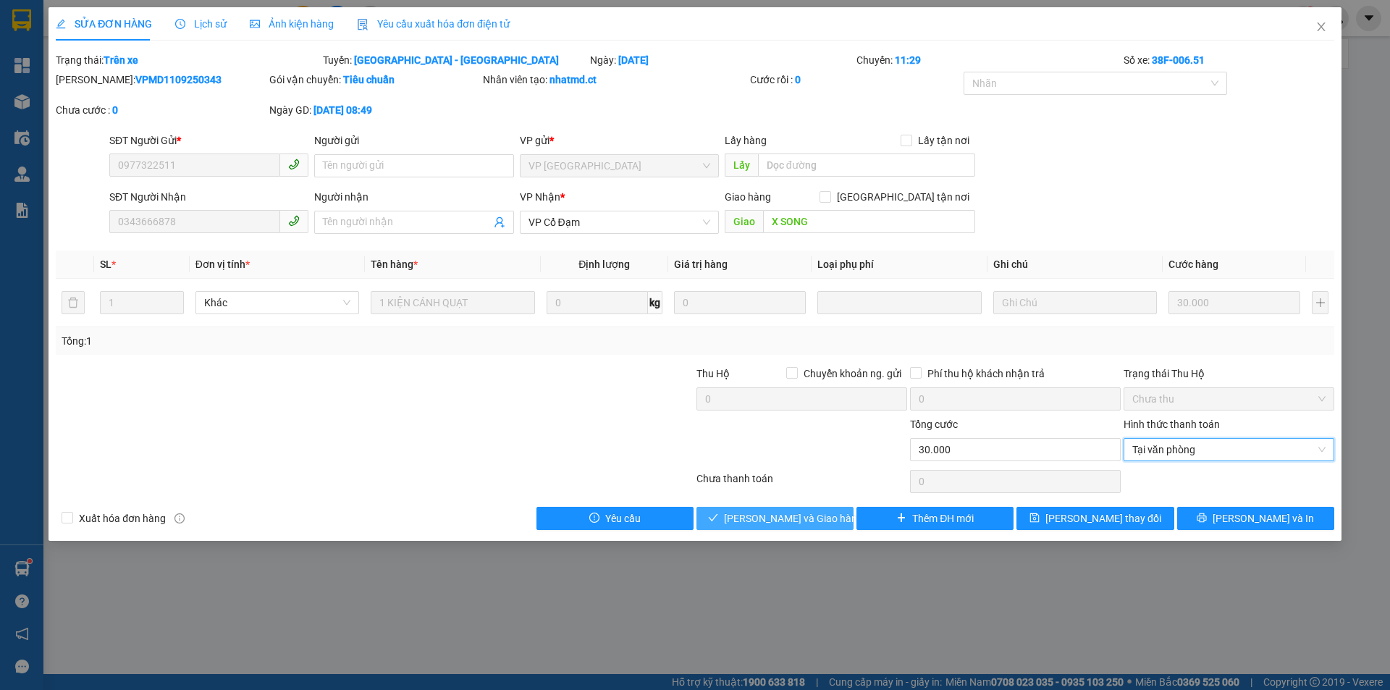
drag, startPoint x: 815, startPoint y: 514, endPoint x: 833, endPoint y: 497, distance: 24.6
click at [815, 514] on span "[PERSON_NAME] và Giao hàng" at bounding box center [793, 518] width 139 height 16
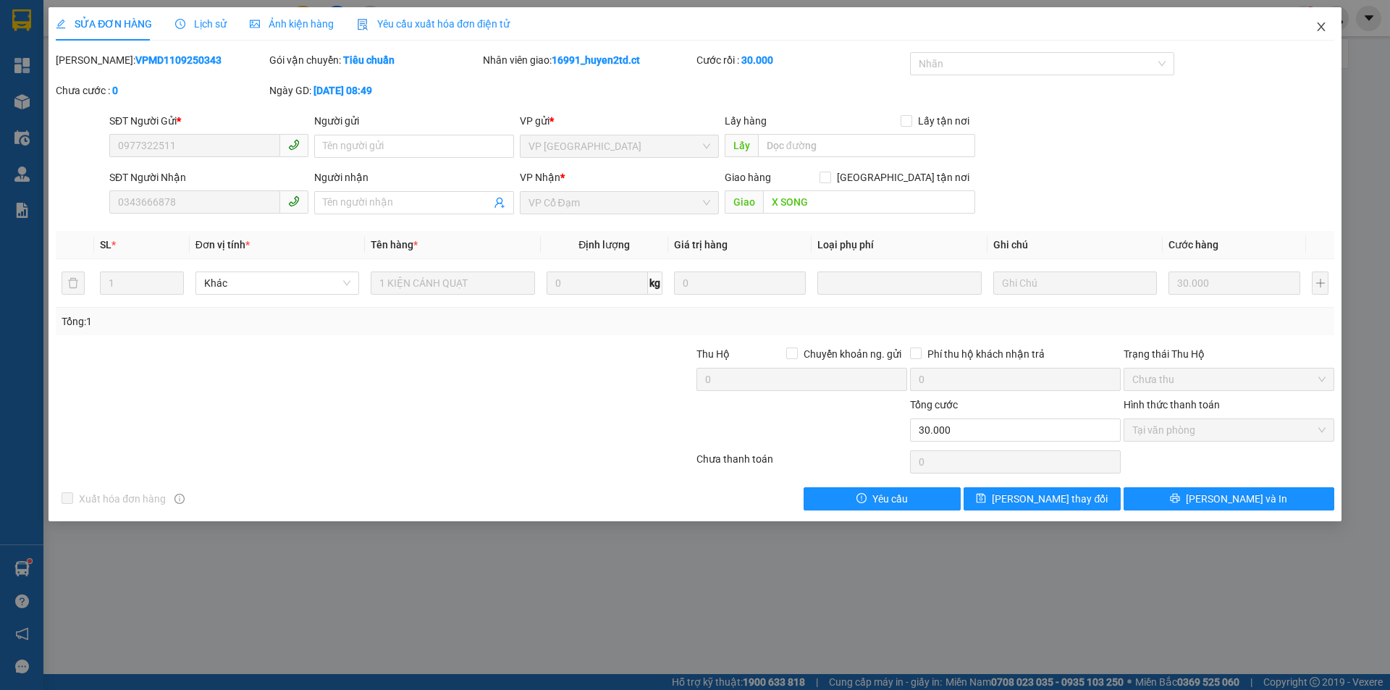
click at [1319, 30] on icon "close" at bounding box center [1322, 27] width 12 height 12
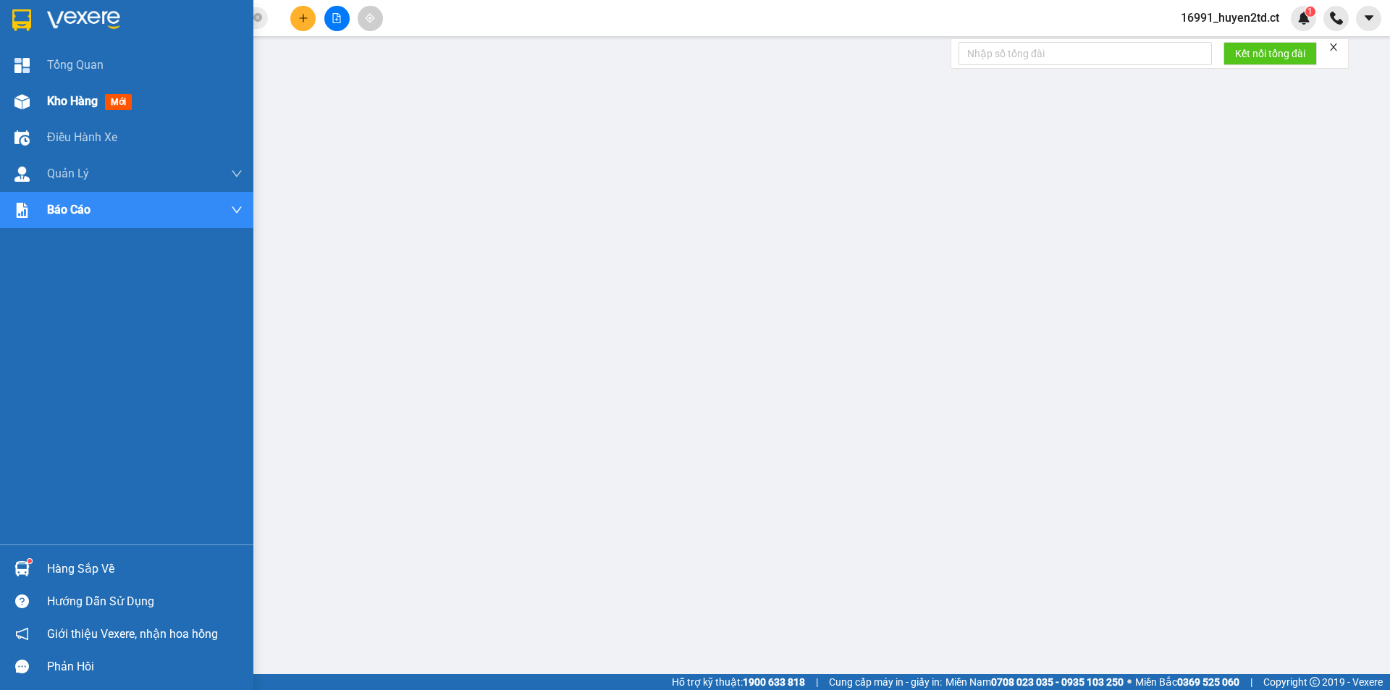
click at [42, 103] on div "Kho hàng mới" at bounding box center [126, 101] width 253 height 36
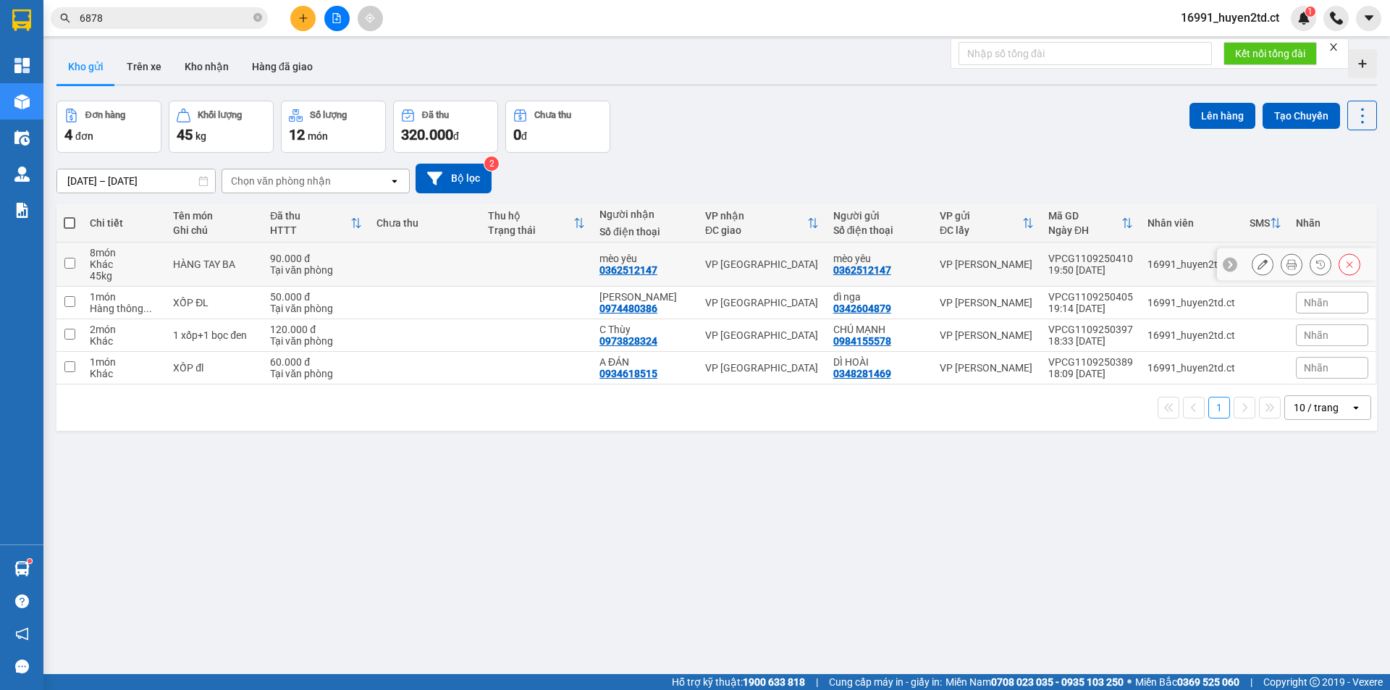
click at [72, 267] on input "checkbox" at bounding box center [69, 263] width 11 height 11
checkbox input "true"
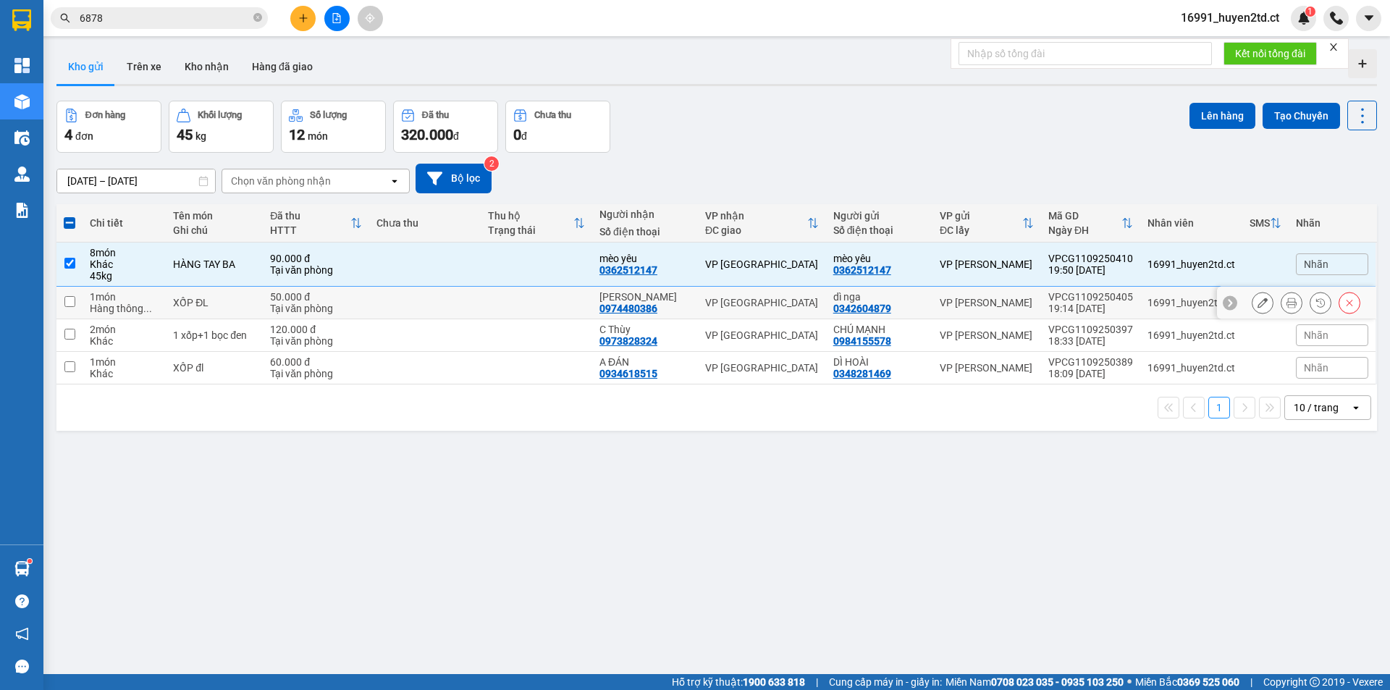
click at [69, 301] on input "checkbox" at bounding box center [69, 301] width 11 height 11
checkbox input "true"
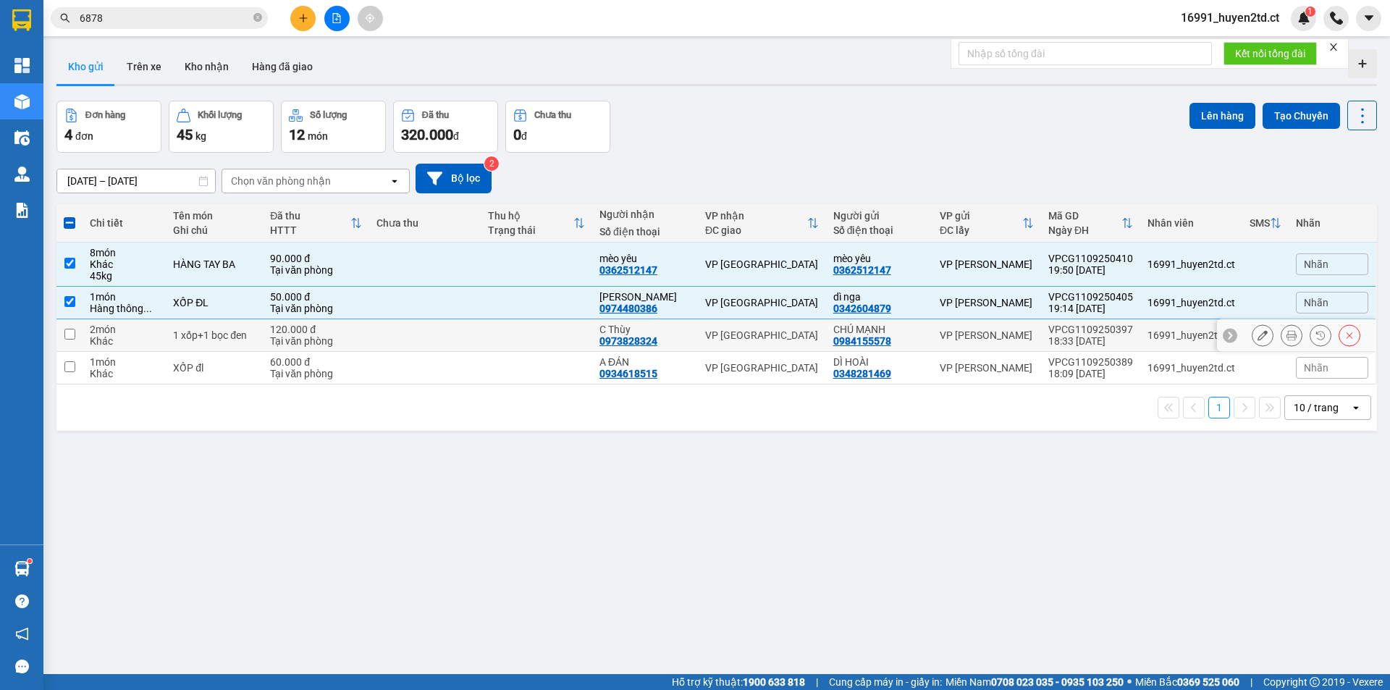
click at [67, 331] on input "checkbox" at bounding box center [69, 334] width 11 height 11
checkbox input "true"
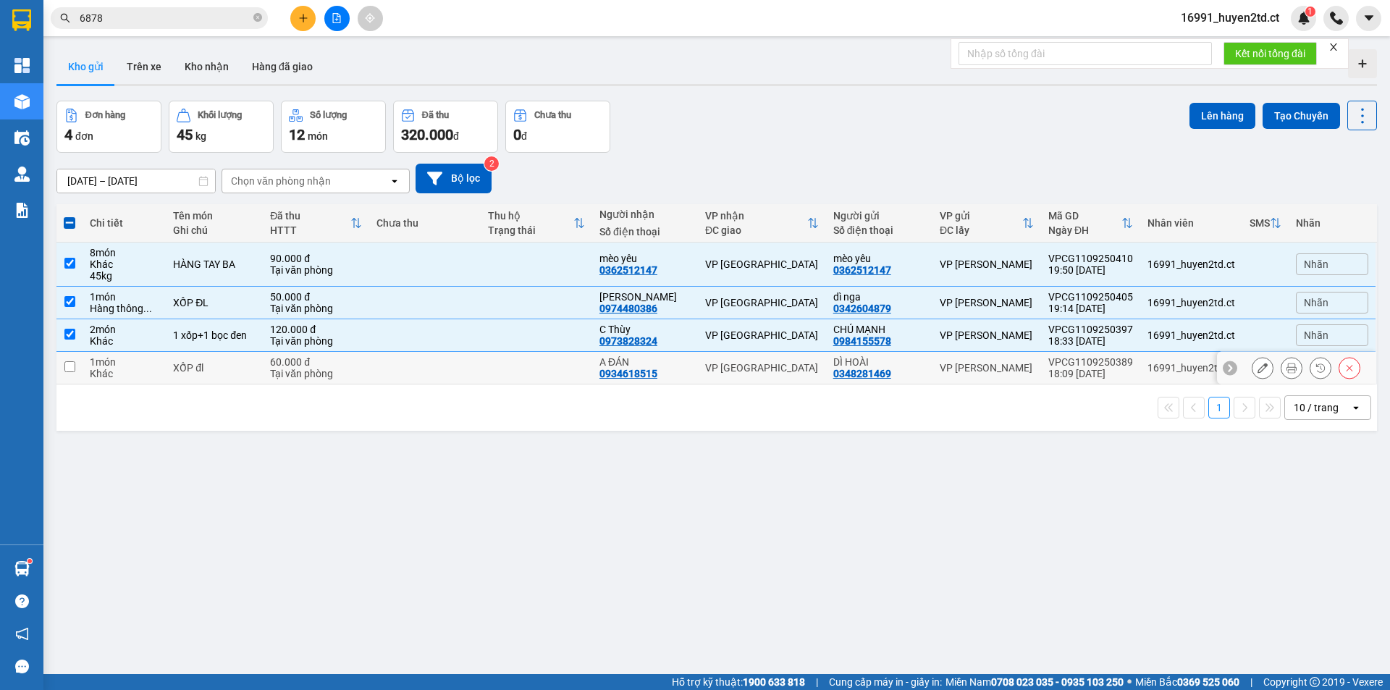
click at [70, 369] on input "checkbox" at bounding box center [69, 366] width 11 height 11
checkbox input "true"
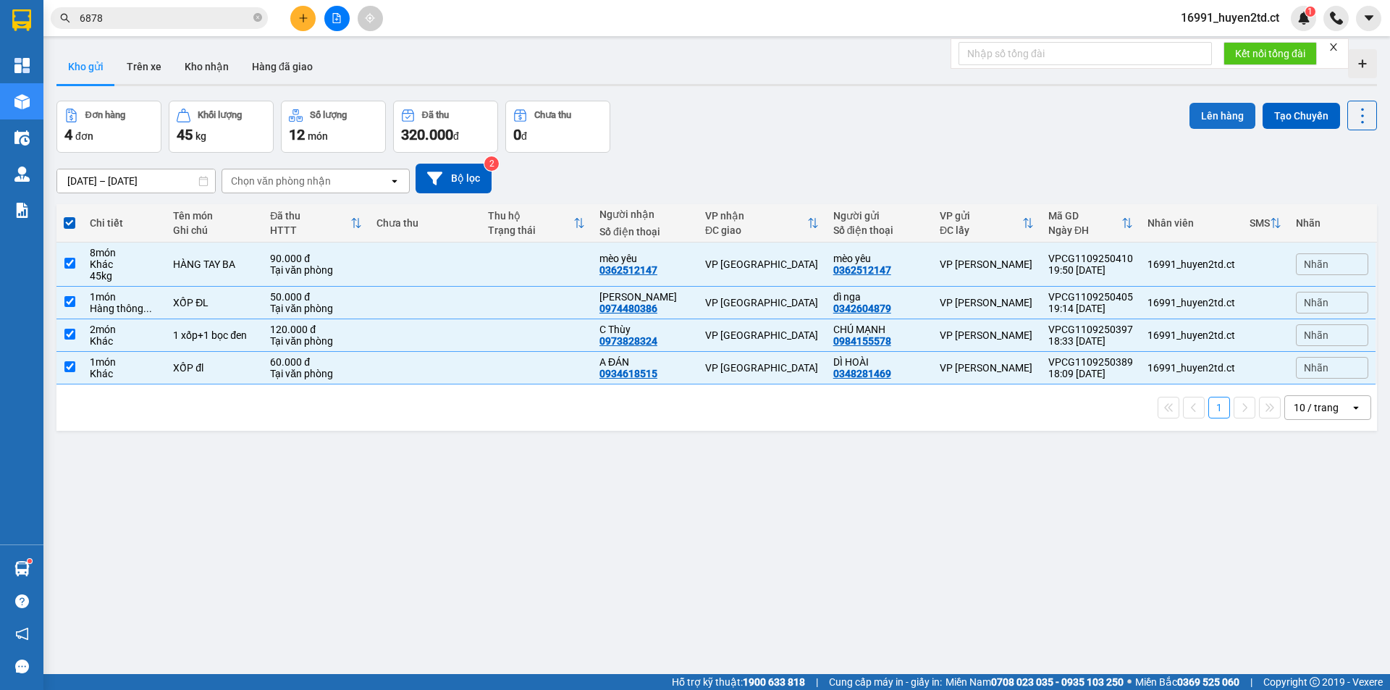
click at [1201, 120] on button "Lên hàng" at bounding box center [1223, 116] width 66 height 26
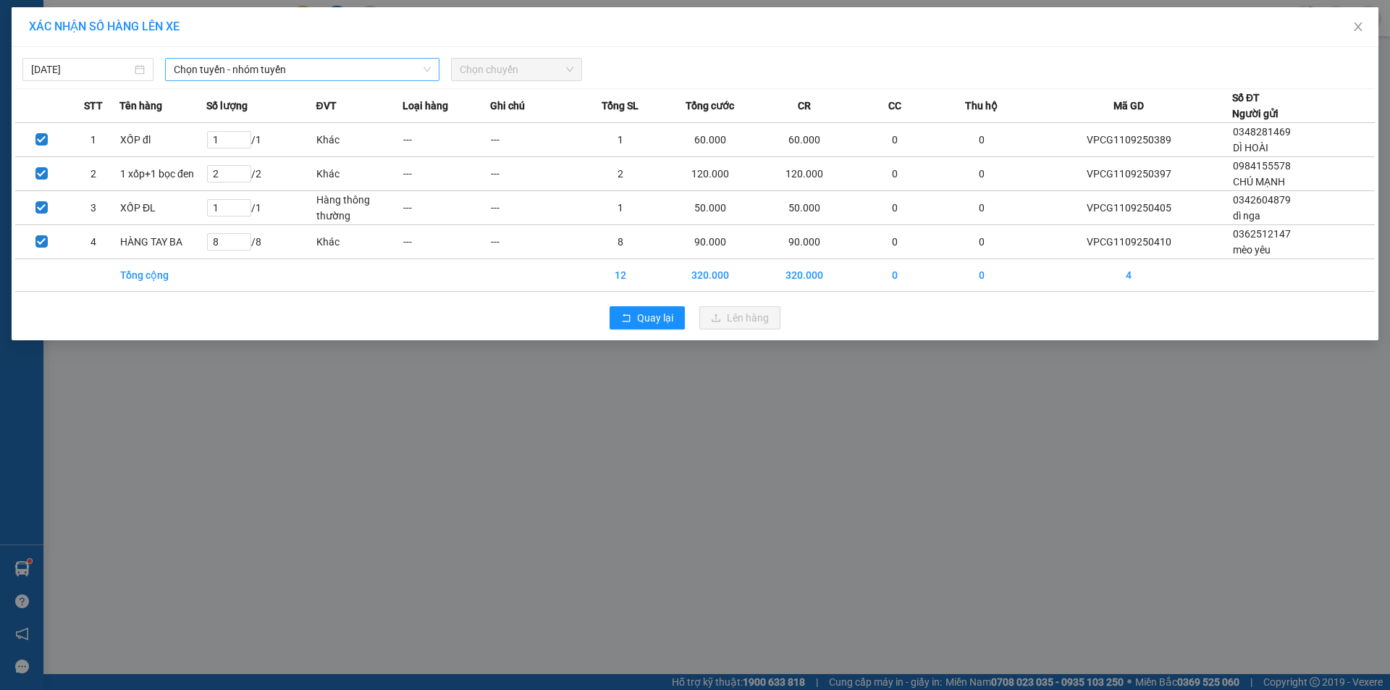
click at [329, 68] on span "Chọn tuyến - nhóm tuyến" at bounding box center [302, 70] width 257 height 22
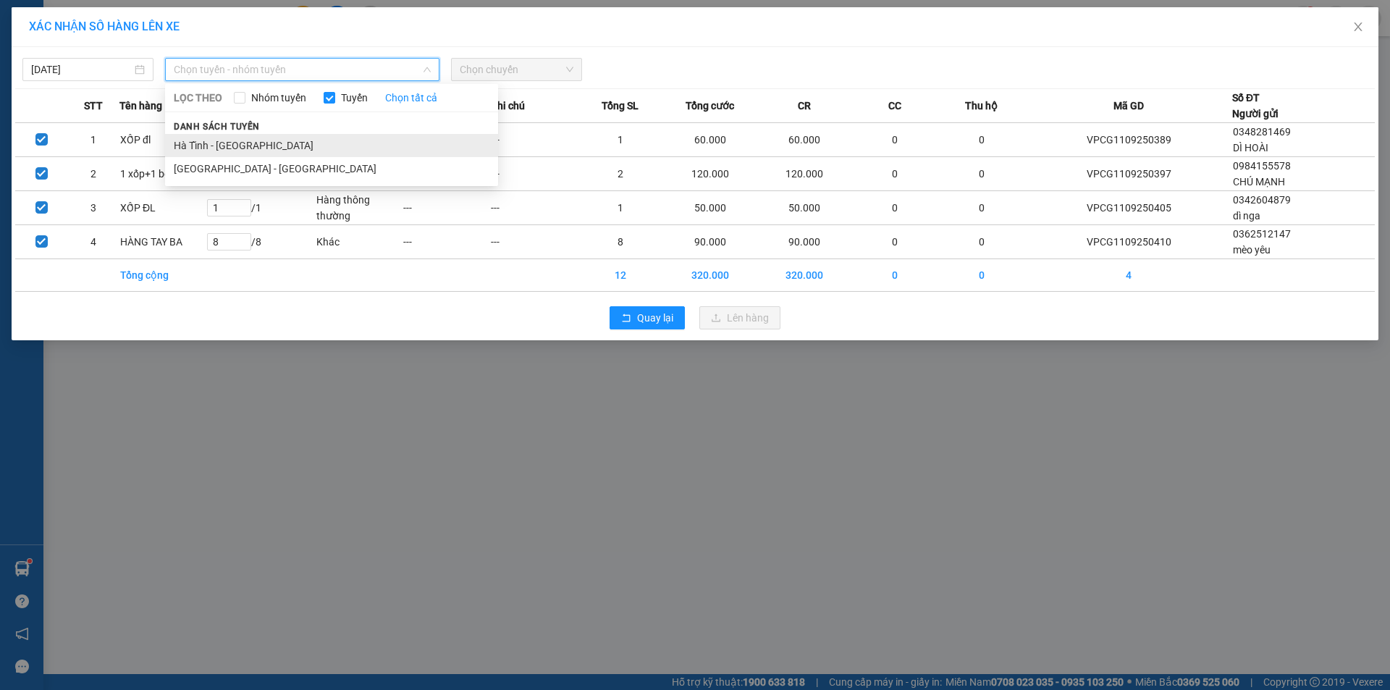
click at [342, 150] on li "Hà Tĩnh - [GEOGRAPHIC_DATA]" at bounding box center [331, 145] width 333 height 23
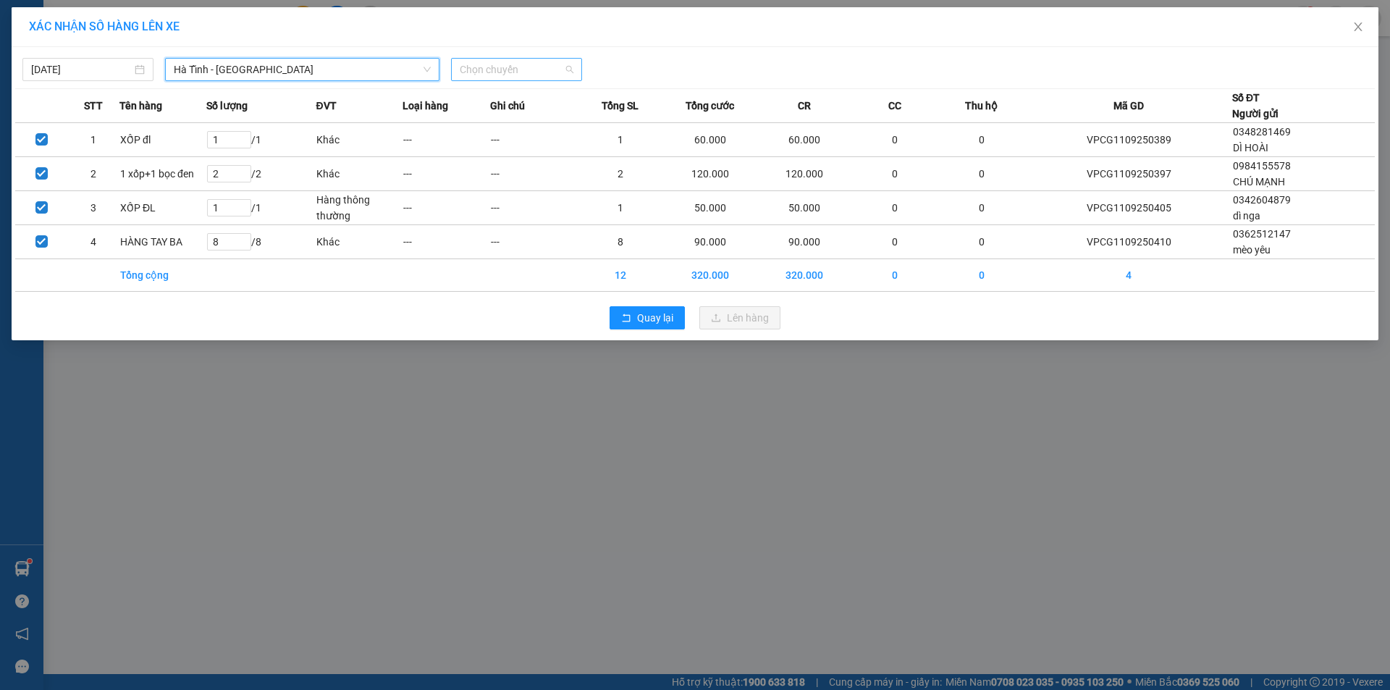
click at [553, 67] on span "Chọn chuyến" at bounding box center [517, 70] width 114 height 22
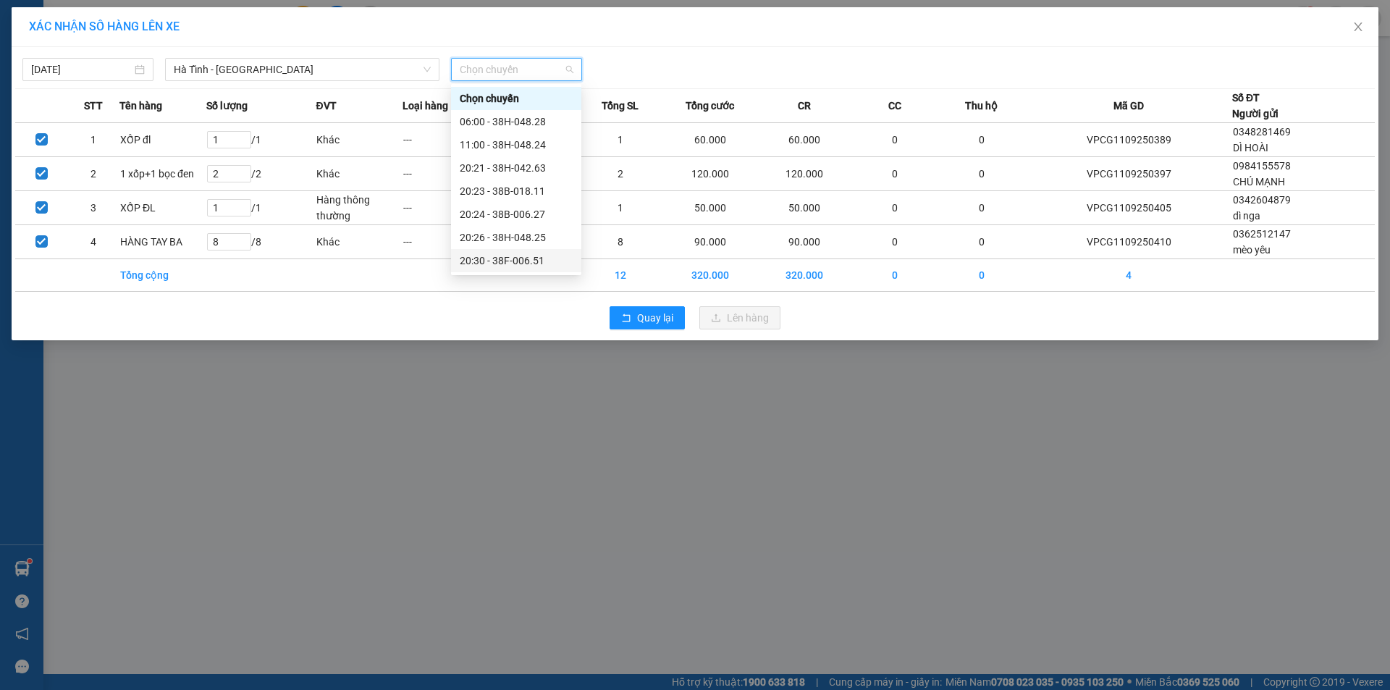
click at [540, 263] on div "20:30 - 38F-006.51" at bounding box center [516, 261] width 113 height 16
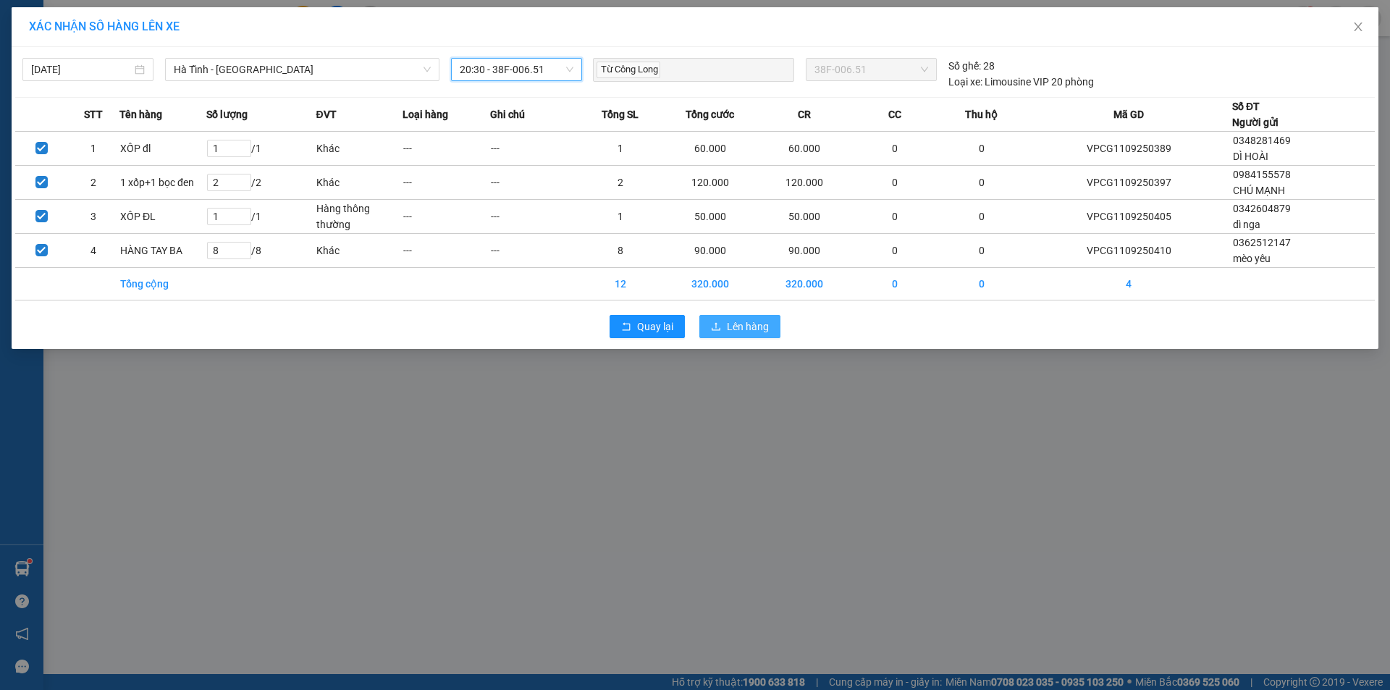
click at [751, 329] on span "Lên hàng" at bounding box center [748, 327] width 42 height 16
